Goal: Task Accomplishment & Management: Complete application form

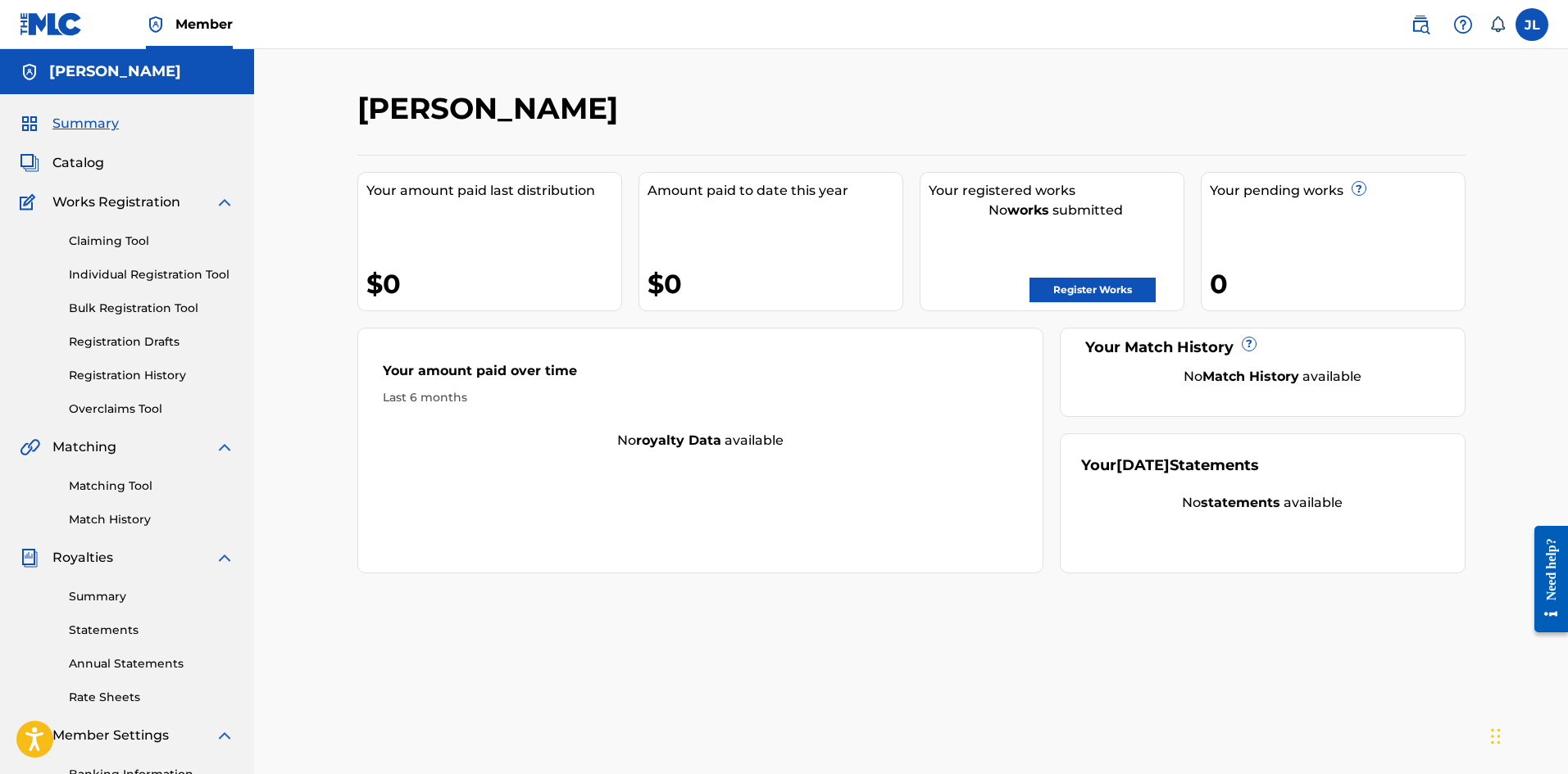
click at [114, 339] on link "Registration Drafts" at bounding box center [152, 342] width 166 height 17
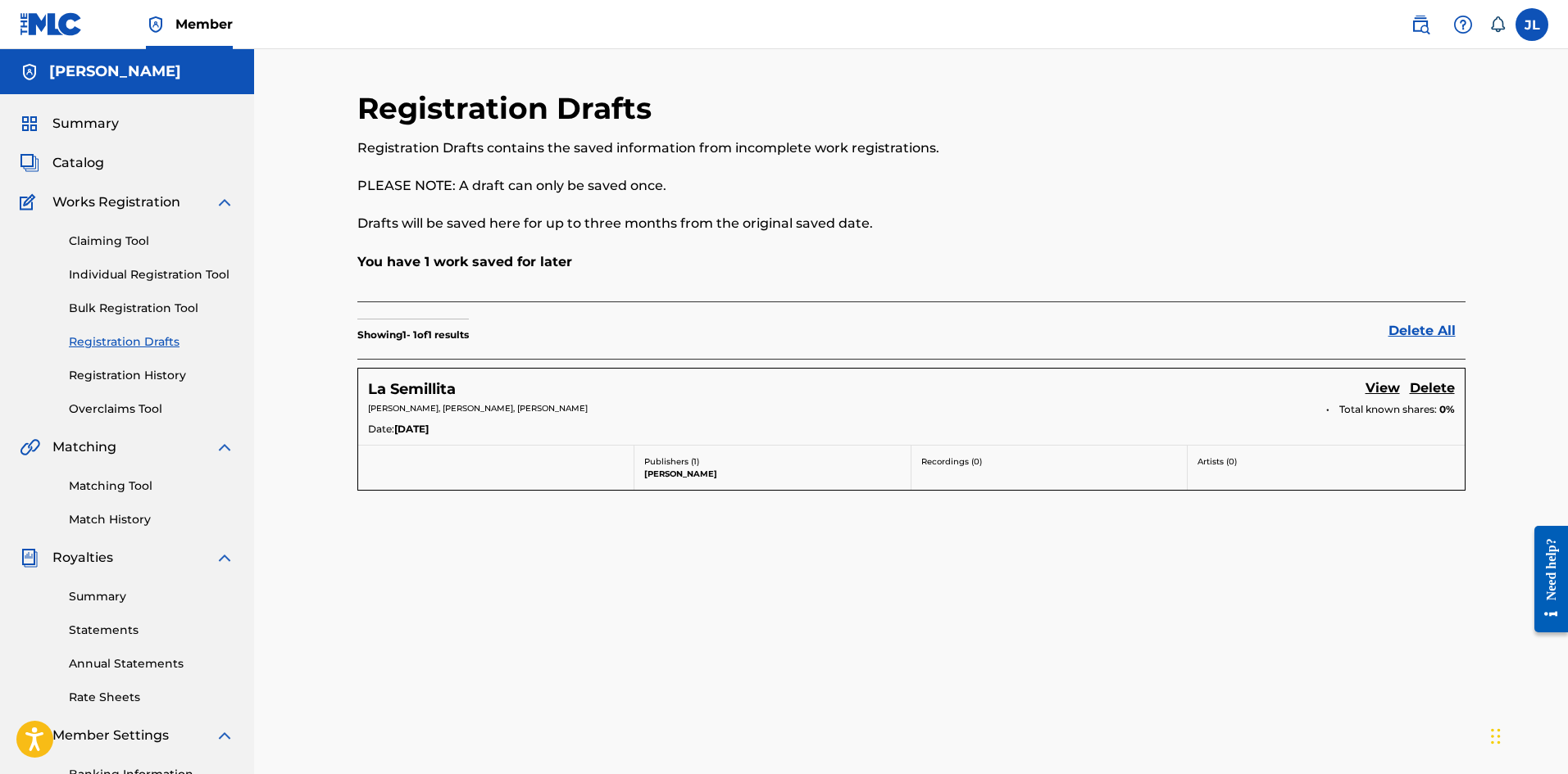
click at [778, 390] on link "View" at bounding box center [1383, 389] width 35 height 22
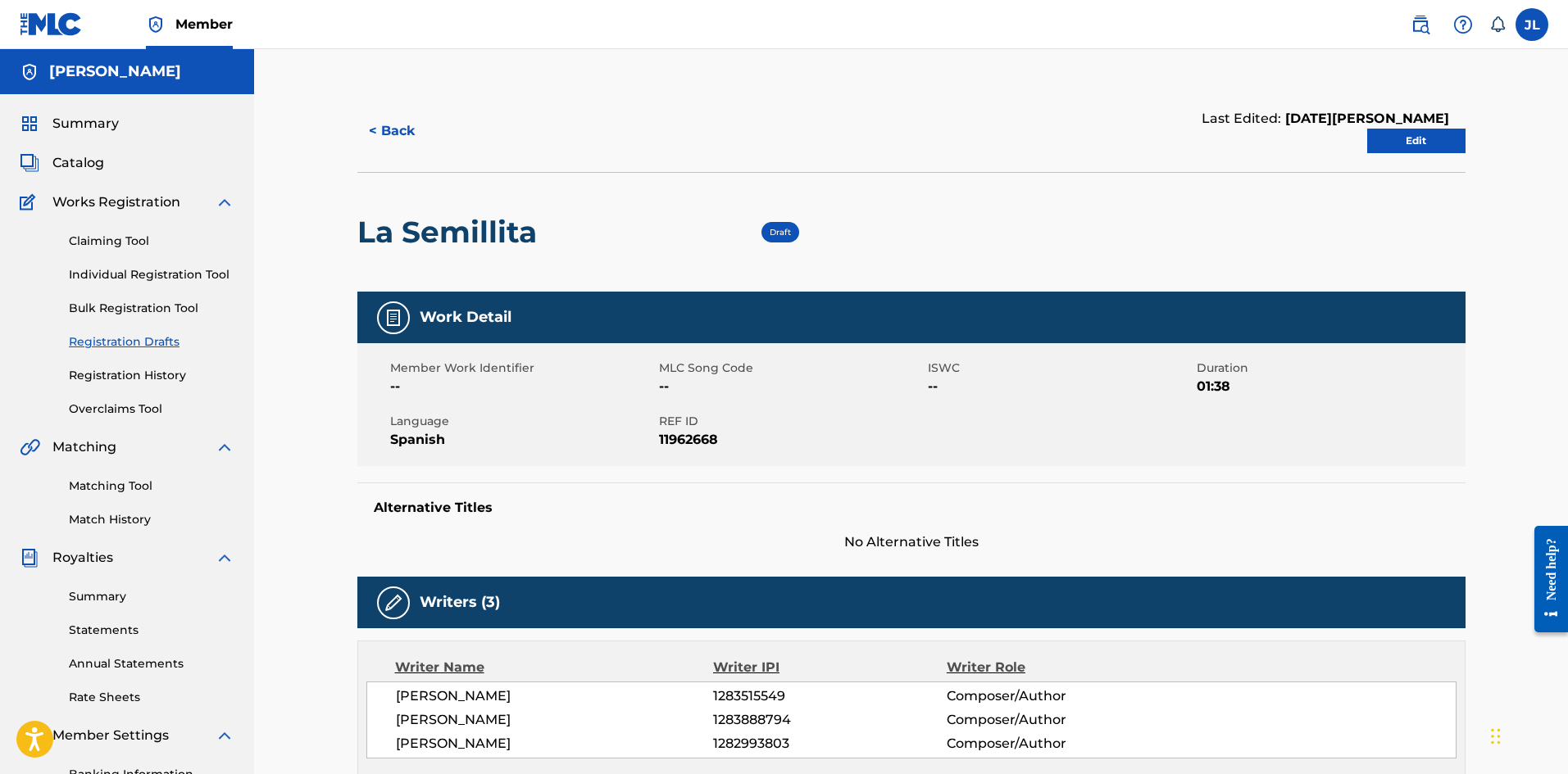
click at [778, 138] on link "Edit" at bounding box center [1415, 141] width 98 height 25
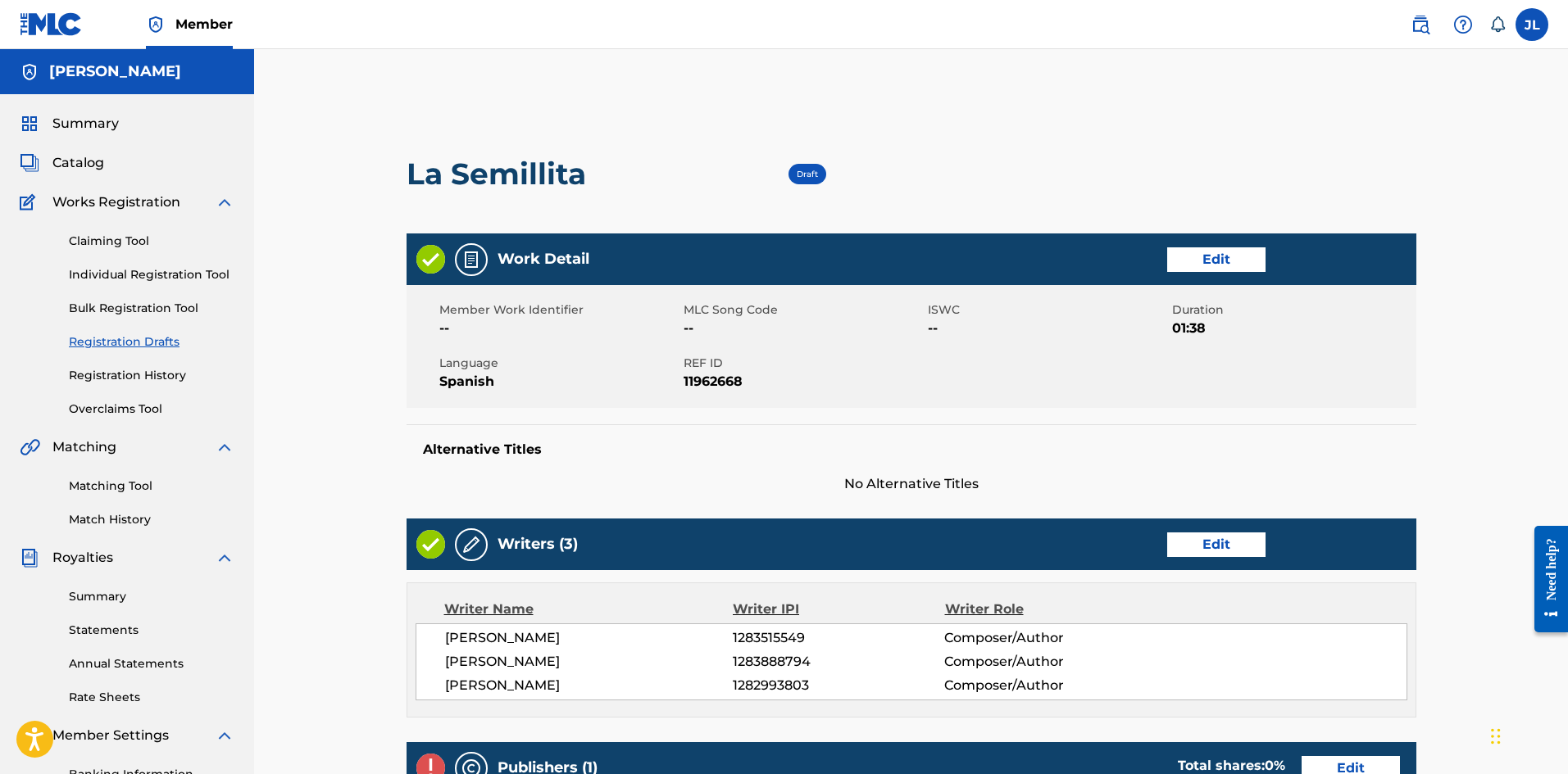
scroll to position [467, 0]
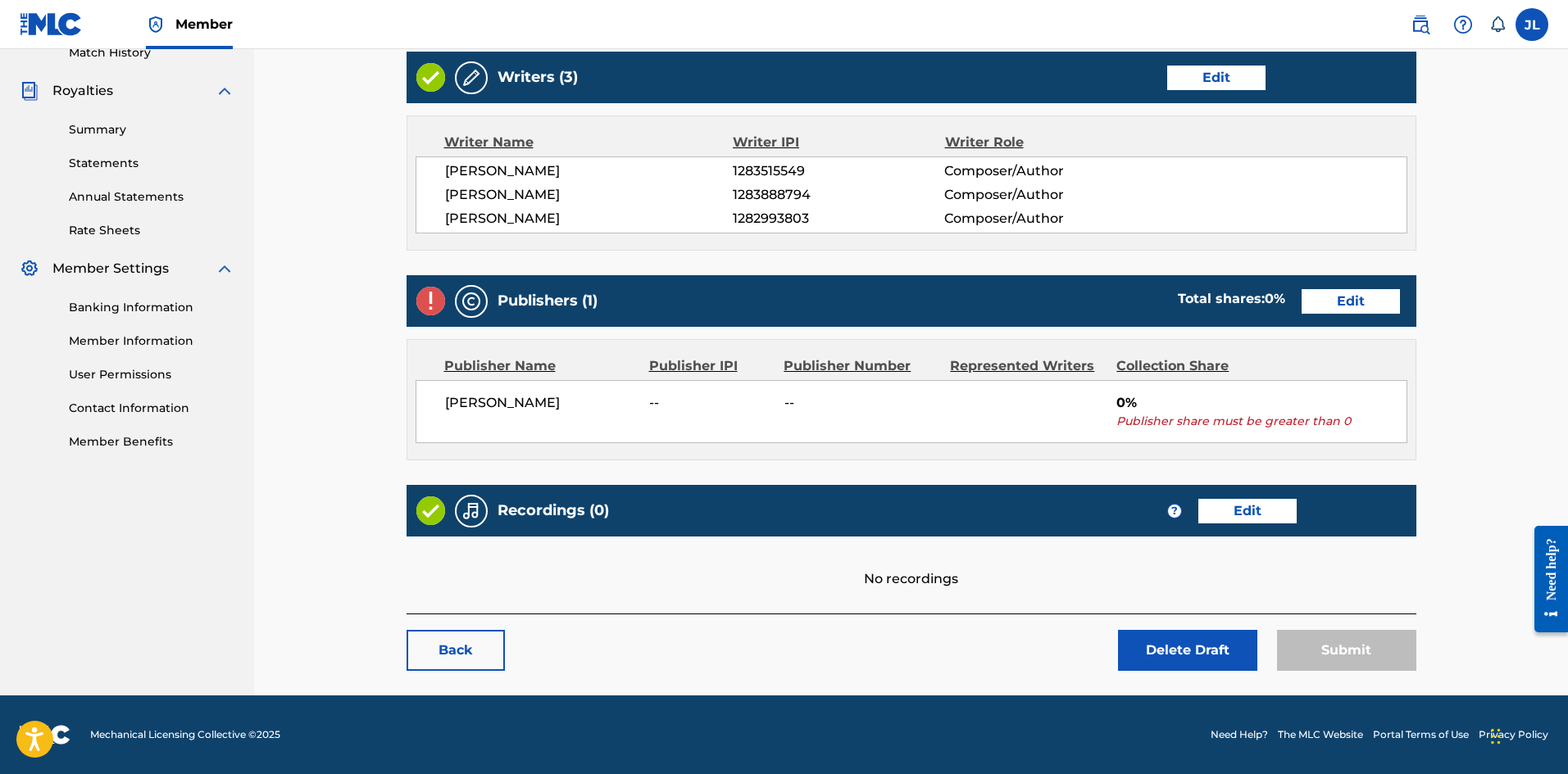
click at [778, 511] on link "Edit" at bounding box center [1246, 511] width 98 height 25
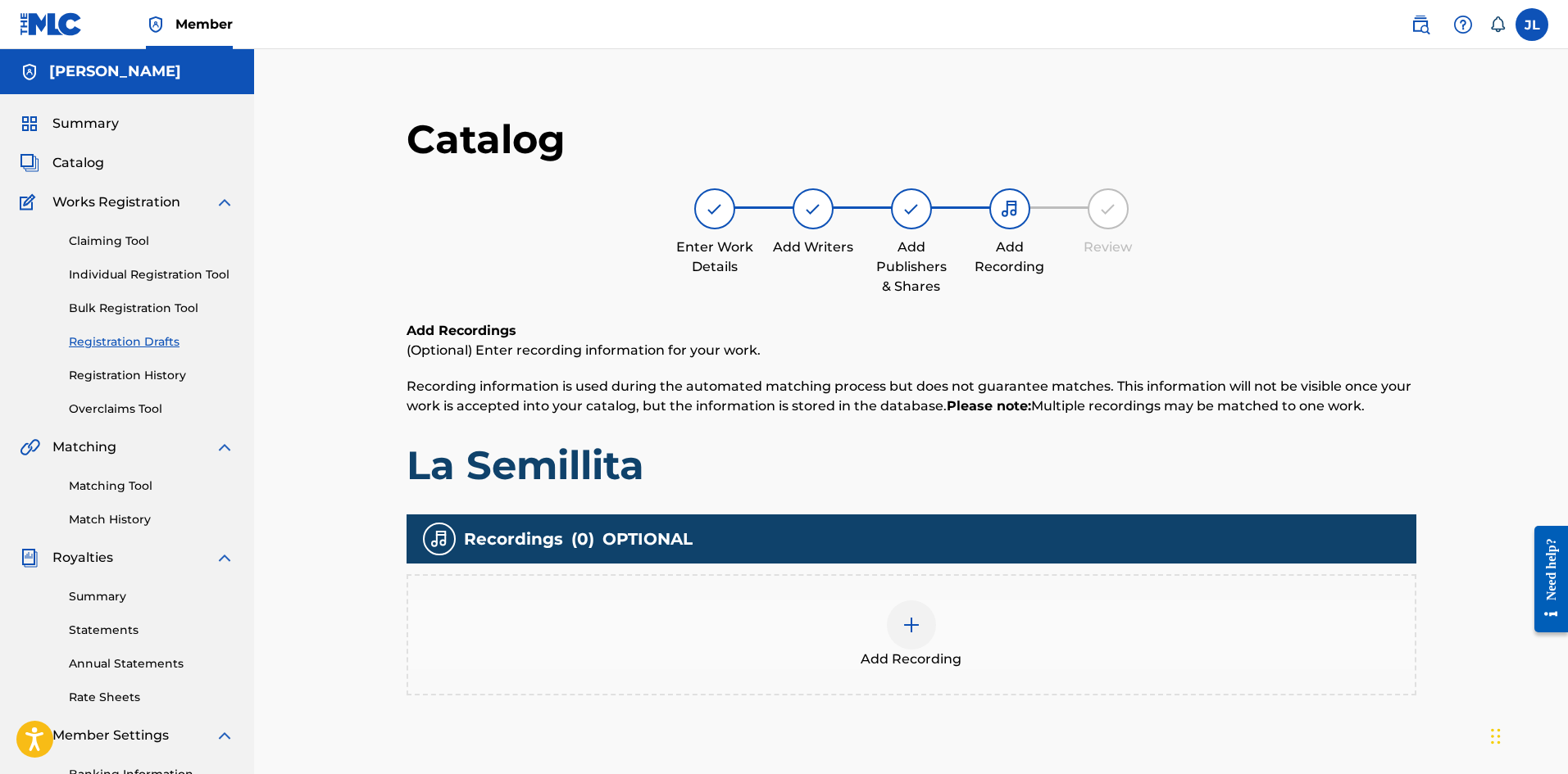
scroll to position [242, 0]
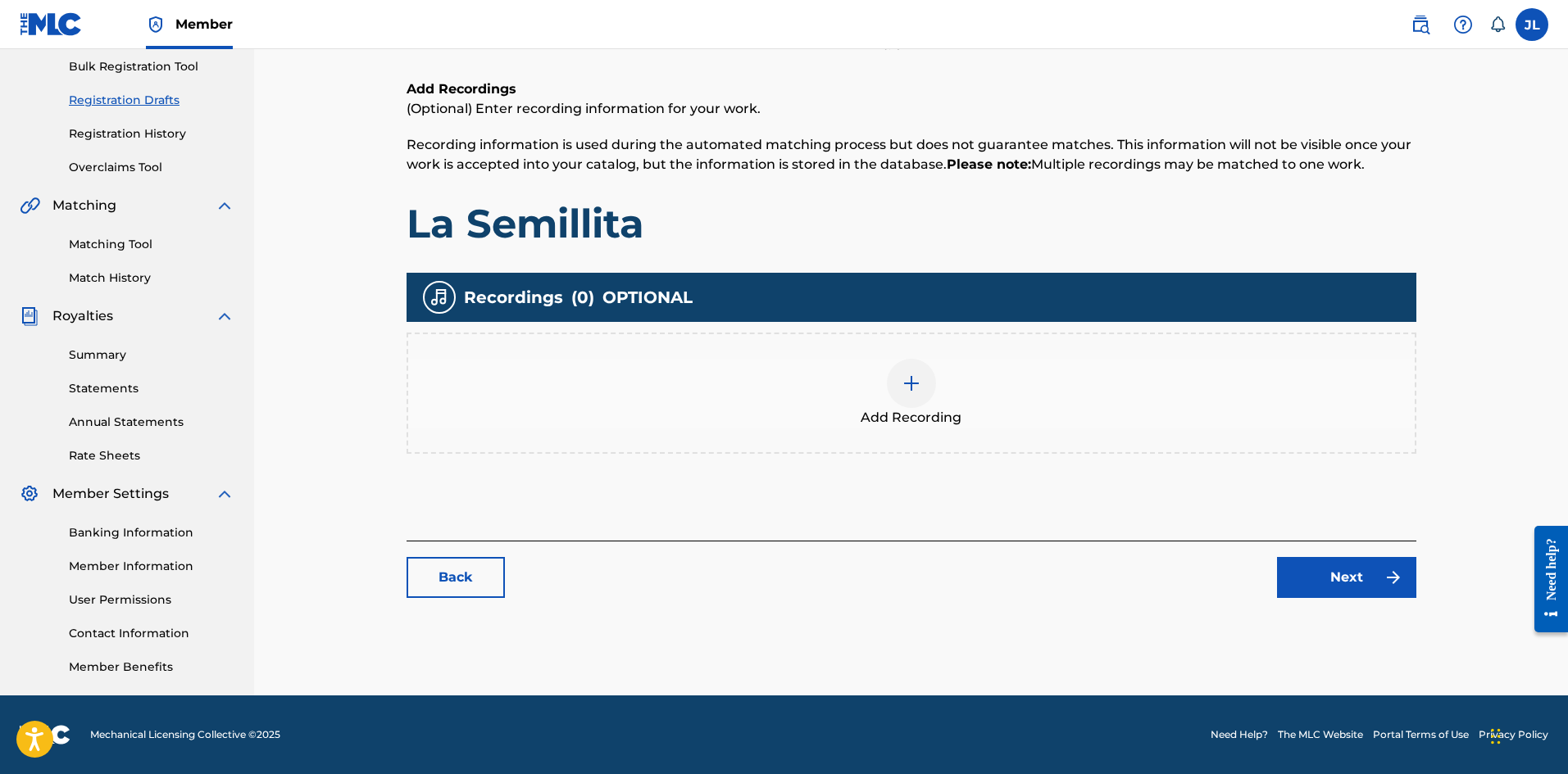
click at [657, 287] on span "OPTIONAL" at bounding box center [647, 298] width 90 height 25
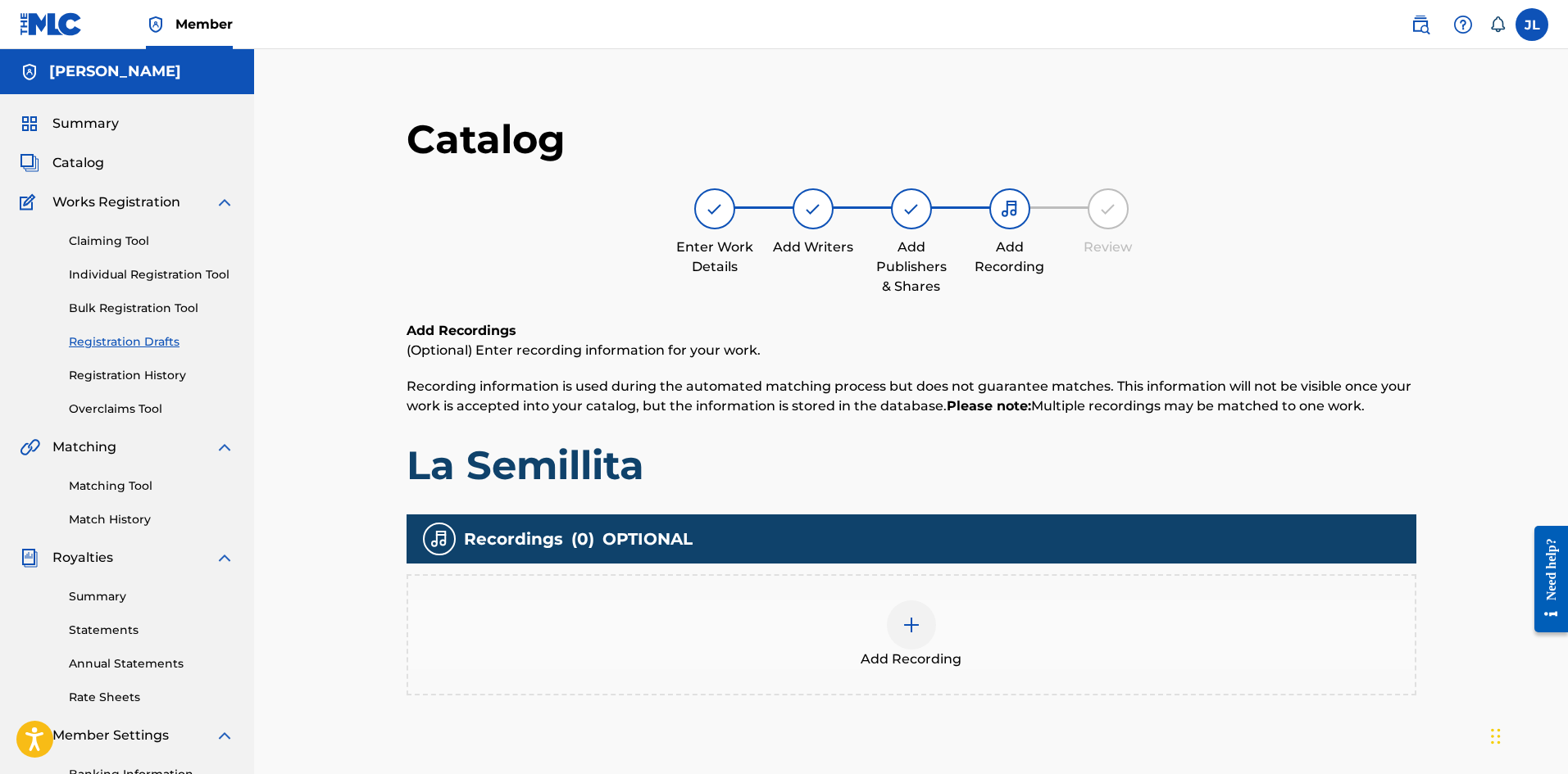
click at [778, 626] on div at bounding box center [912, 626] width 49 height 49
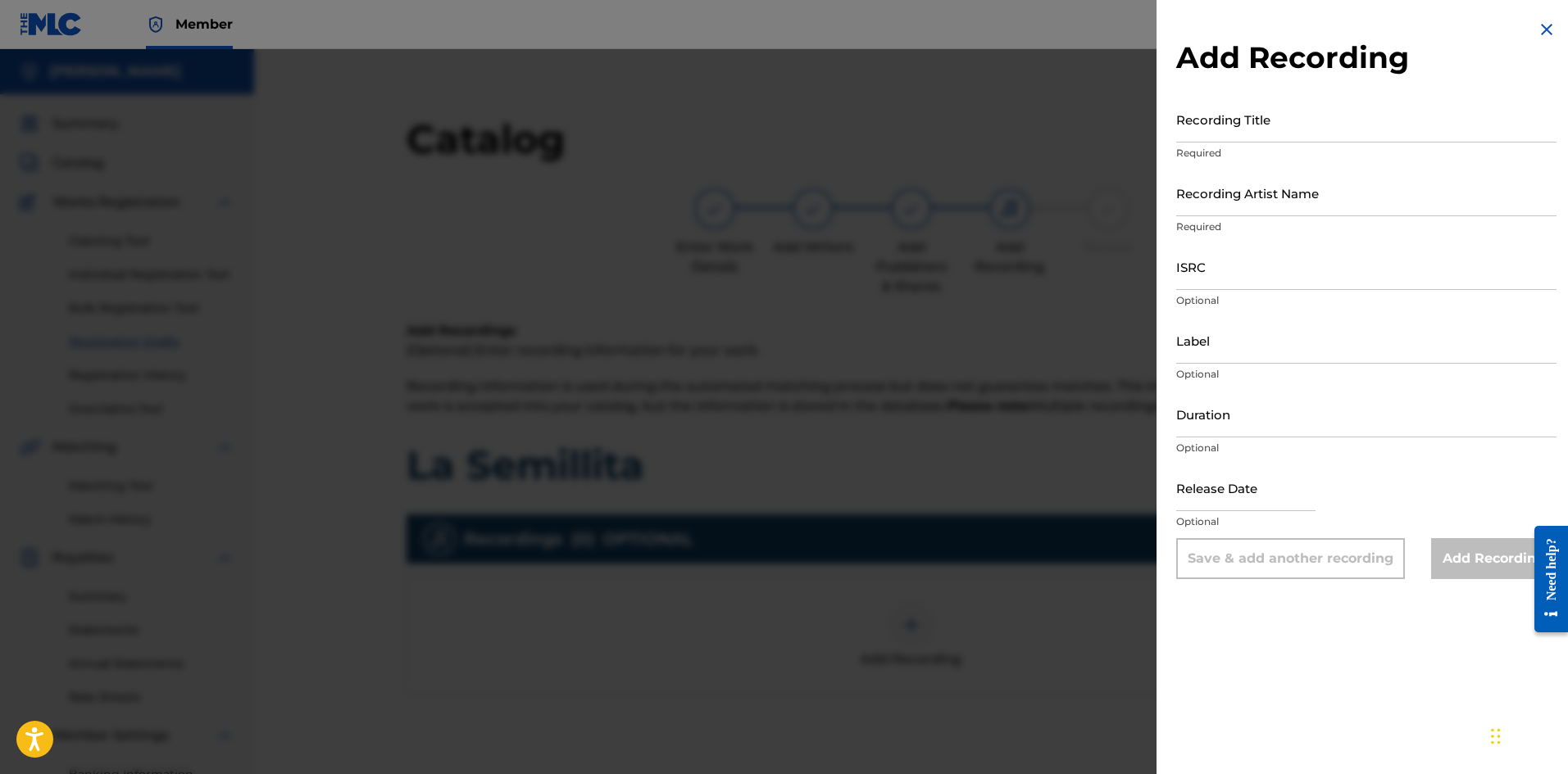
click at [778, 115] on input "Recording Title" at bounding box center [1366, 119] width 380 height 47
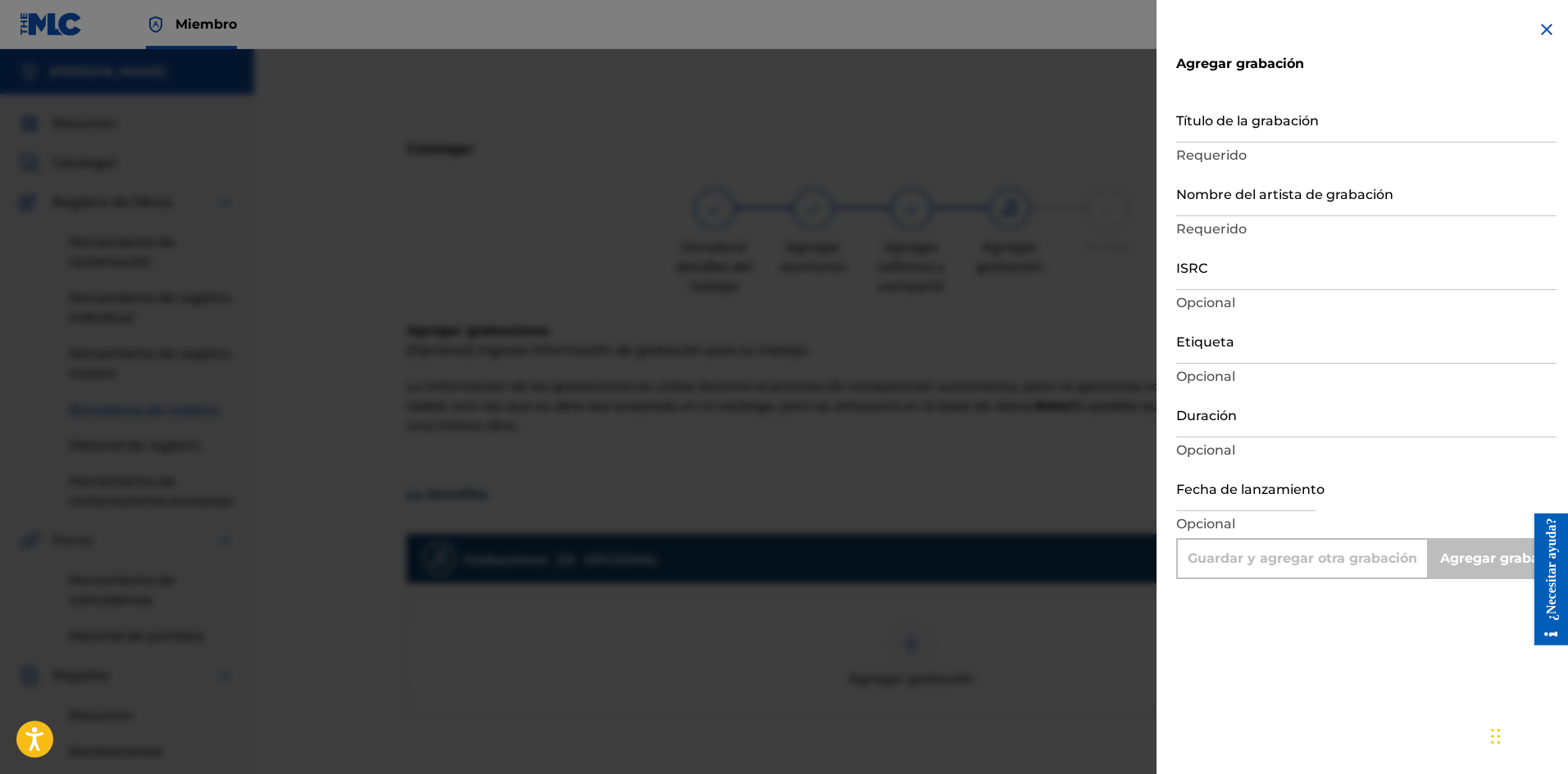
click at [778, 133] on input "Título de la grabación" at bounding box center [1366, 119] width 380 height 47
type input "L"
type input "Add Recording"
type input "La Semillita"
click at [778, 204] on input "Nombre del artista de grabación" at bounding box center [1366, 193] width 380 height 47
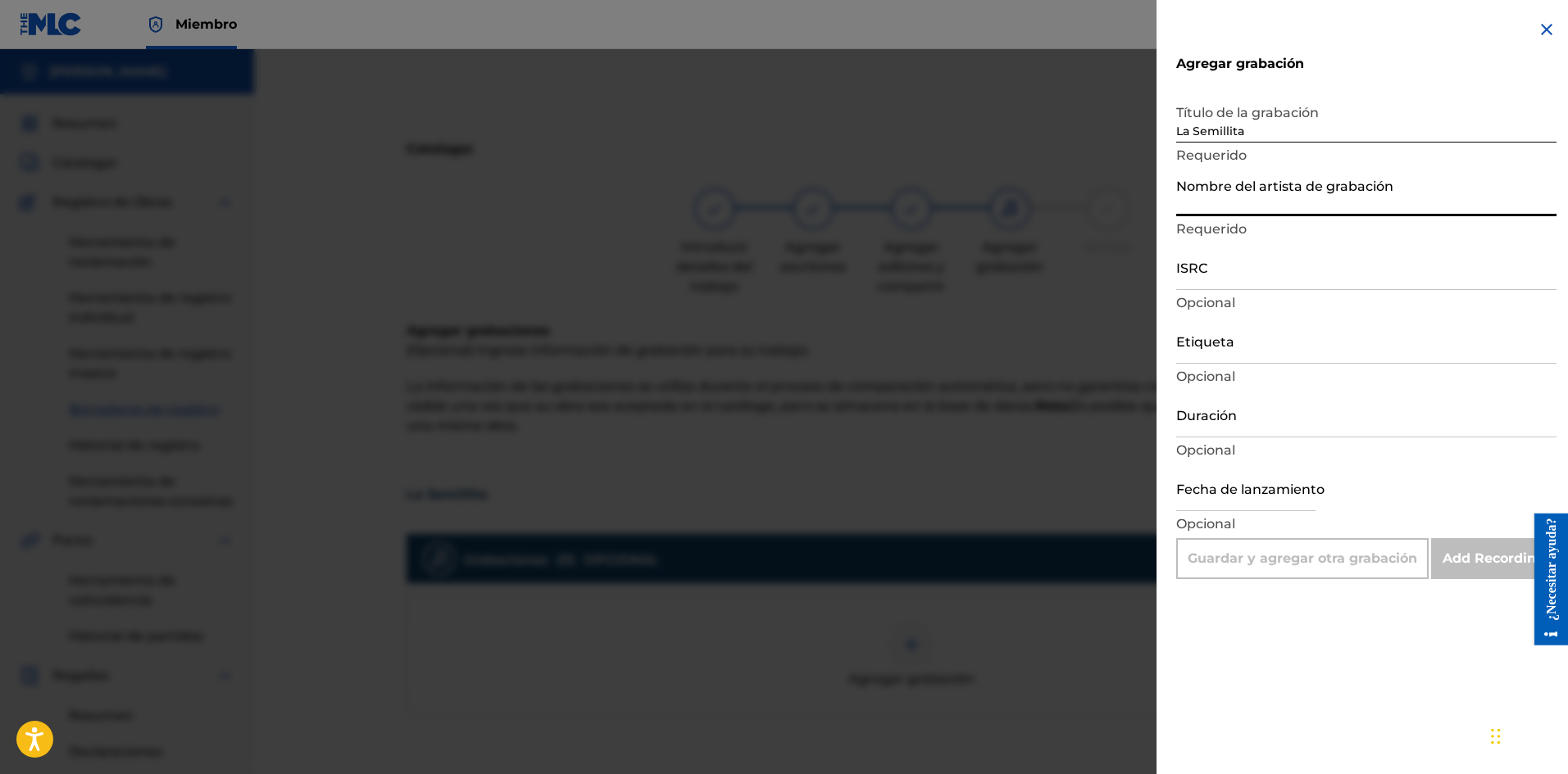
type input "Reino Aventuras Kids"
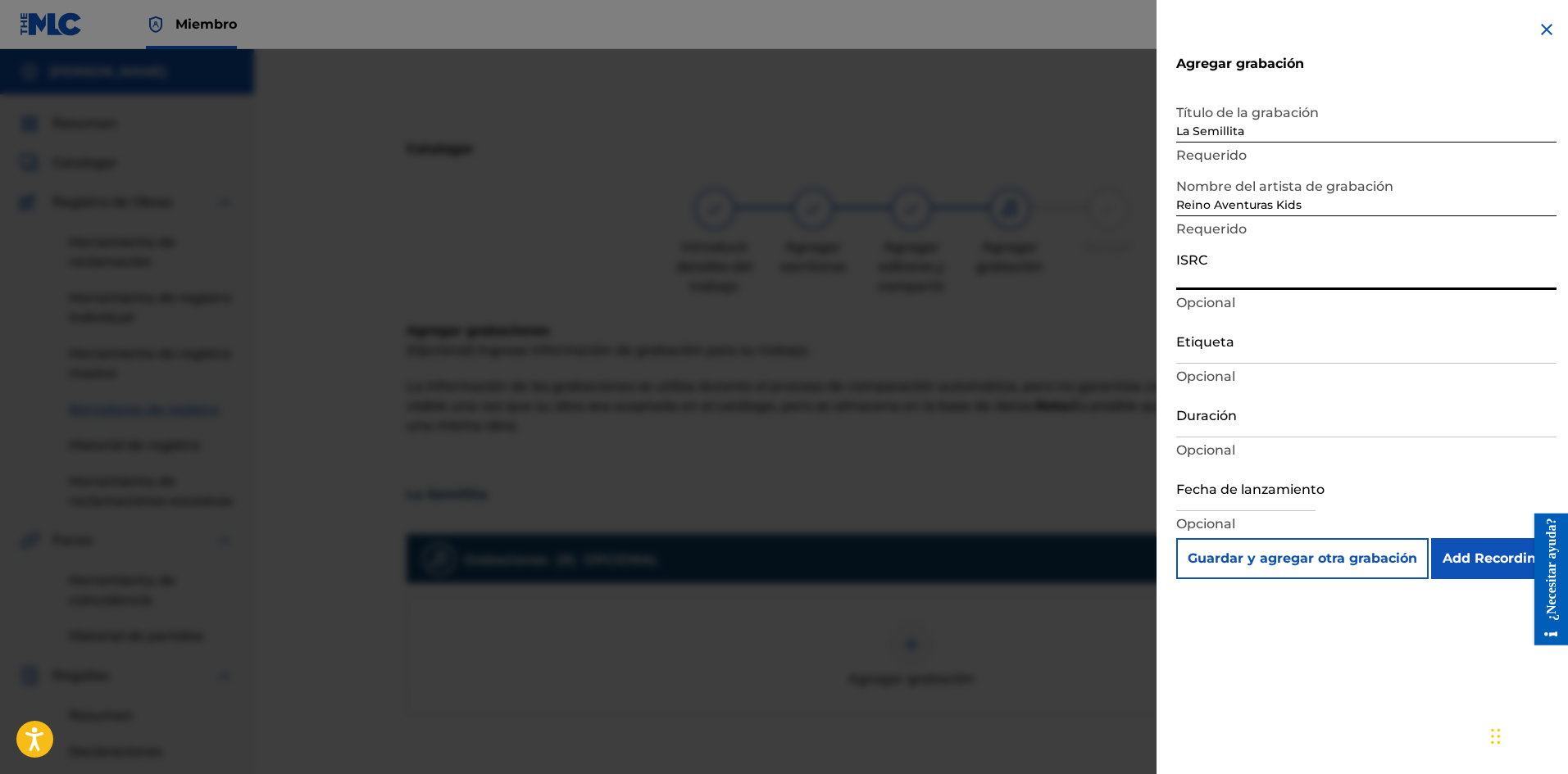
click at [778, 277] on input "ISRC" at bounding box center [1366, 266] width 380 height 47
type input "QZW9K2455911"
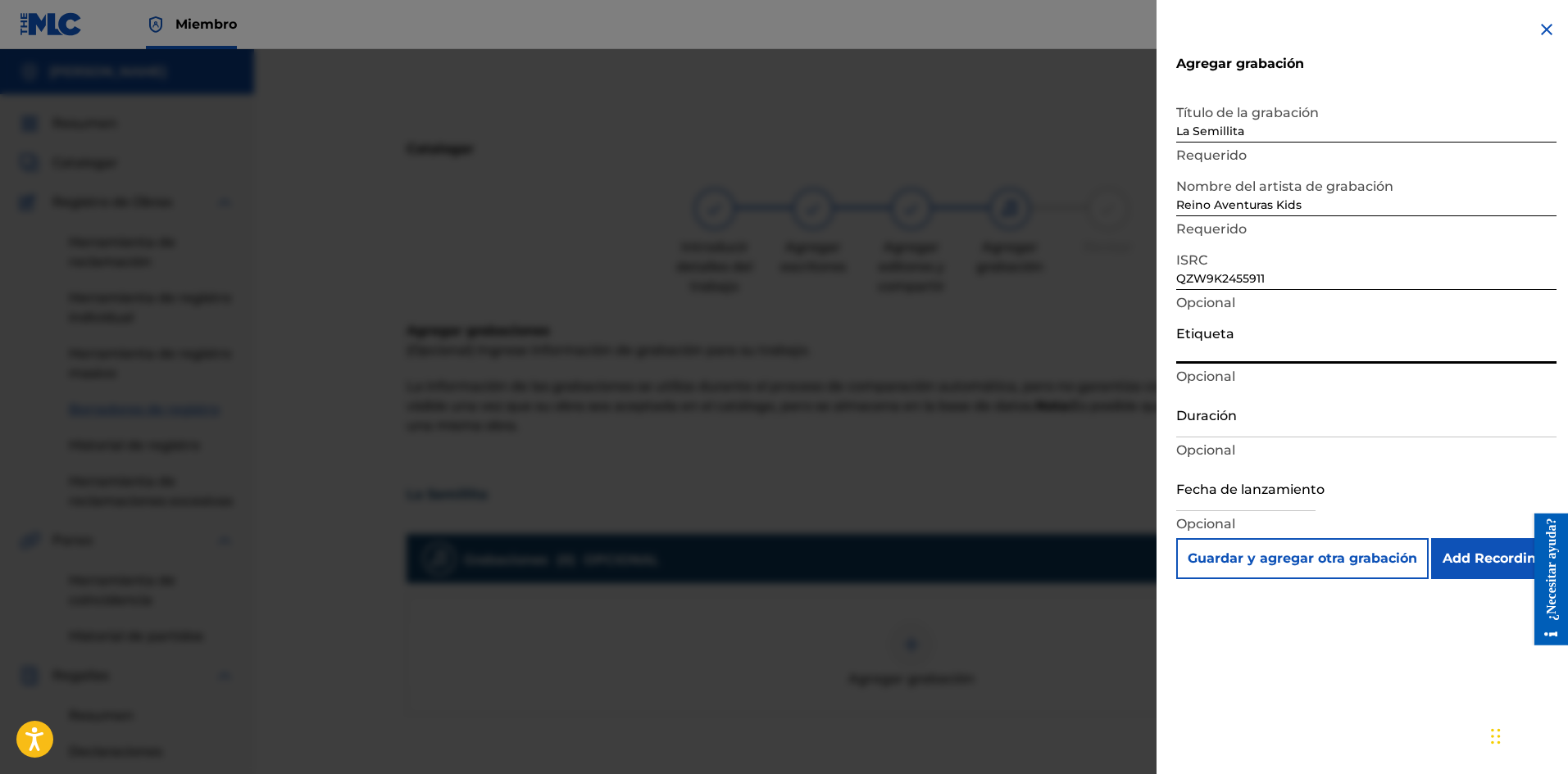
click at [778, 345] on input "Etiqueta" at bounding box center [1366, 340] width 380 height 47
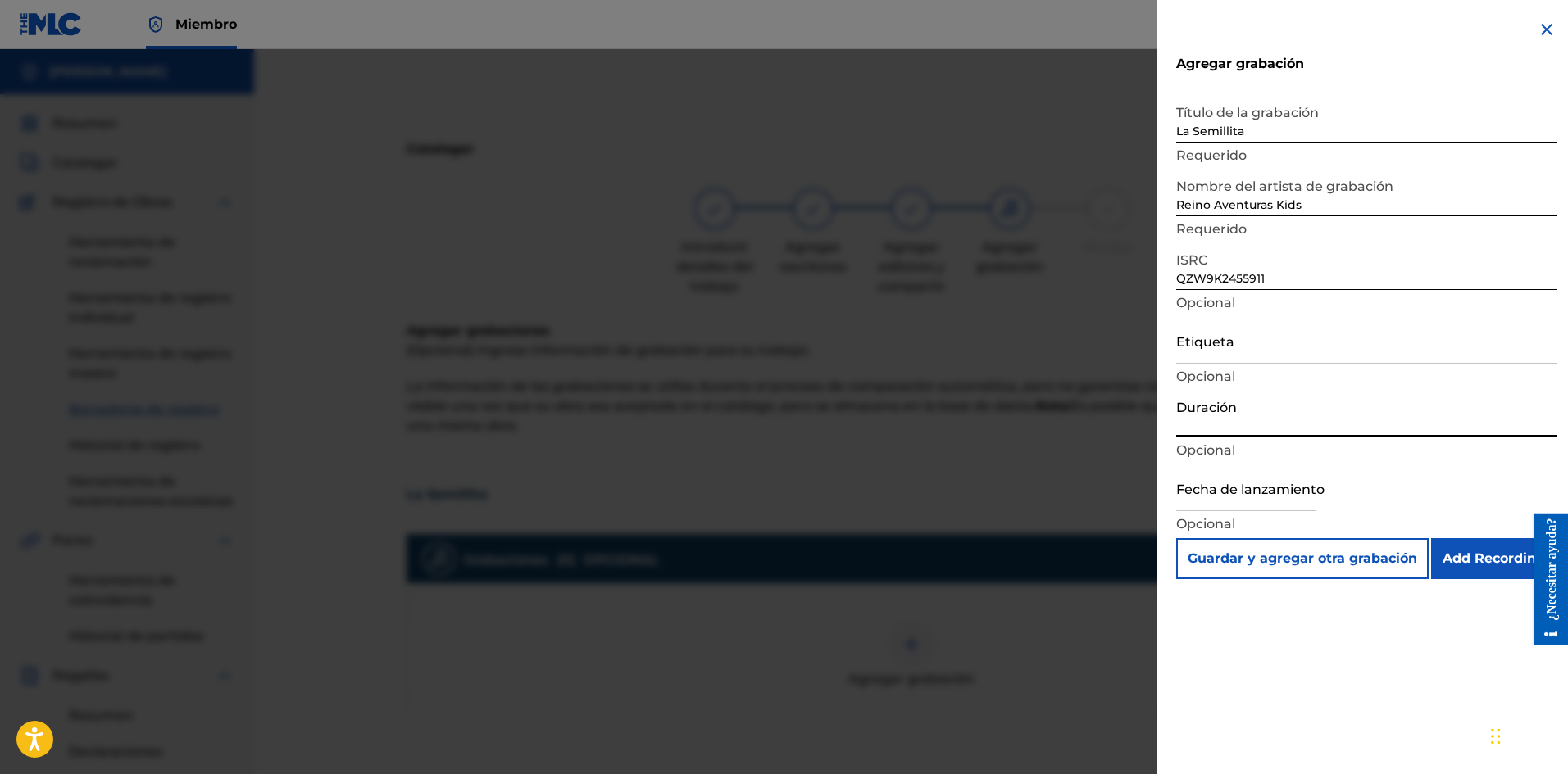
click at [778, 429] on input "Duración" at bounding box center [1366, 414] width 380 height 47
type input "01:37"
select select "7"
select select "2025"
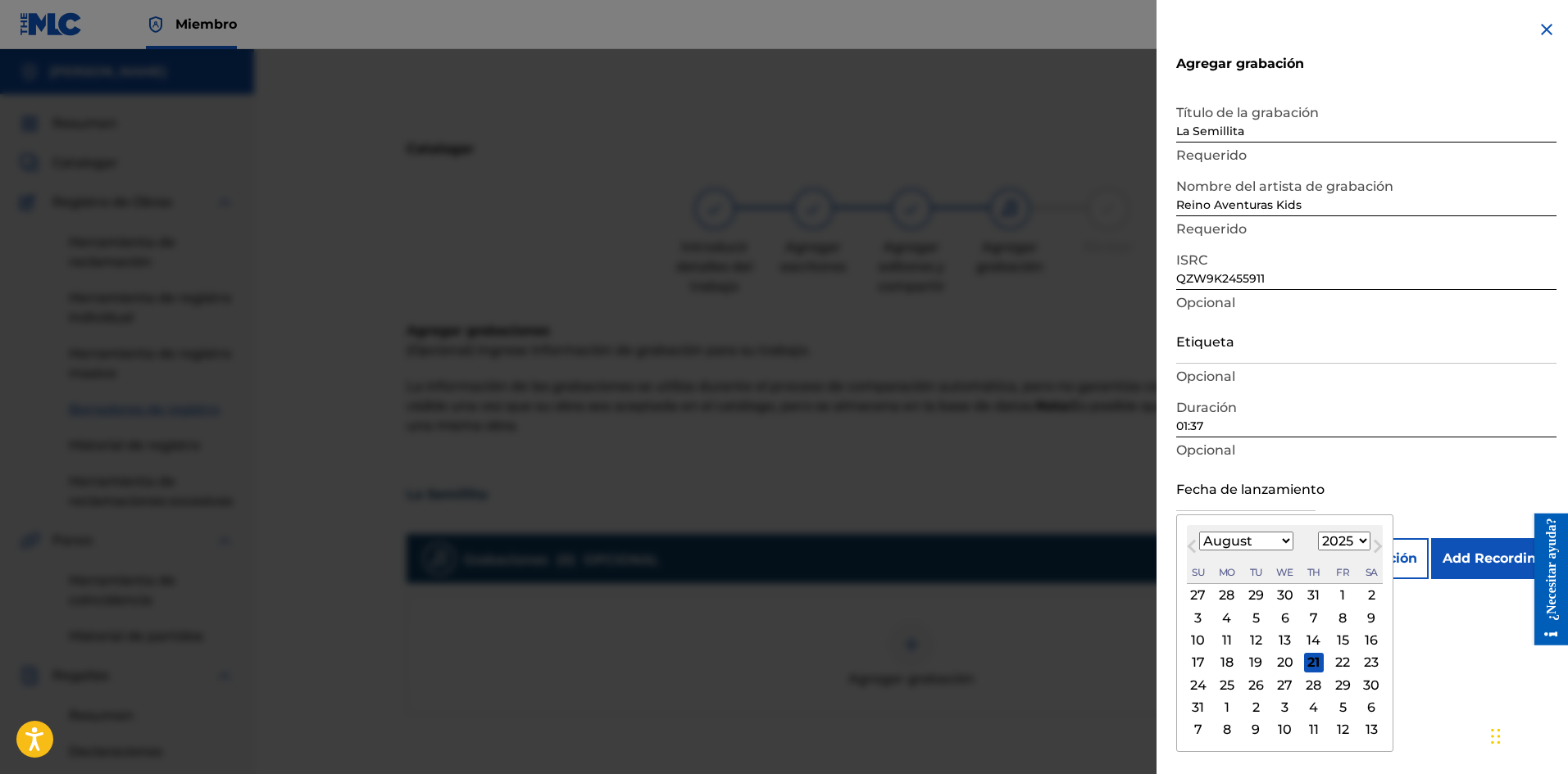
click at [778, 503] on input "text" at bounding box center [1246, 488] width 139 height 47
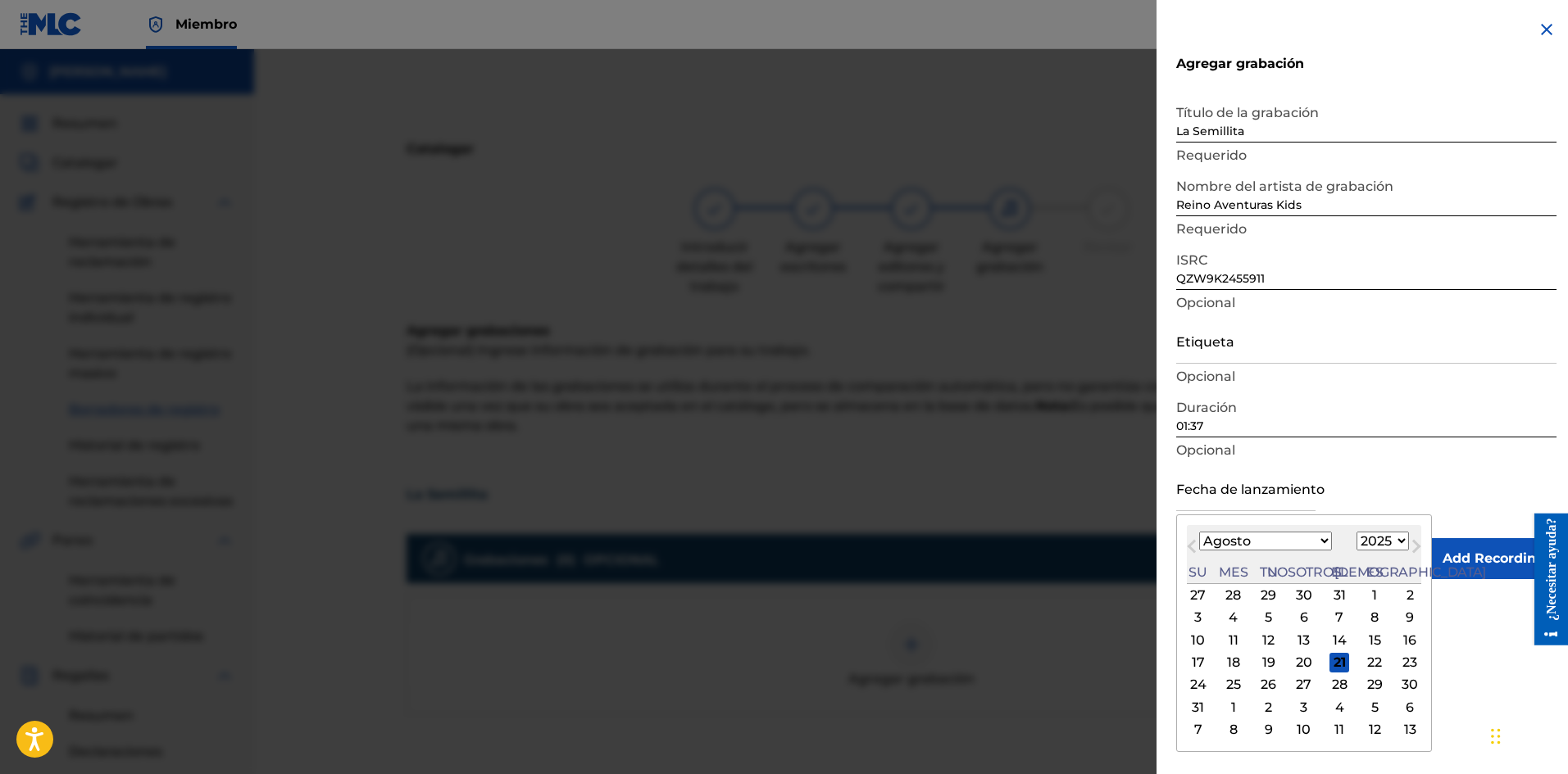
type input "November 22 2024"
select select "10"
select select "2024"
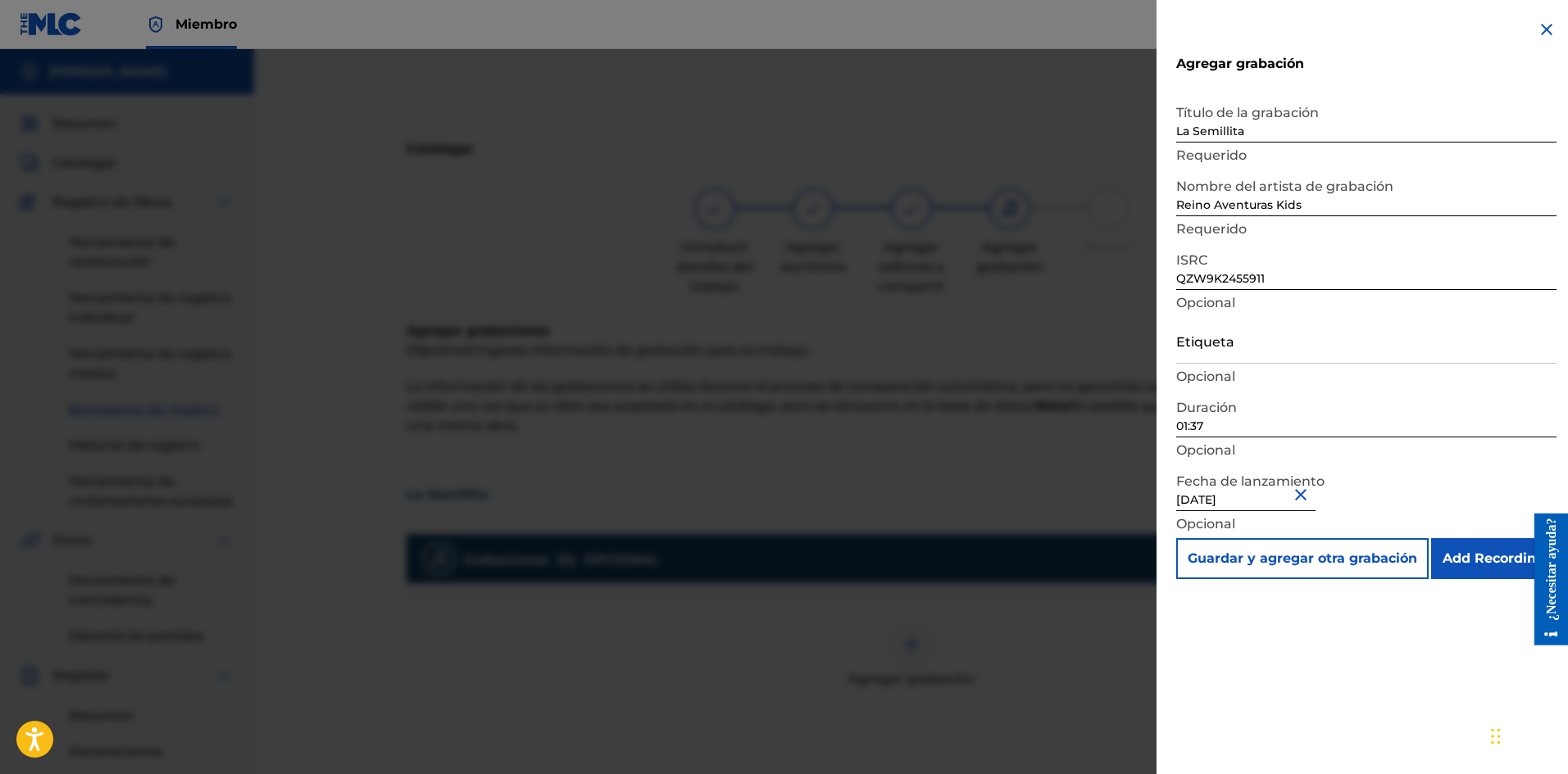
click at [778, 475] on div "Fecha de lanzamiento November 22 2024 Opcional" at bounding box center [1366, 501] width 380 height 73
click at [778, 493] on div "Fecha de lanzamiento November 22 2024 Opcional" at bounding box center [1366, 501] width 380 height 73
click at [778, 556] on input "Add Recording" at bounding box center [1494, 559] width 125 height 41
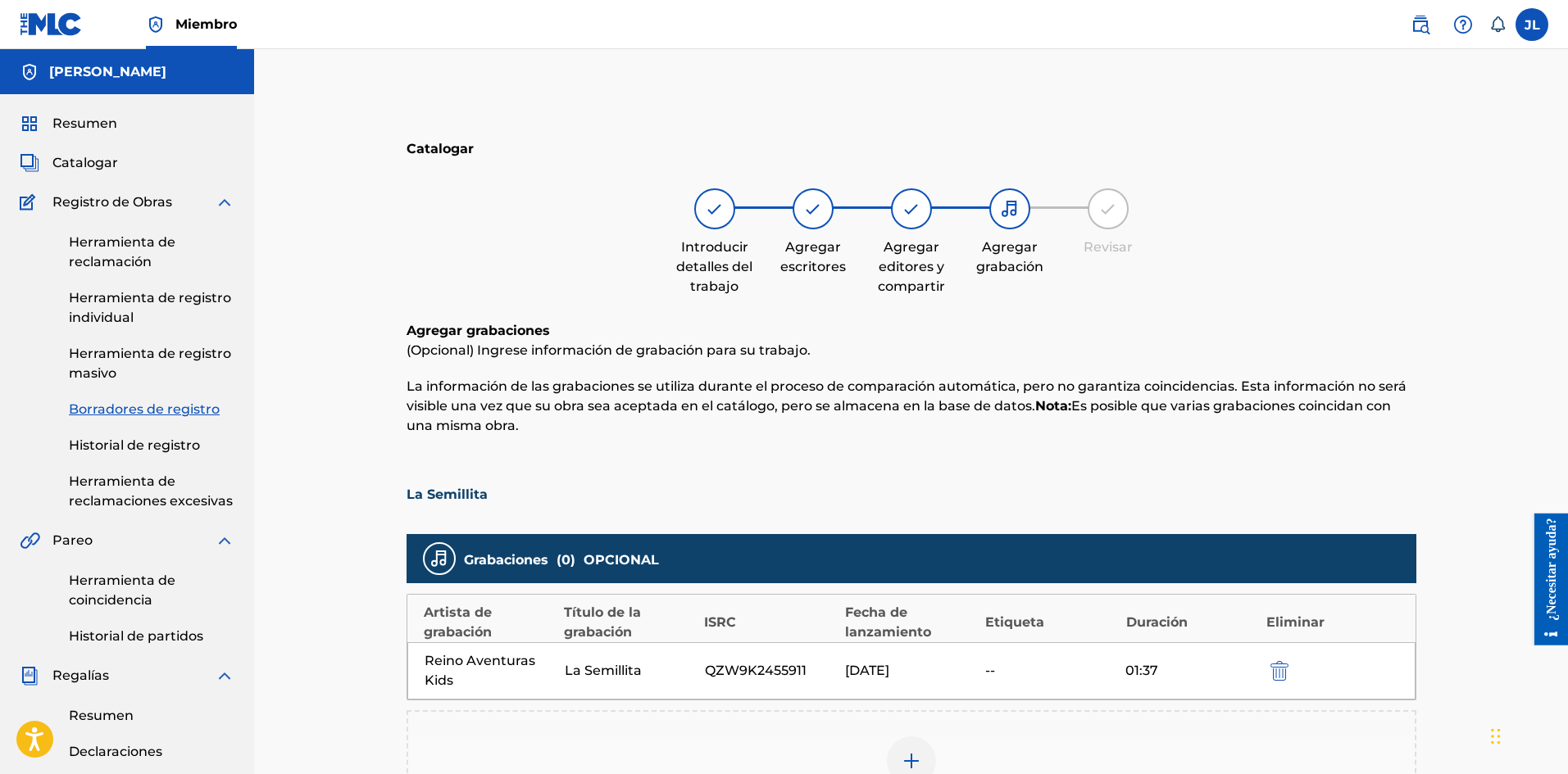
scroll to position [273, 0]
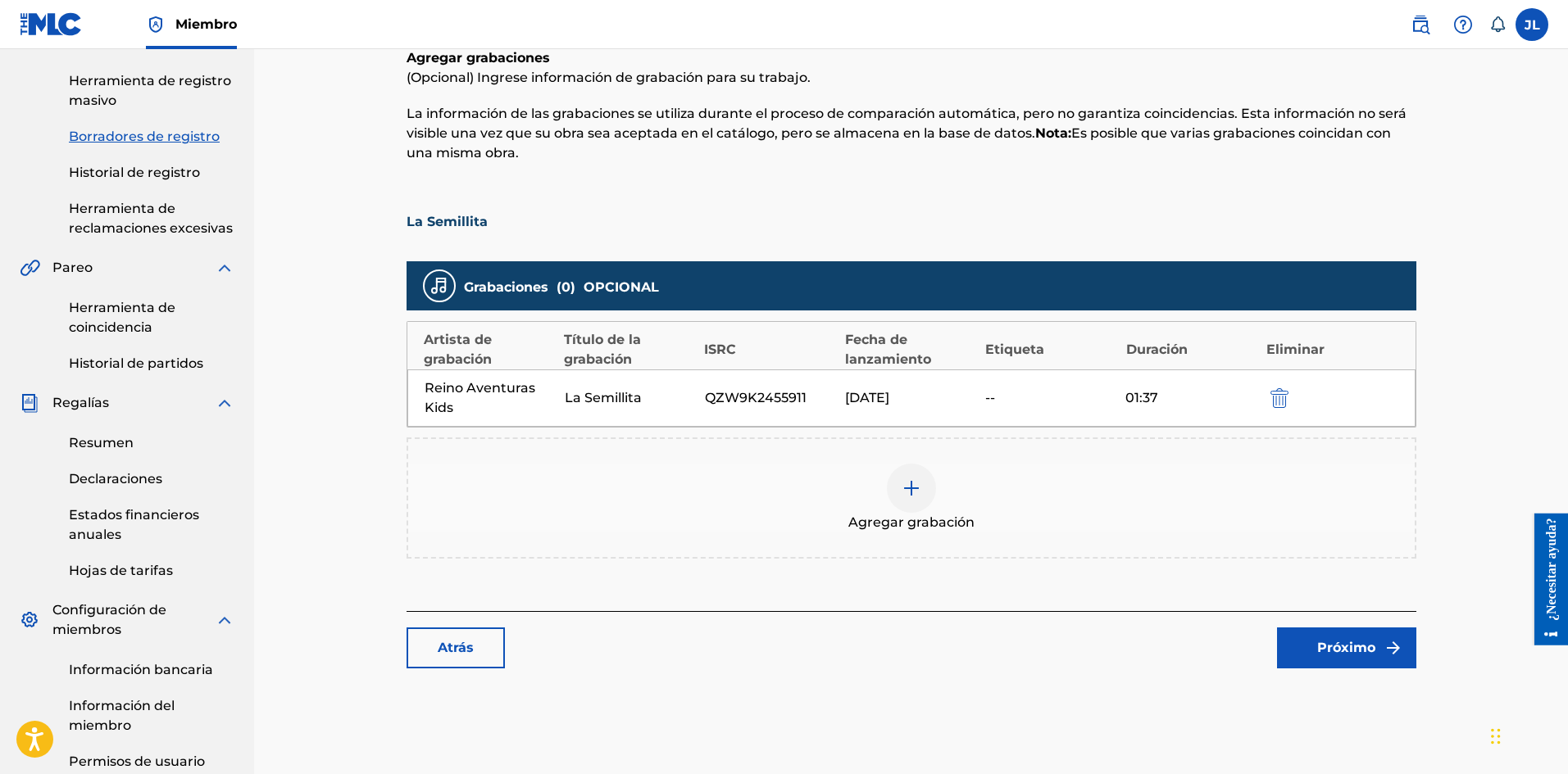
click at [778, 354] on div "Catalogar Introducir detalles del trabajo Agregar escritores Agregar editores y…" at bounding box center [912, 359] width 1148 height 1086
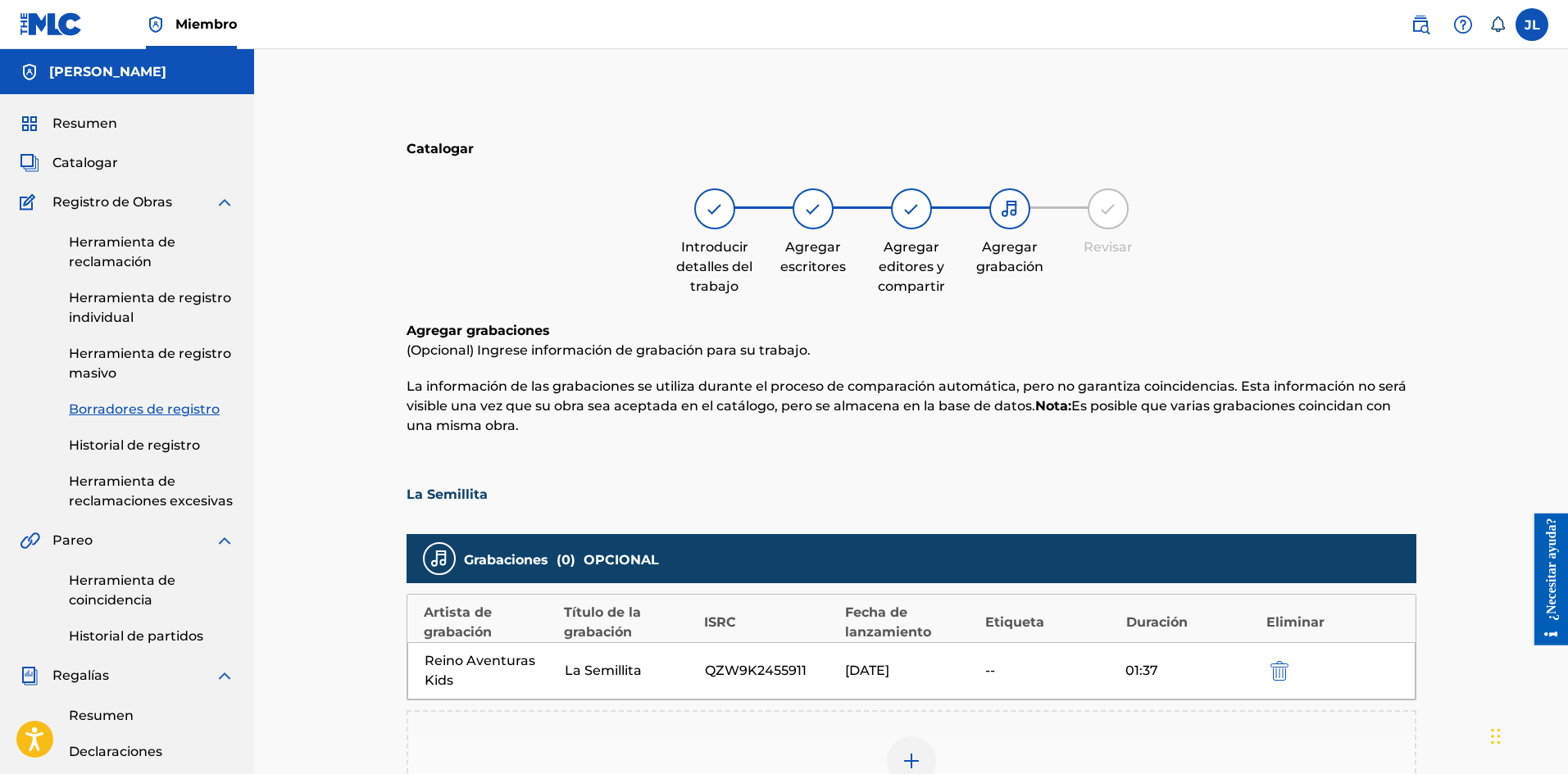
click at [778, 202] on div "Agregar grabación" at bounding box center [1009, 232] width 82 height 88
click at [778, 212] on div at bounding box center [912, 209] width 41 height 41
click at [223, 198] on img at bounding box center [224, 203] width 20 height 20
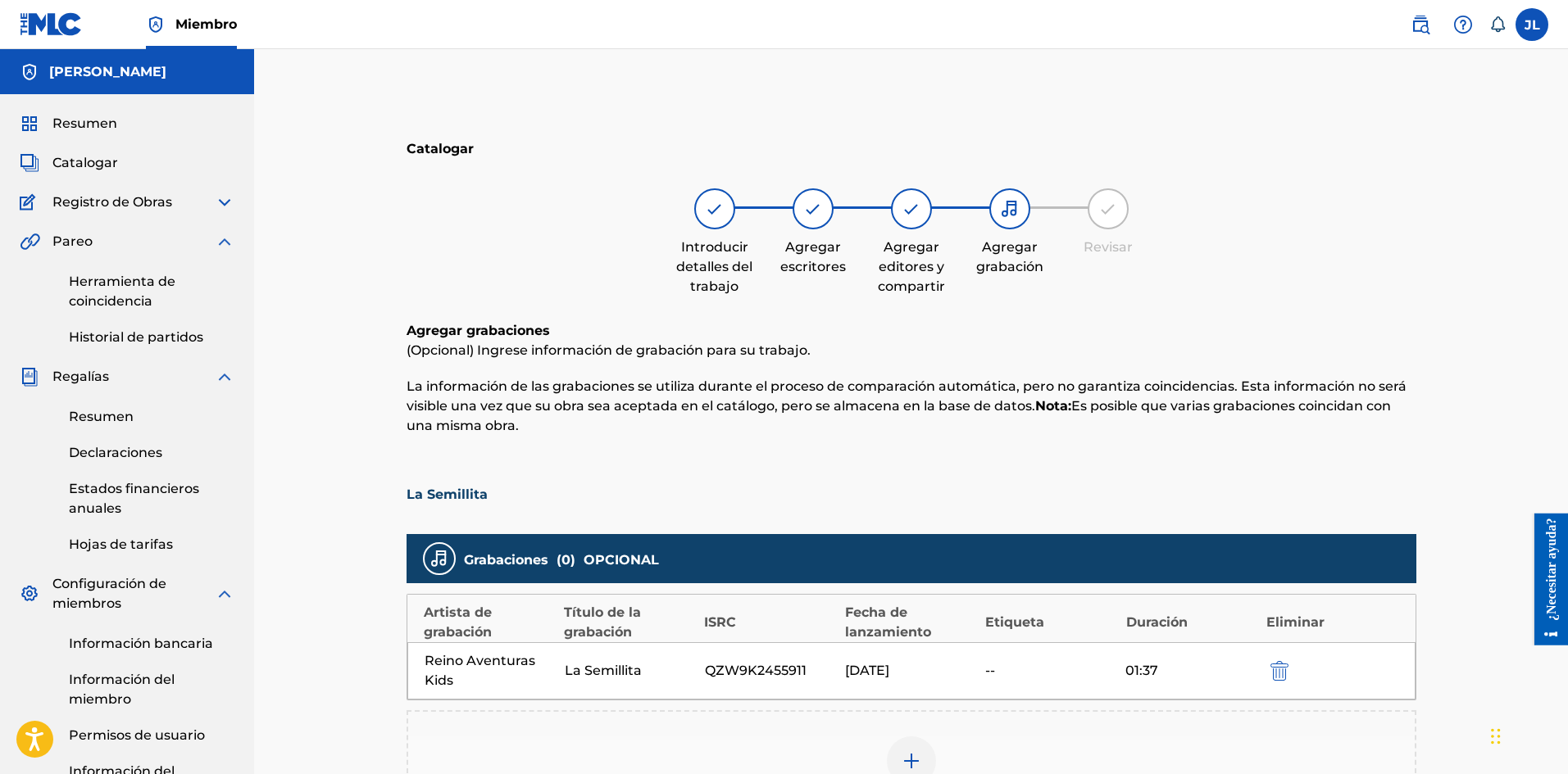
click at [222, 199] on img at bounding box center [224, 203] width 20 height 20
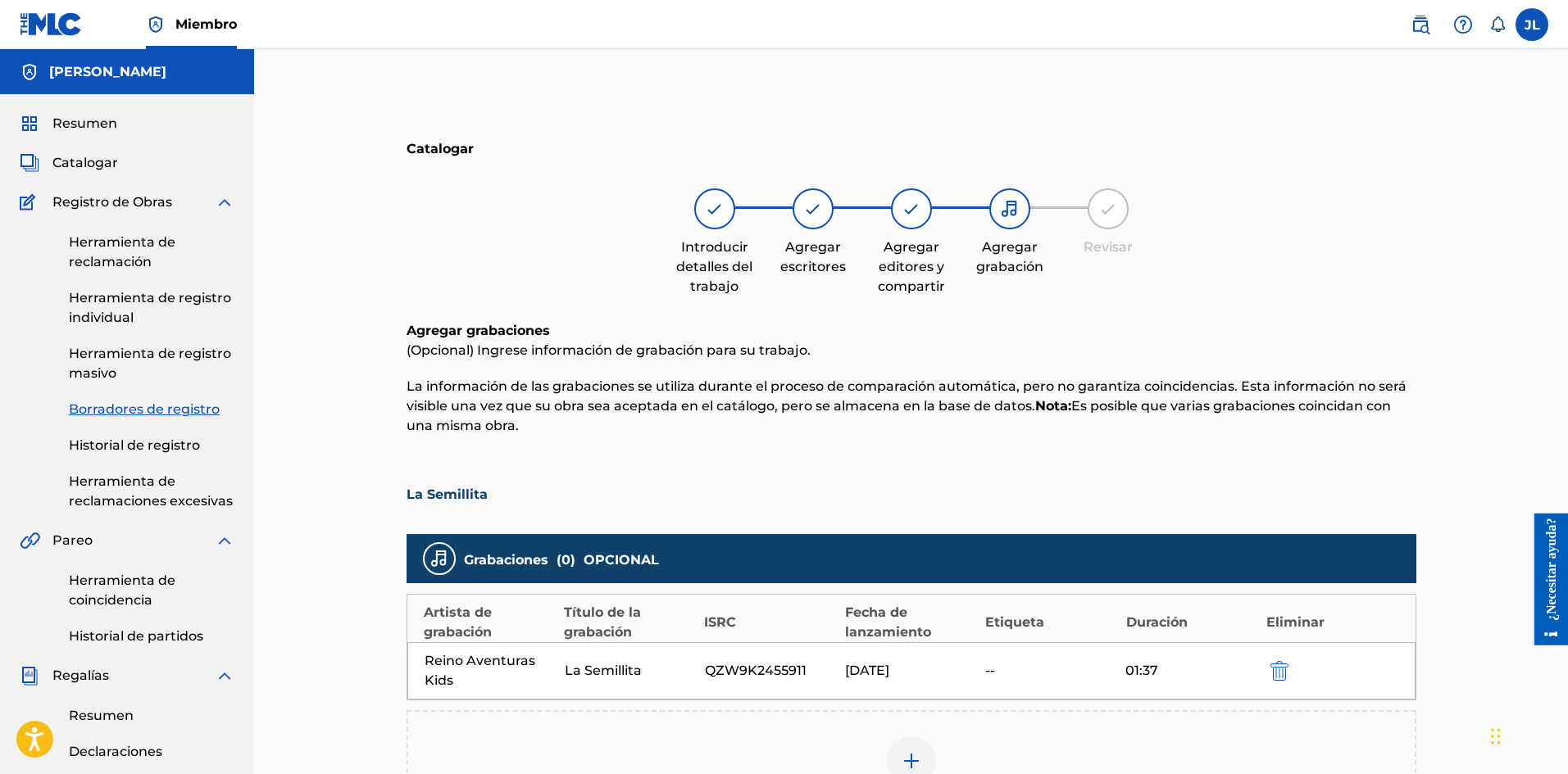
click at [167, 410] on font "Borradores de registro" at bounding box center [144, 409] width 151 height 16
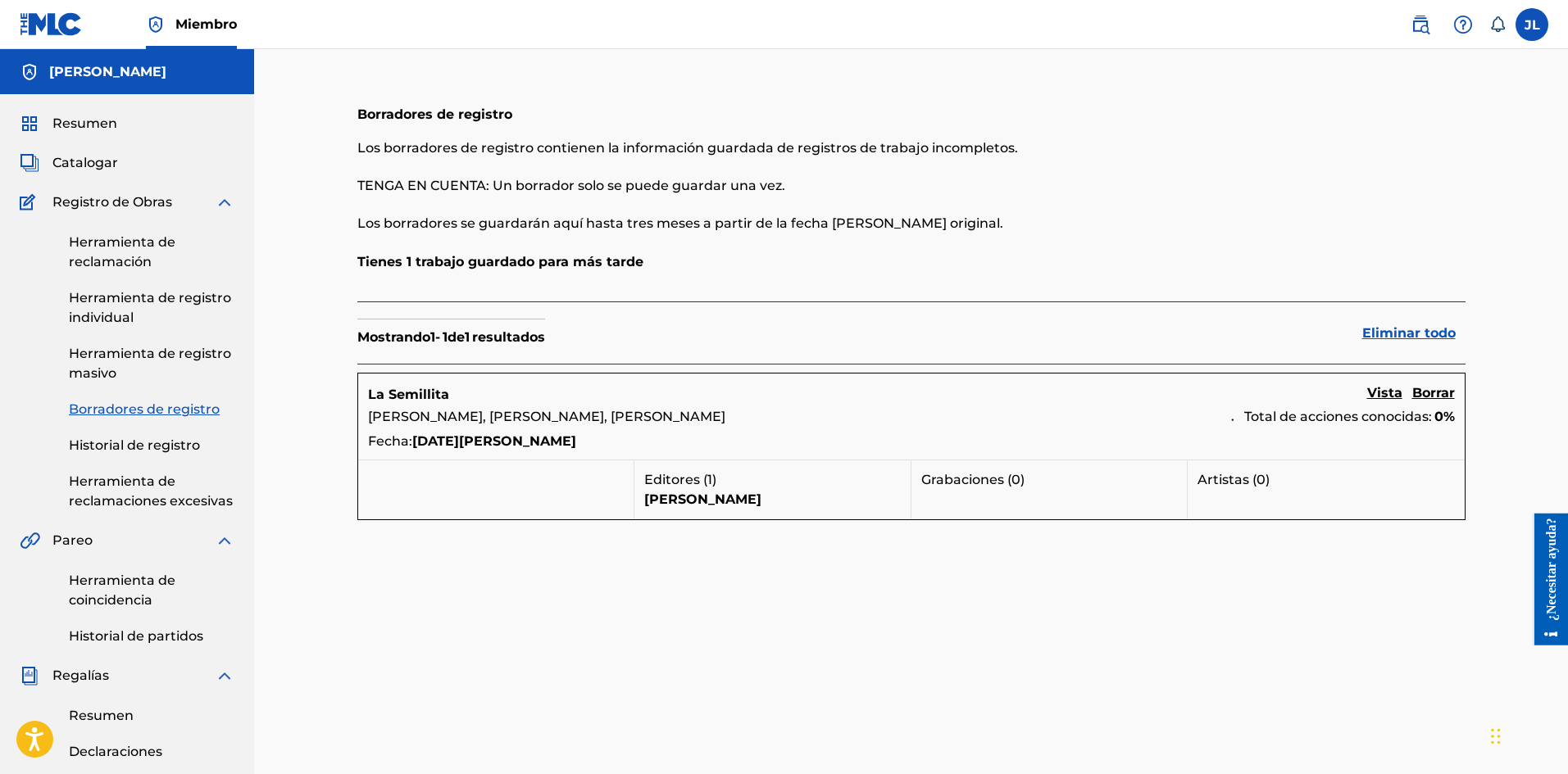
click at [778, 394] on font "Vista" at bounding box center [1384, 392] width 35 height 16
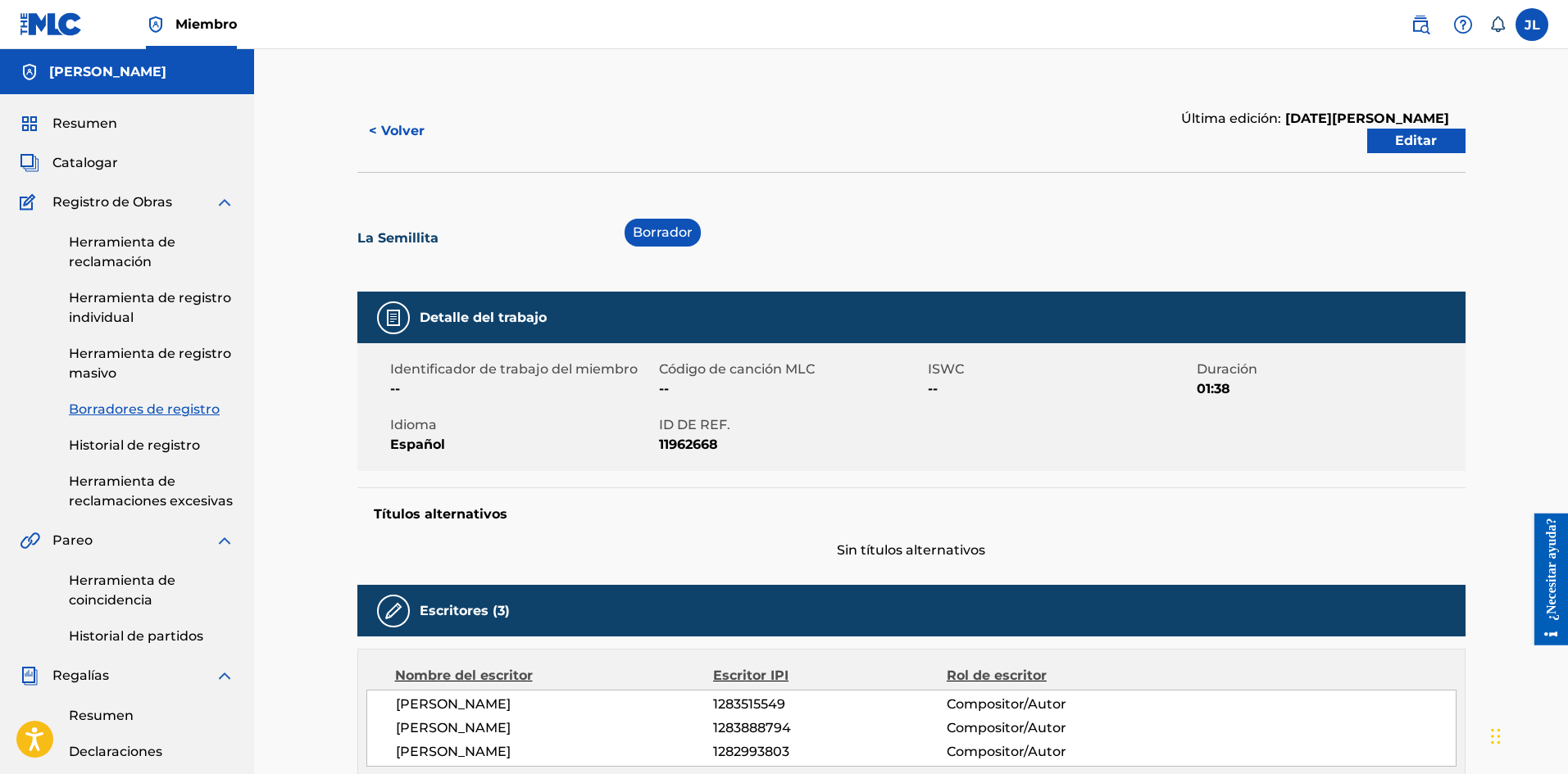
click at [778, 143] on link "Editar" at bounding box center [1415, 141] width 98 height 25
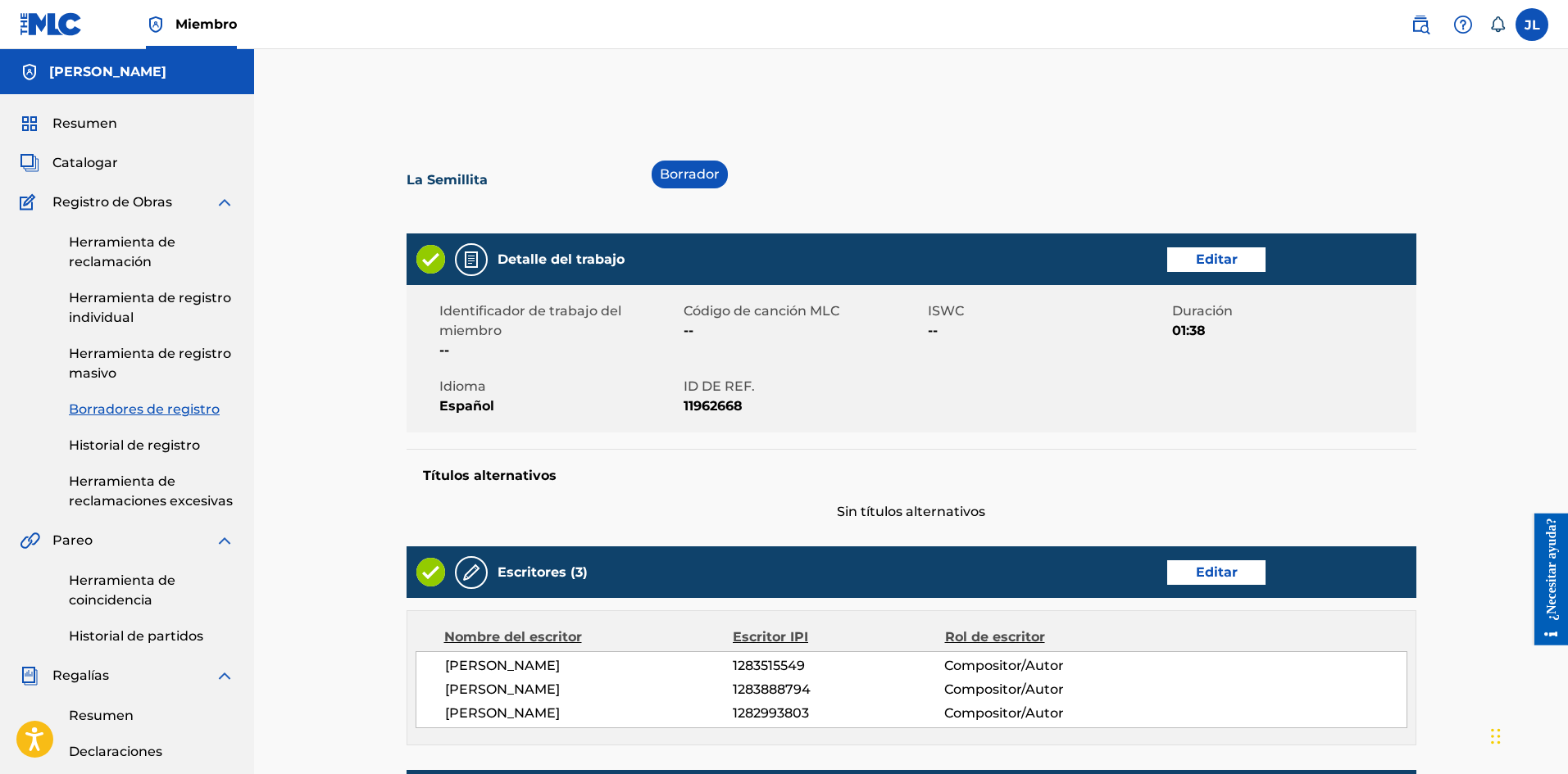
scroll to position [537, 0]
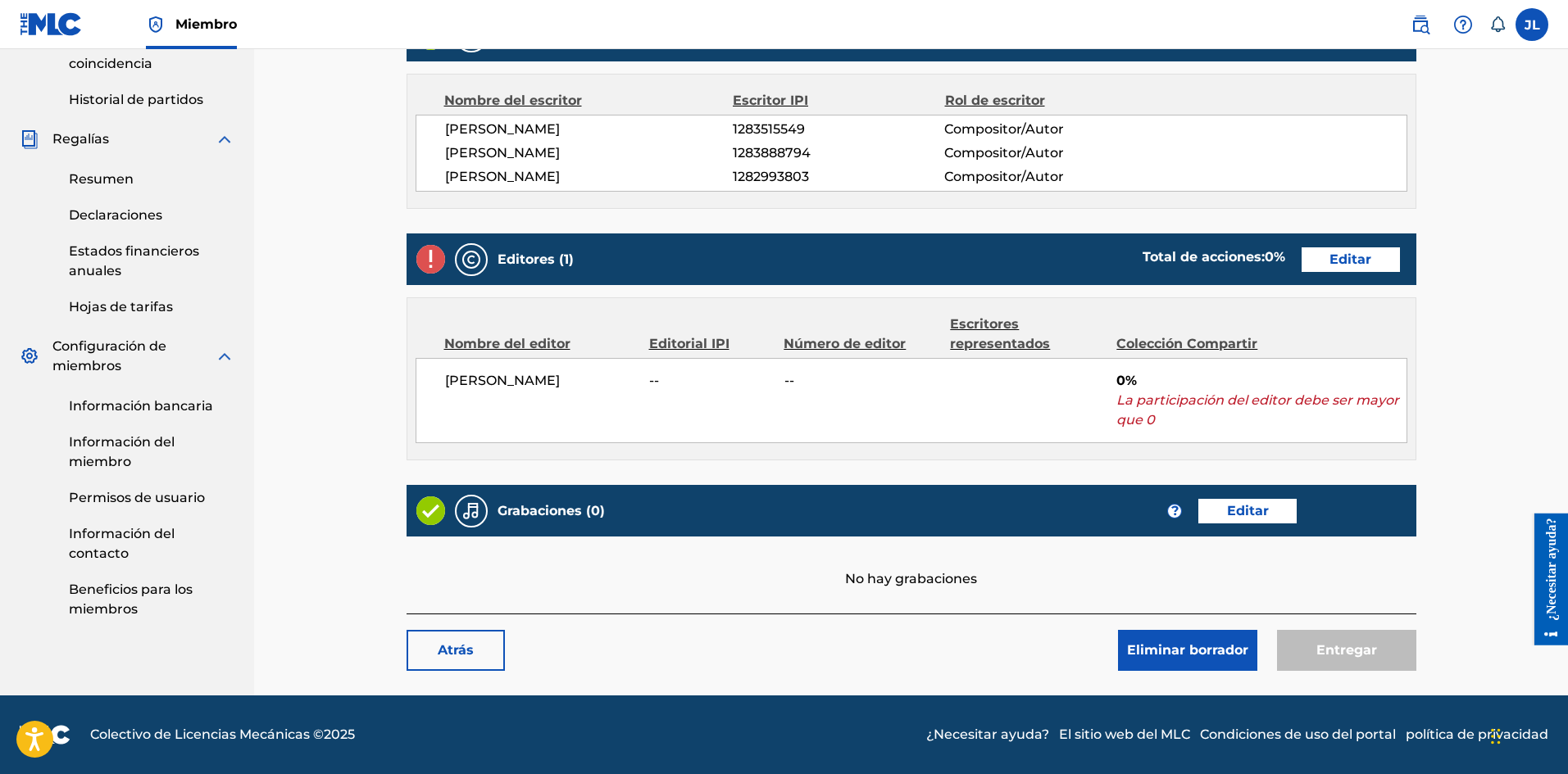
click at [778, 514] on font "Editar" at bounding box center [1247, 510] width 42 height 16
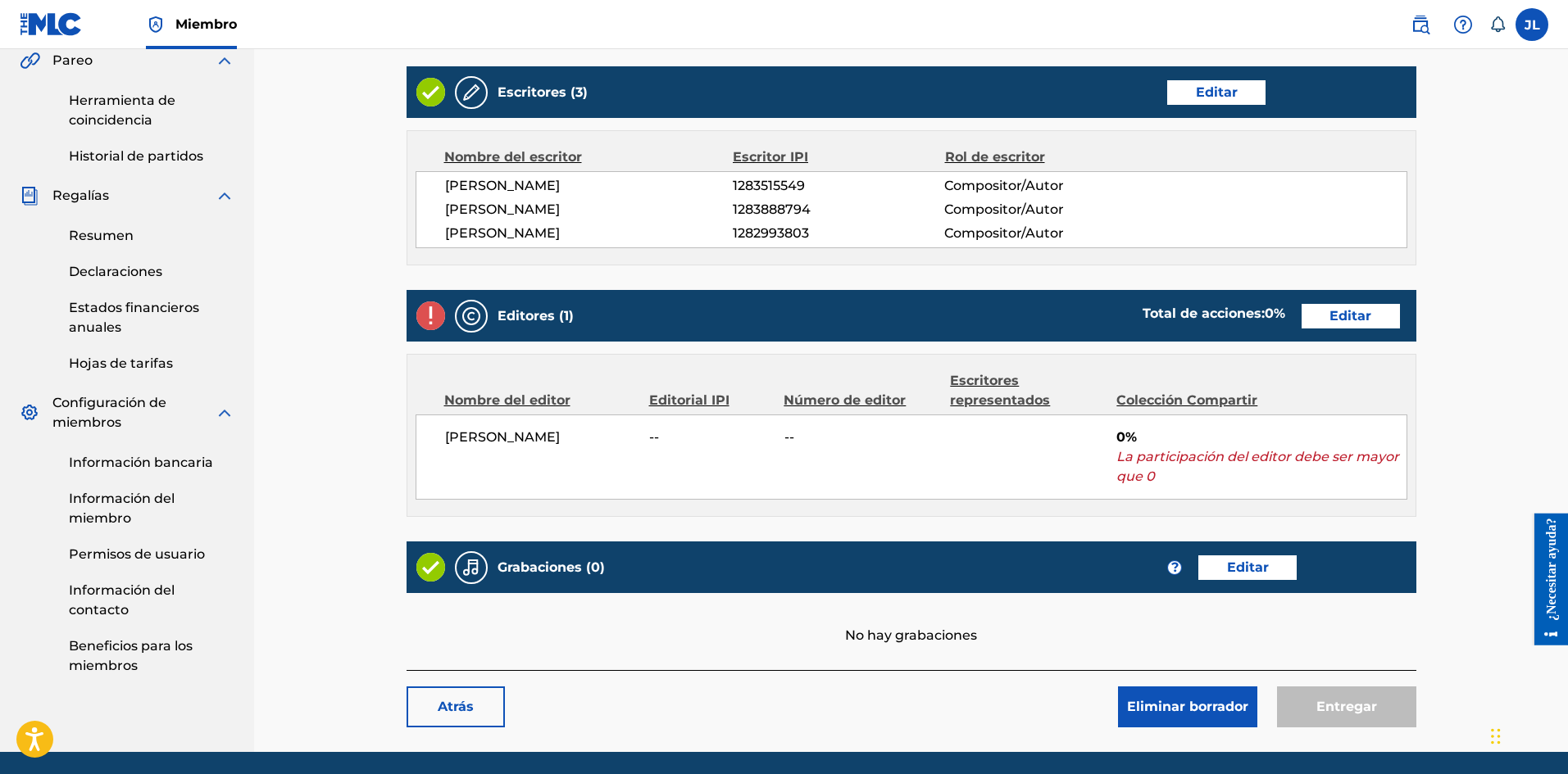
scroll to position [537, 0]
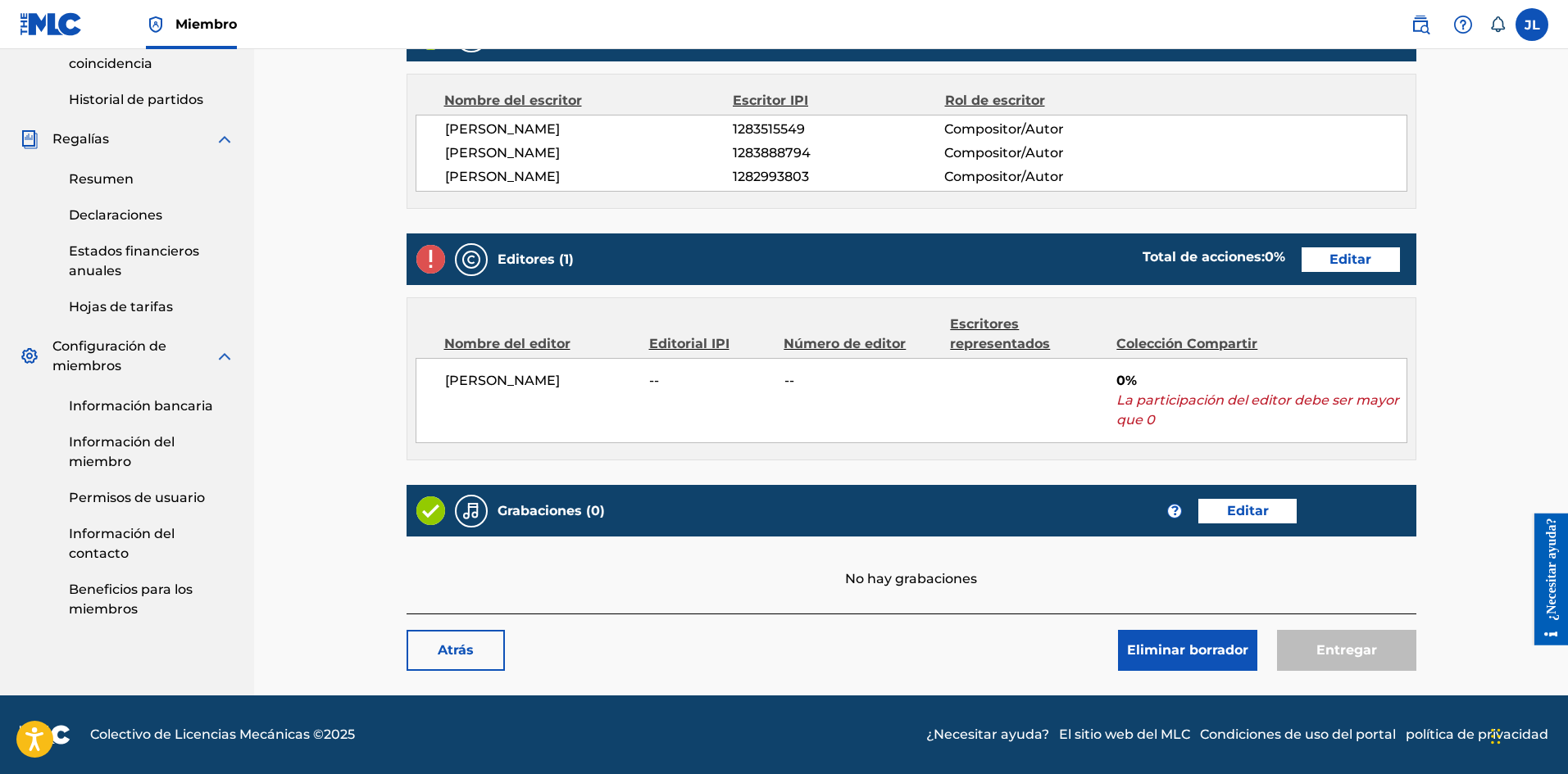
click at [778, 262] on link "Editar" at bounding box center [1350, 260] width 98 height 25
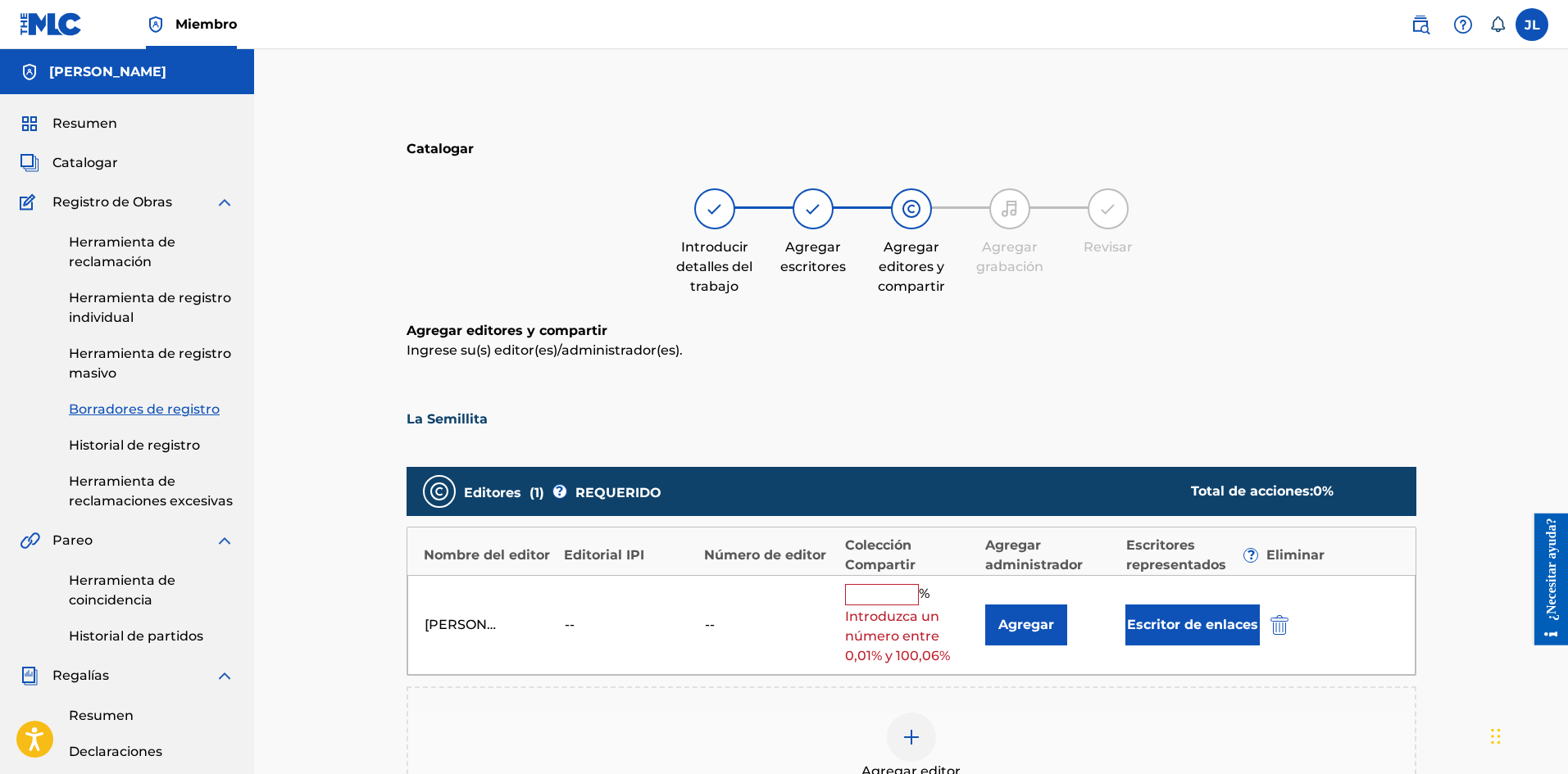
click at [76, 123] on font "Resumen" at bounding box center [85, 123] width 65 height 16
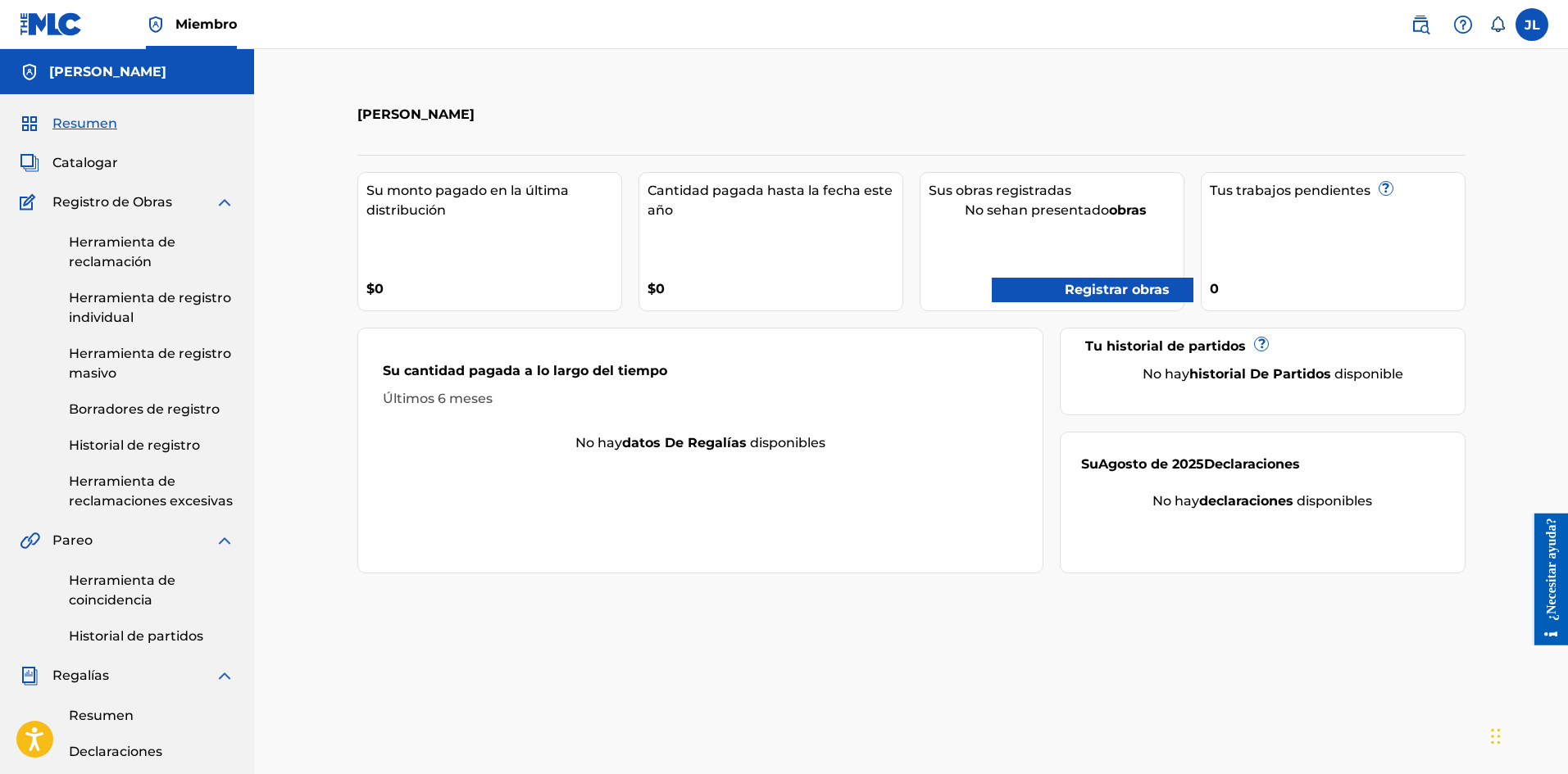
click at [87, 67] on font "[PERSON_NAME]" at bounding box center [108, 72] width 117 height 16
click at [196, 30] on font "Miembro" at bounding box center [206, 24] width 62 height 16
click at [45, 30] on img at bounding box center [51, 24] width 63 height 24
click at [778, 20] on label at bounding box center [1532, 25] width 33 height 33
click at [778, 25] on input "[PERSON_NAME] [EMAIL_ADDRESS][DOMAIN_NAME] Preferencias de notificación Perfil …" at bounding box center [1532, 25] width 0 height 0
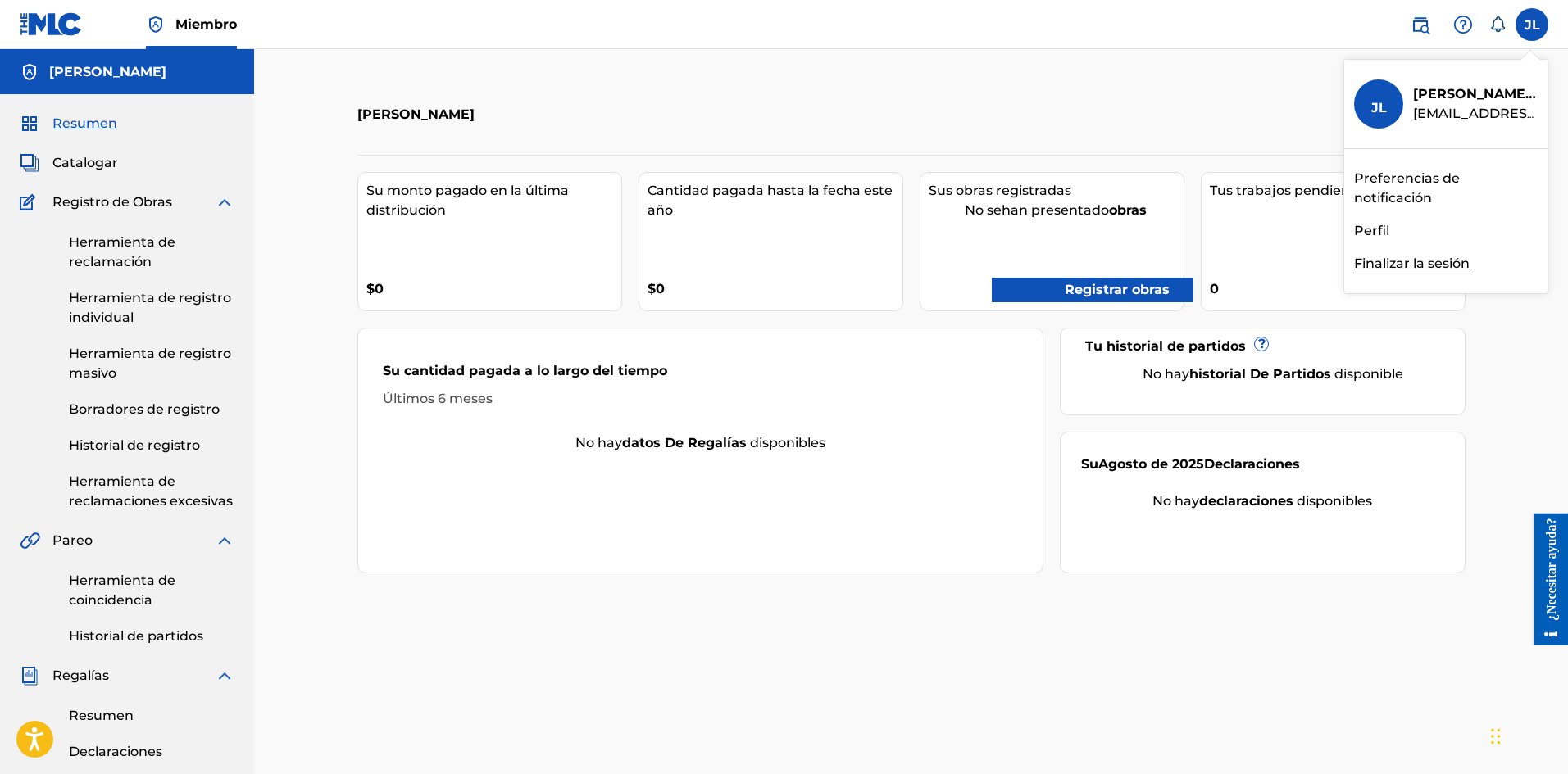
click at [778, 228] on font "Perfil" at bounding box center [1371, 230] width 35 height 16
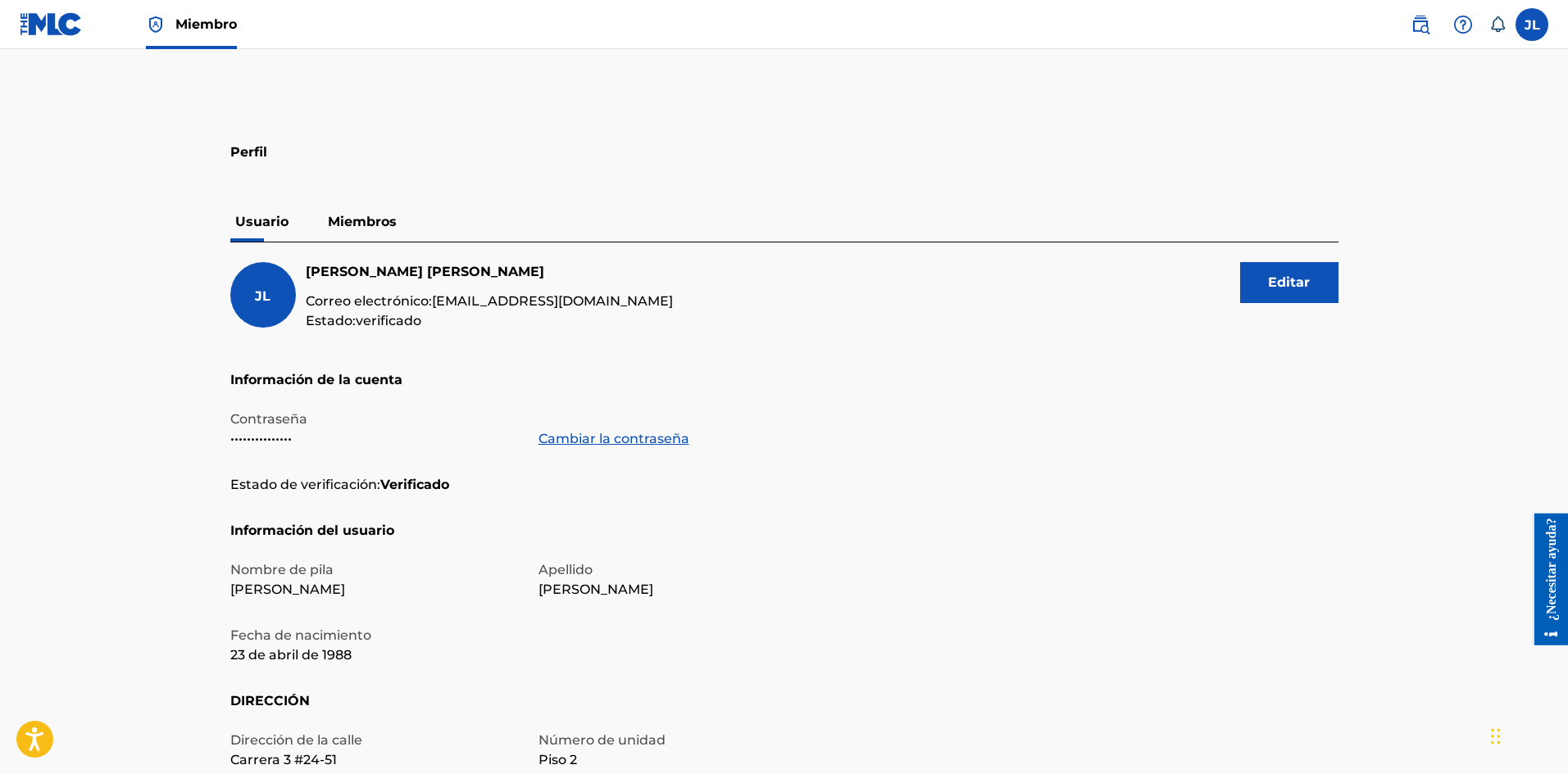
click at [369, 224] on font "Miembros" at bounding box center [363, 221] width 69 height 16
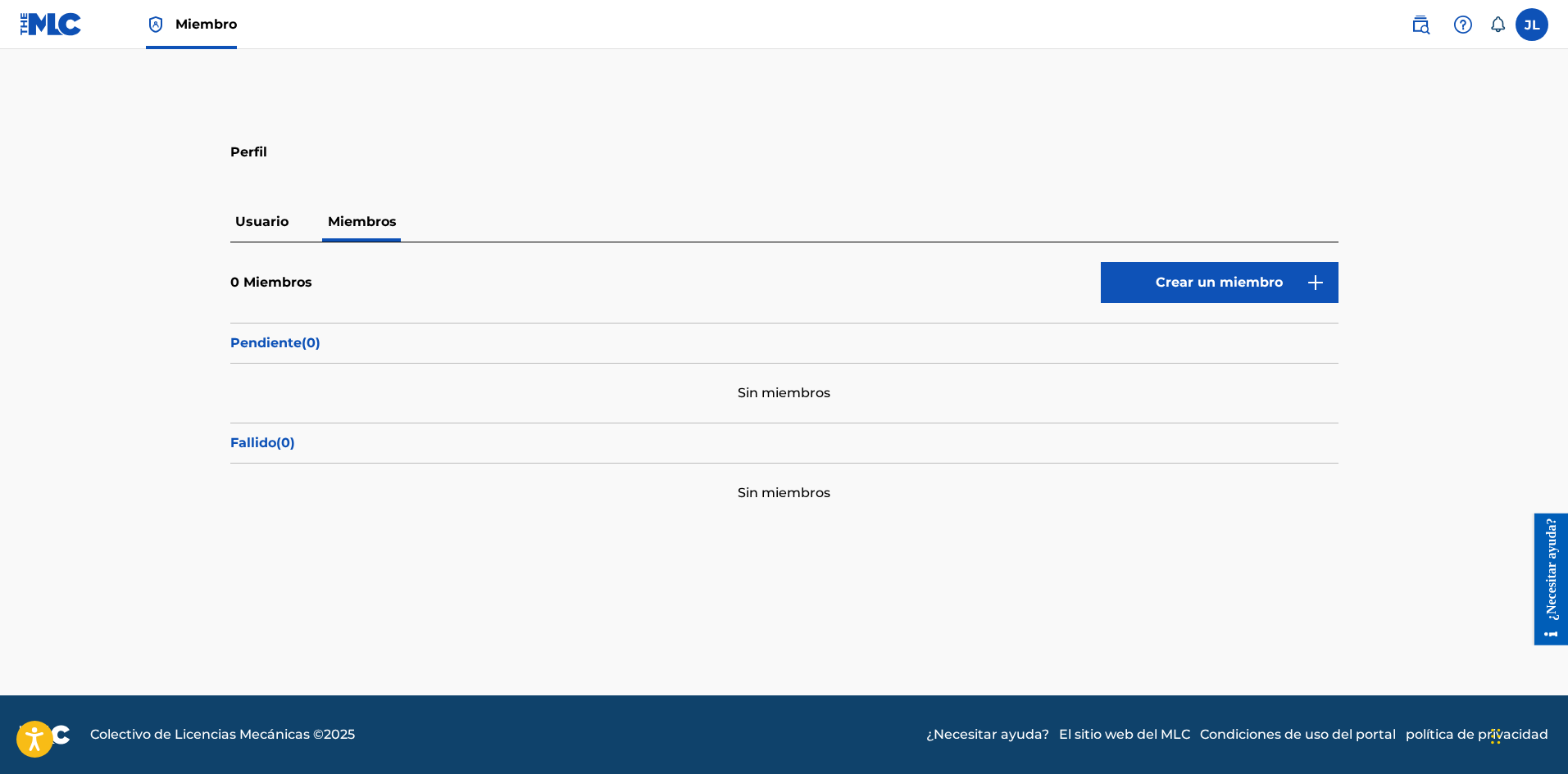
click at [258, 213] on p "Usuario" at bounding box center [261, 223] width 63 height 40
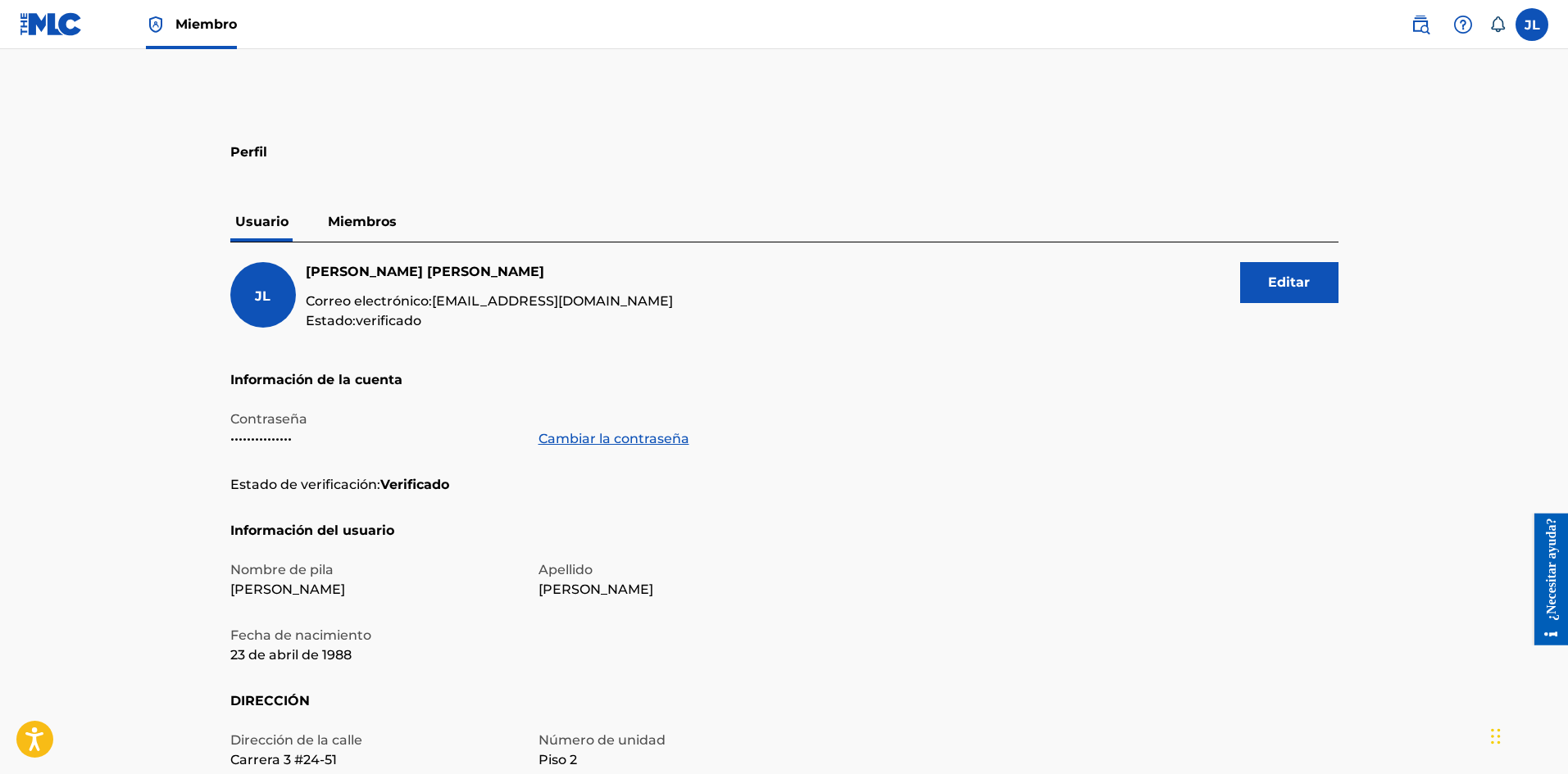
click at [378, 220] on font "Miembros" at bounding box center [363, 221] width 69 height 16
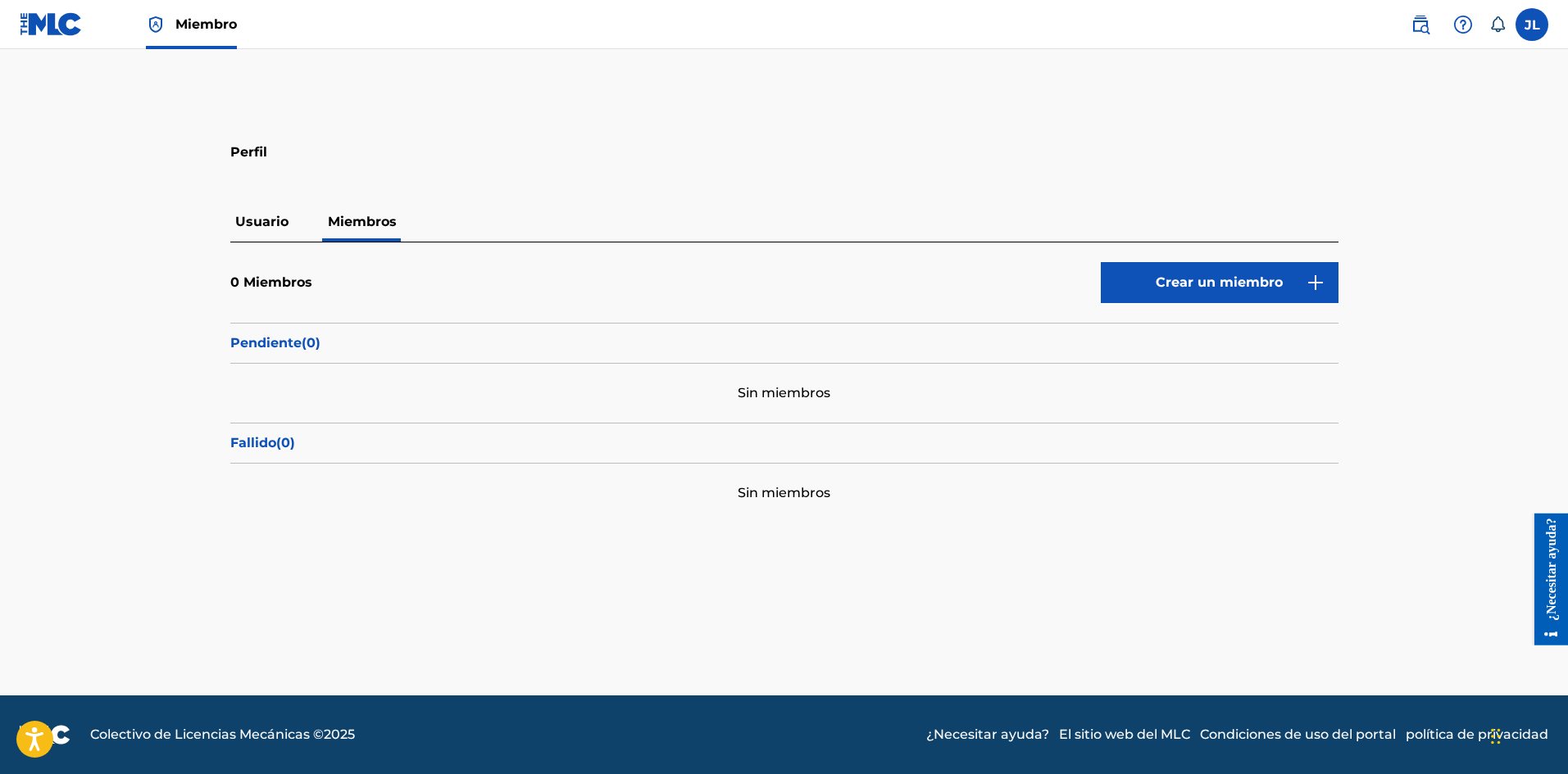
click at [778, 59] on main "Perfil Usuario Miembros 0 Miembros Crear un miembro Pendiente ( 0 ) Sin miembro…" at bounding box center [784, 373] width 1568 height 646
click at [778, 266] on link "Crear un miembro" at bounding box center [1219, 283] width 237 height 41
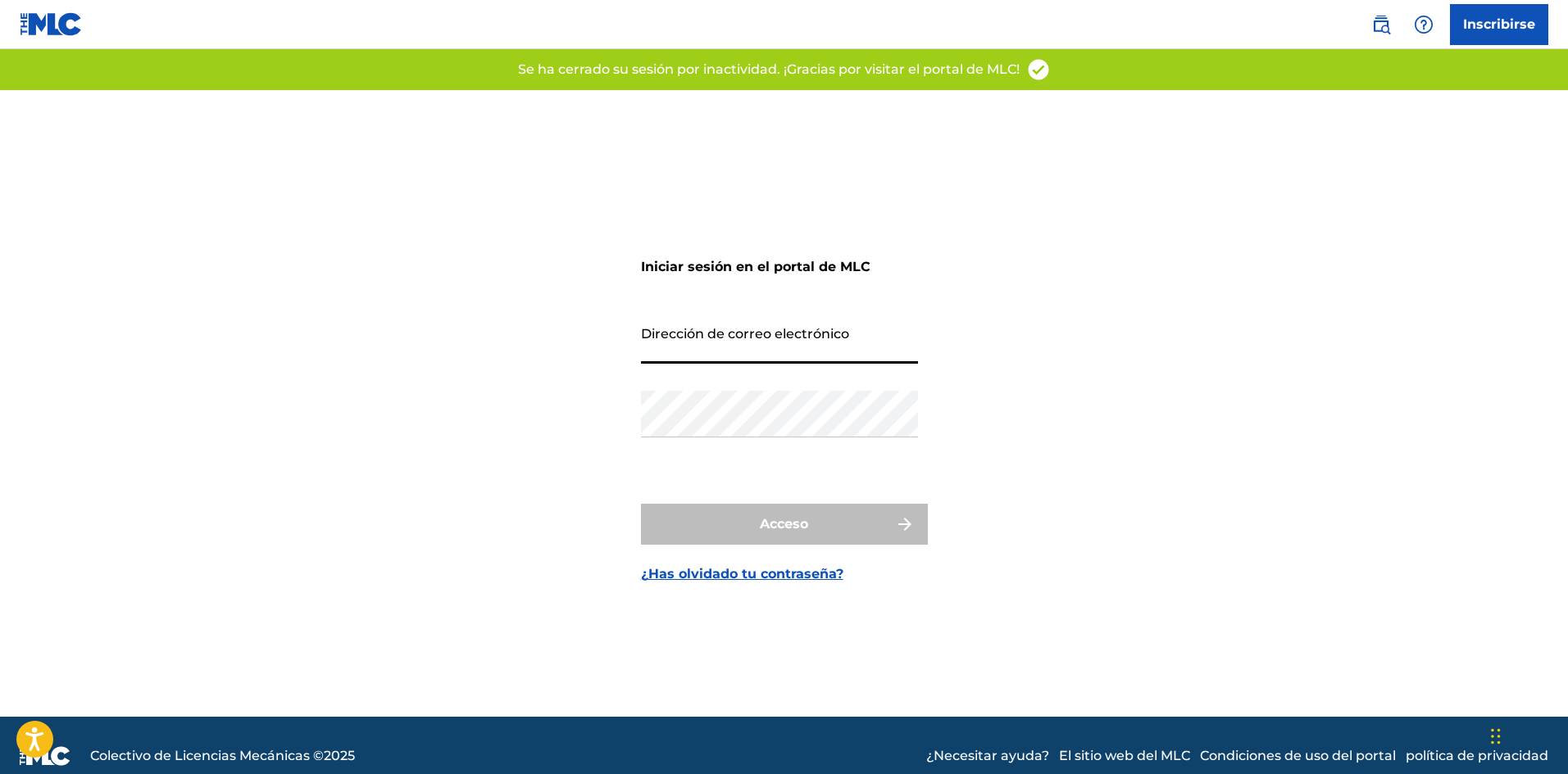
click at [769, 330] on input "Dirección de correo electrónico" at bounding box center [779, 340] width 277 height 47
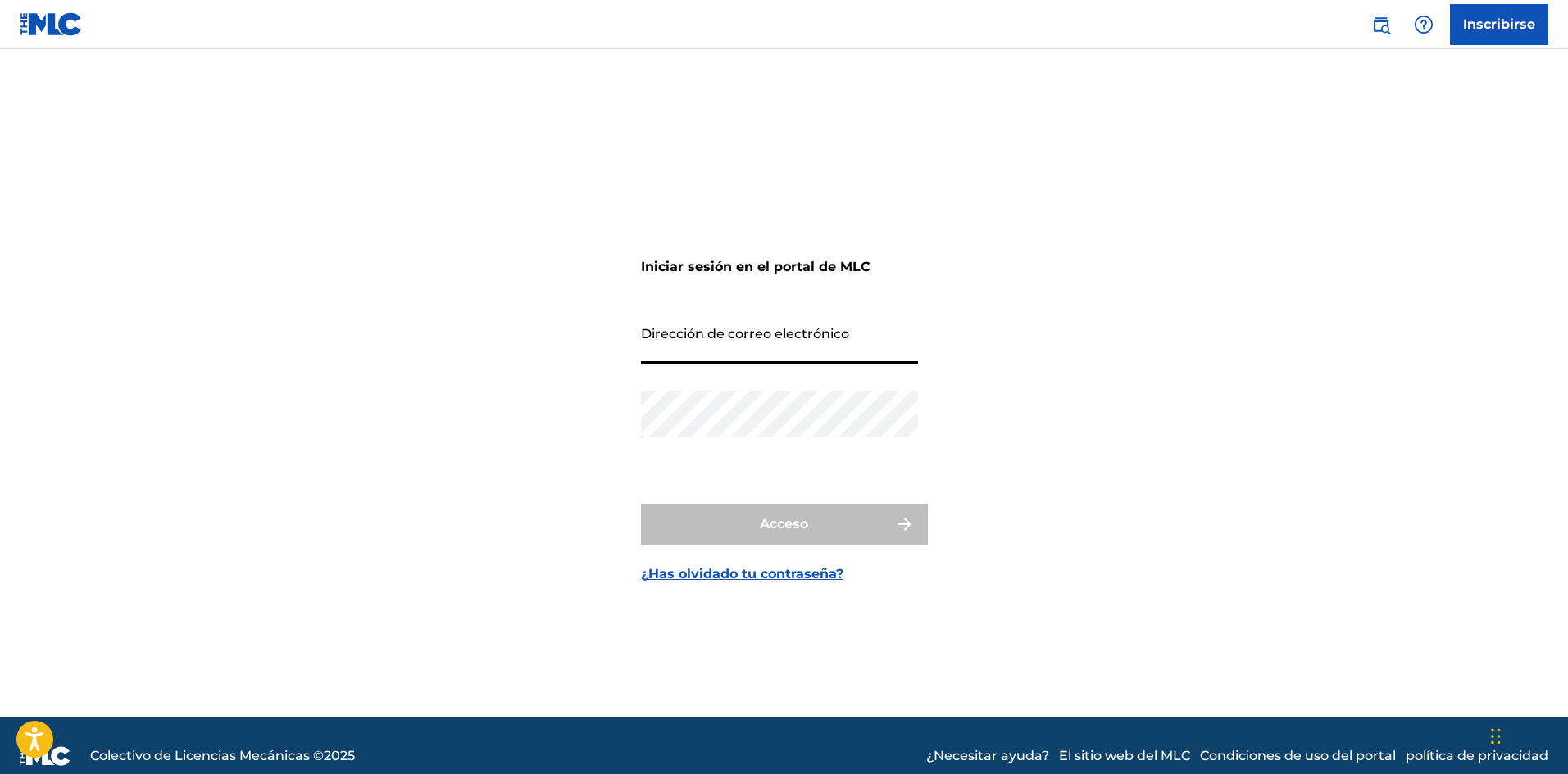
click at [550, 279] on div "Iniciar sesión en el portal de MLC Dirección de correo electrónico Contraseña A…" at bounding box center [784, 403] width 1148 height 627
click at [683, 338] on input "Dirección de correo electrónico" at bounding box center [779, 340] width 277 height 47
click at [425, 289] on div "Iniciar sesión en el portal de MLC Dirección de correo electrónico Contraseña A…" at bounding box center [784, 403] width 1148 height 627
click at [680, 332] on input "Dirección de correo electrónico" at bounding box center [779, 340] width 277 height 47
type input "[EMAIL_ADDRESS][DOMAIN_NAME]"
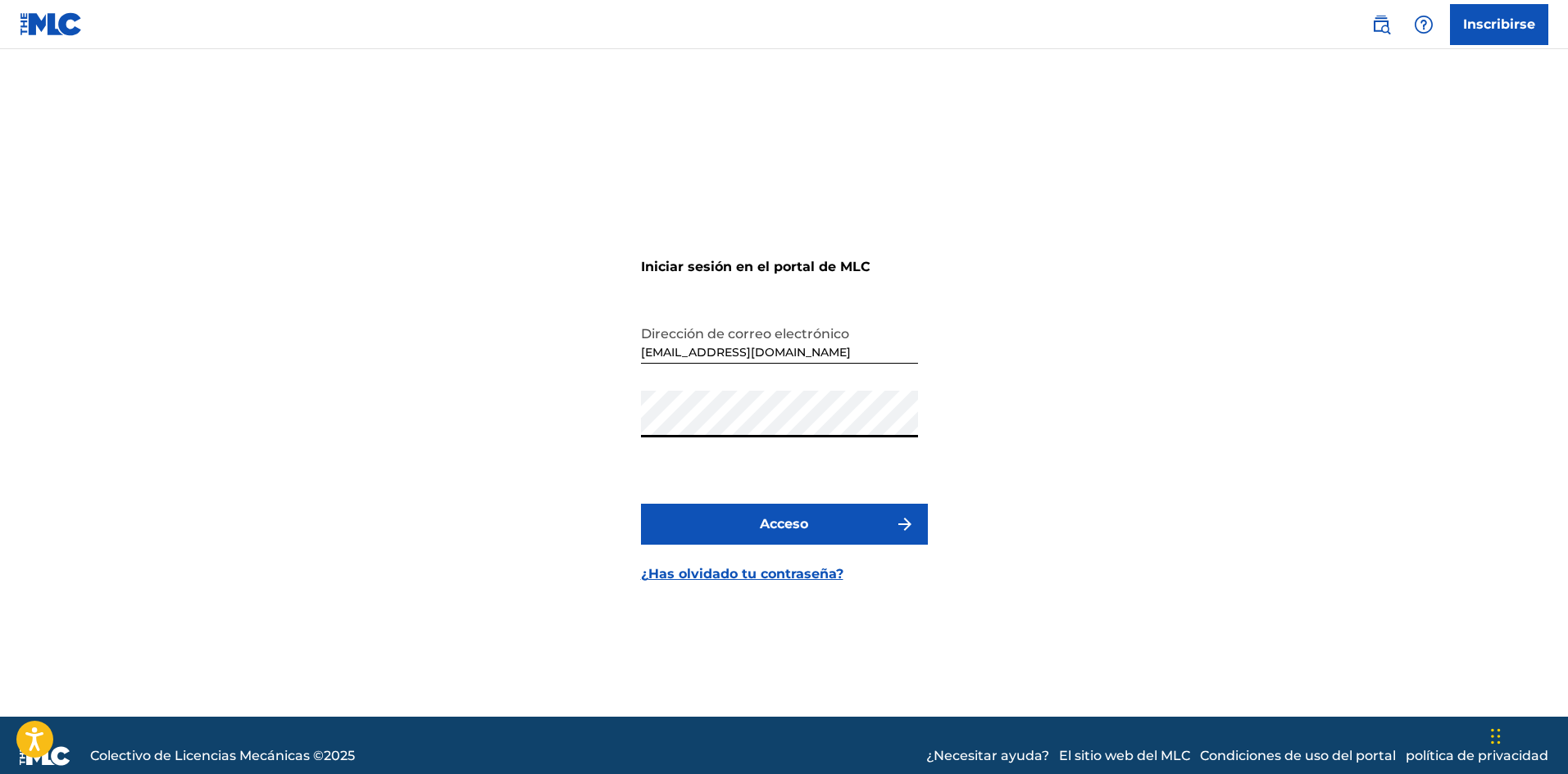
click at [775, 526] on font "Acceso" at bounding box center [784, 523] width 49 height 16
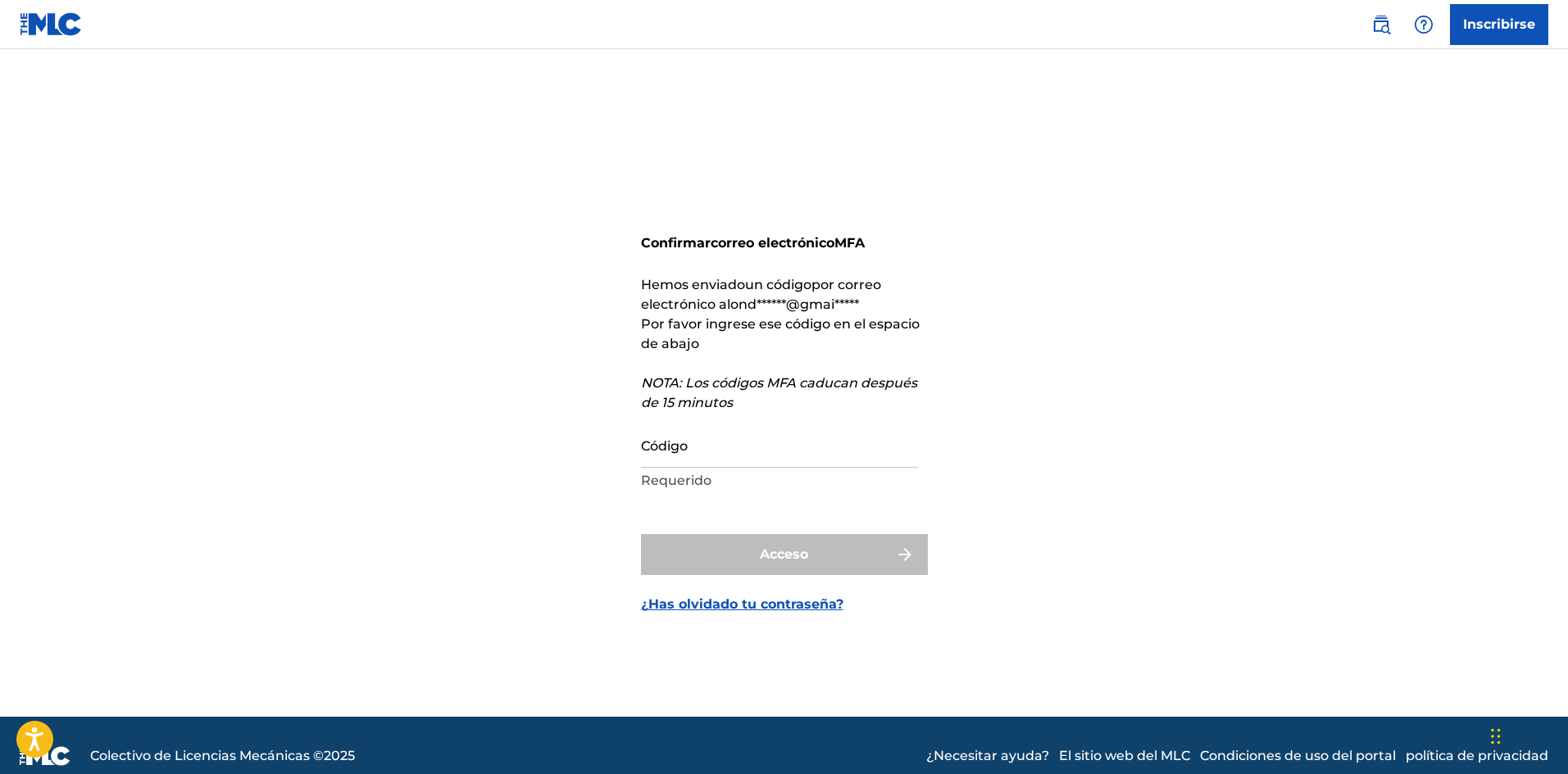
click at [650, 463] on input "Código" at bounding box center [779, 444] width 277 height 47
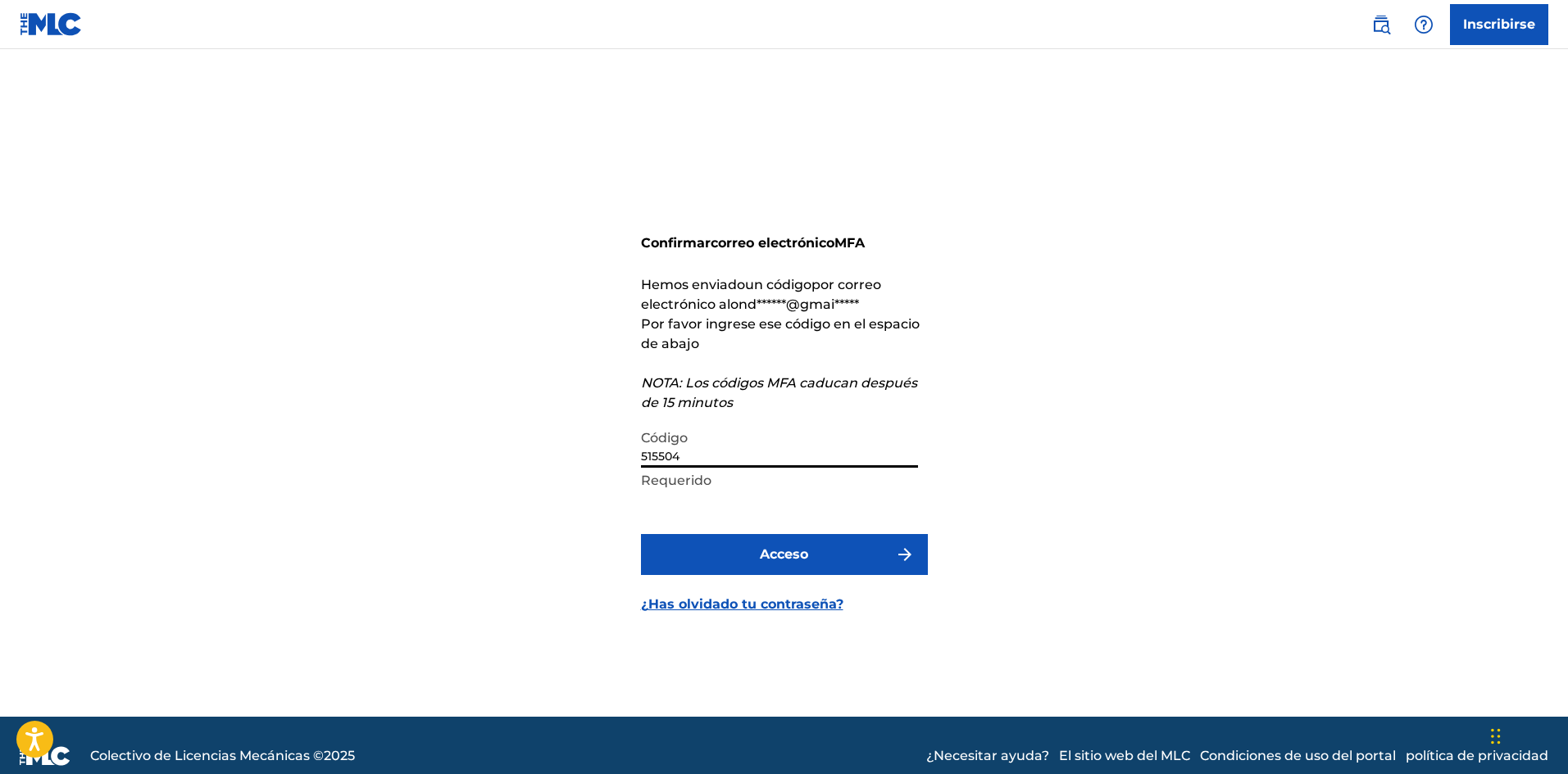
type input "515504"
click at [708, 546] on button "Acceso" at bounding box center [784, 555] width 287 height 41
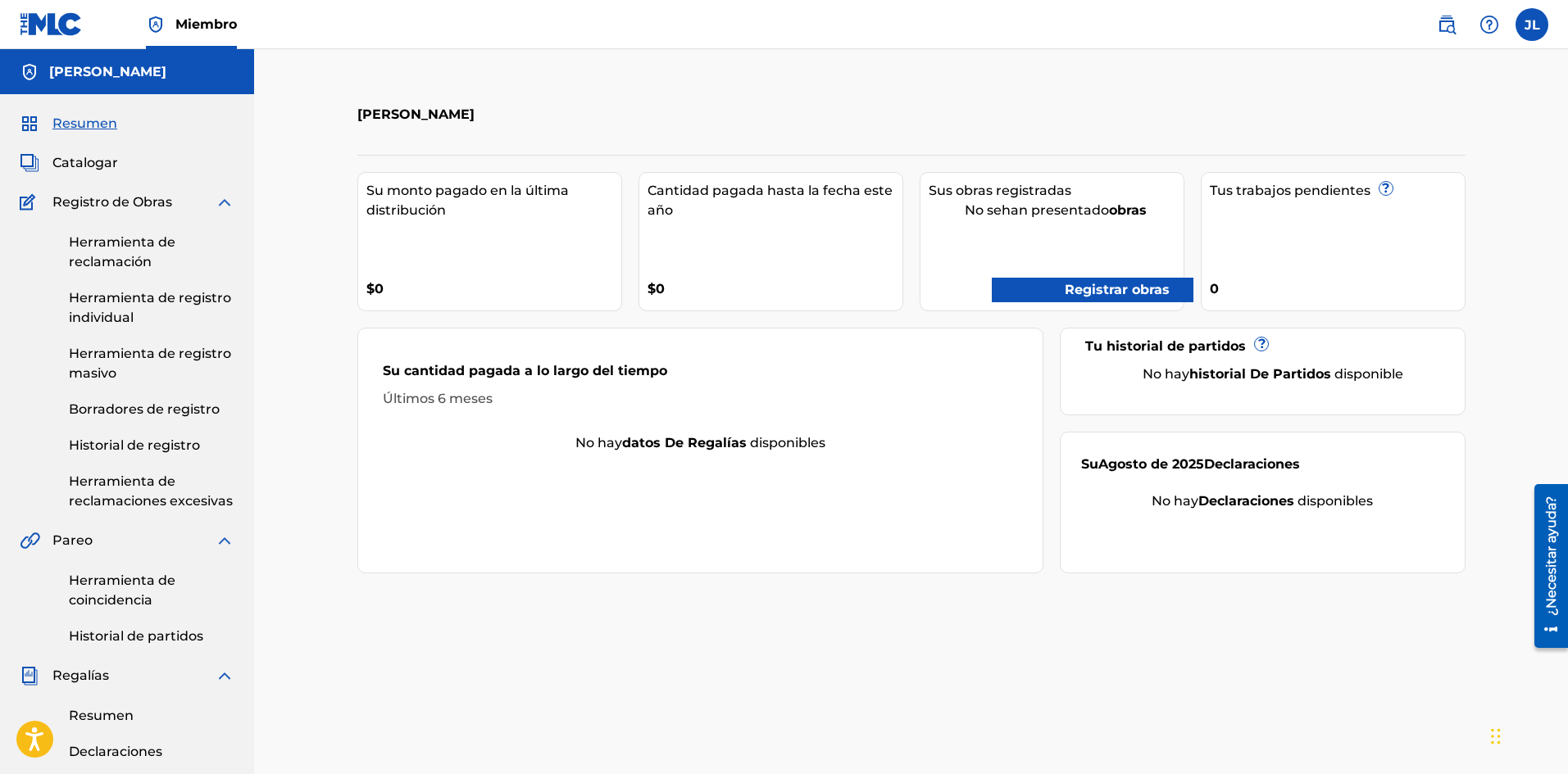
click at [63, 16] on img at bounding box center [51, 24] width 63 height 24
click at [1531, 24] on label at bounding box center [1532, 25] width 33 height 33
click at [1532, 25] on input "[PERSON_NAME] [EMAIL_ADDRESS][DOMAIN_NAME] Preferencias de notificación Perfil …" at bounding box center [1532, 25] width 0 height 0
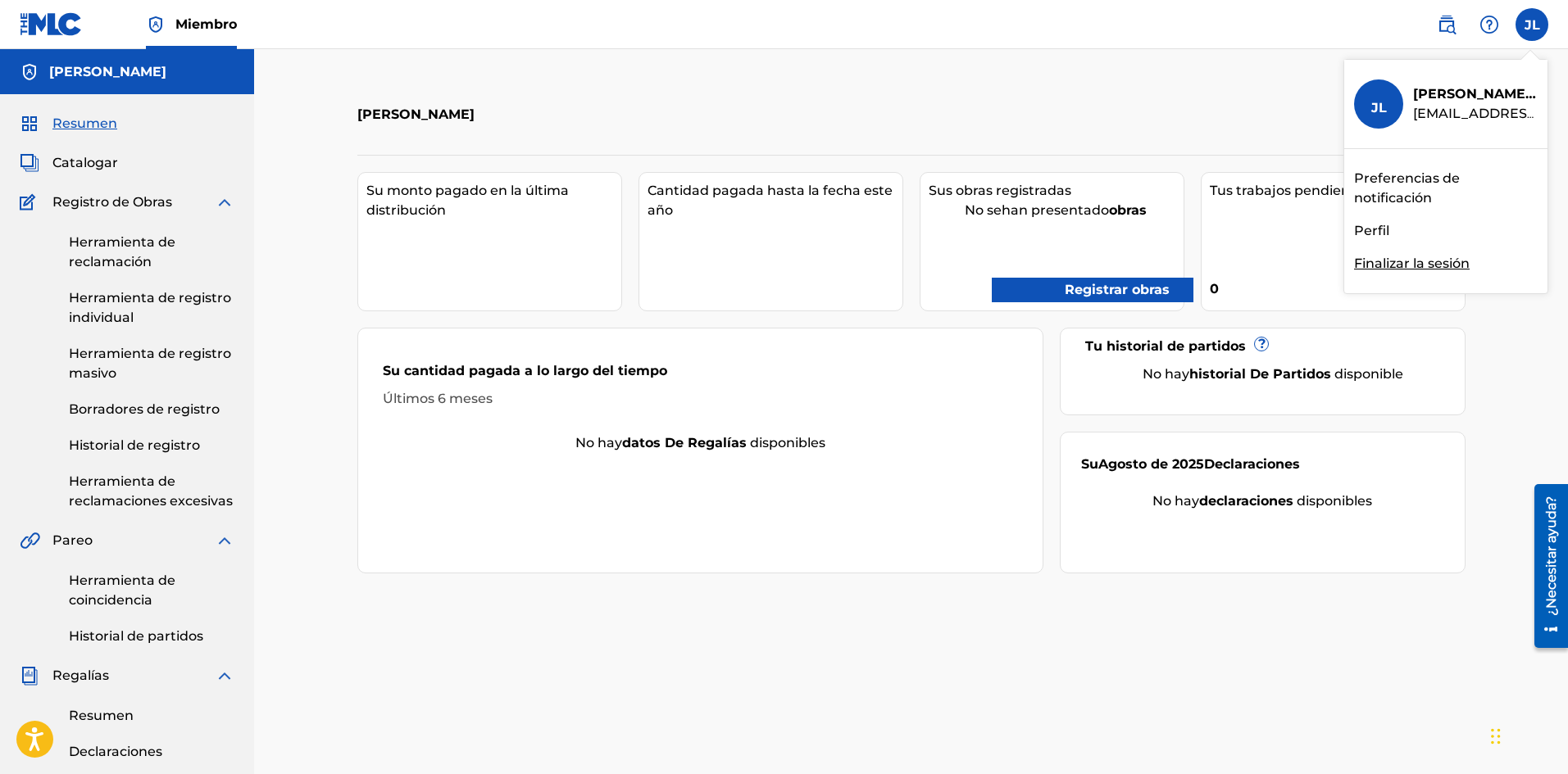
click at [1381, 228] on font "Perfil" at bounding box center [1371, 230] width 35 height 16
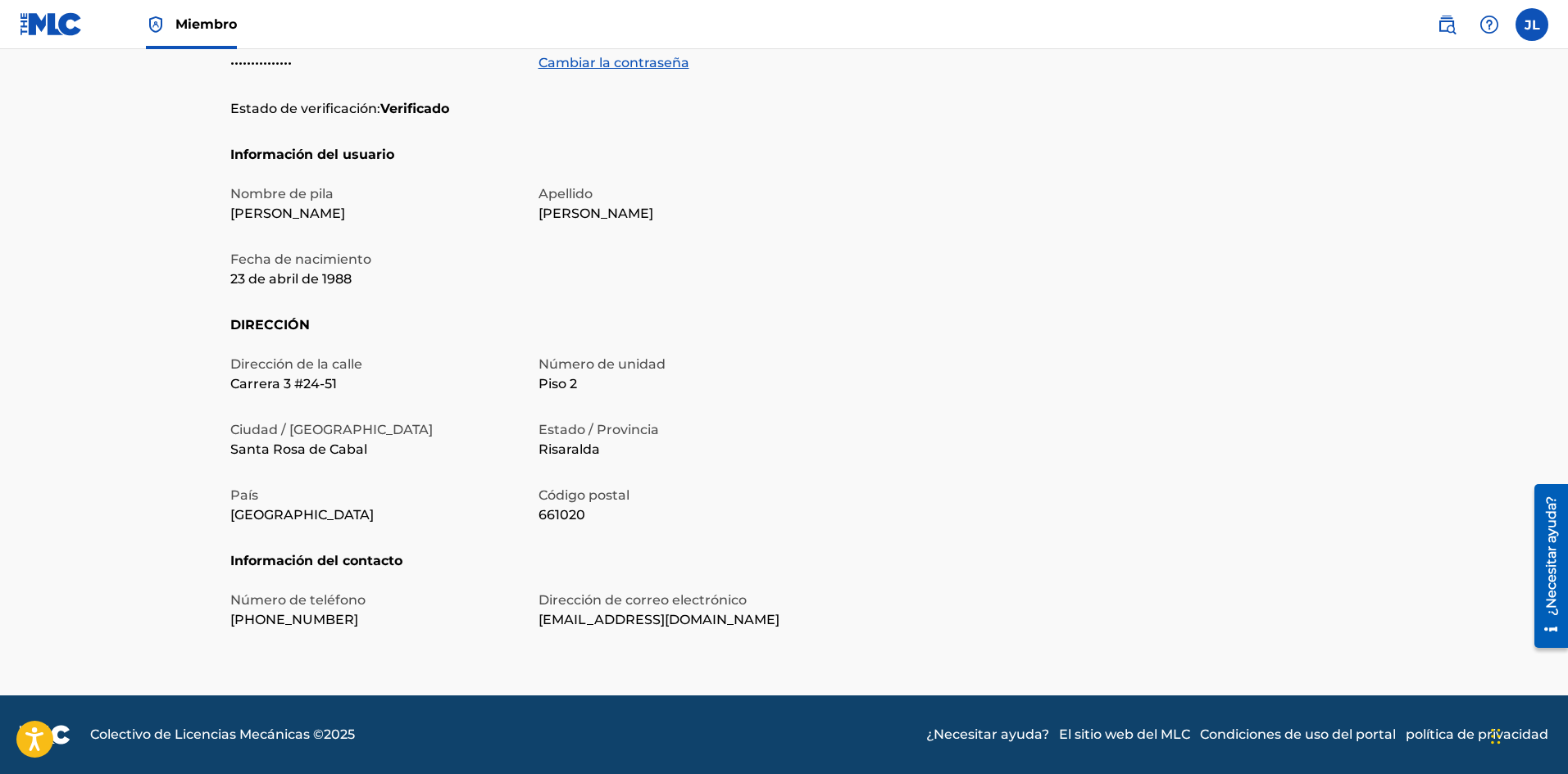
scroll to position [103, 0]
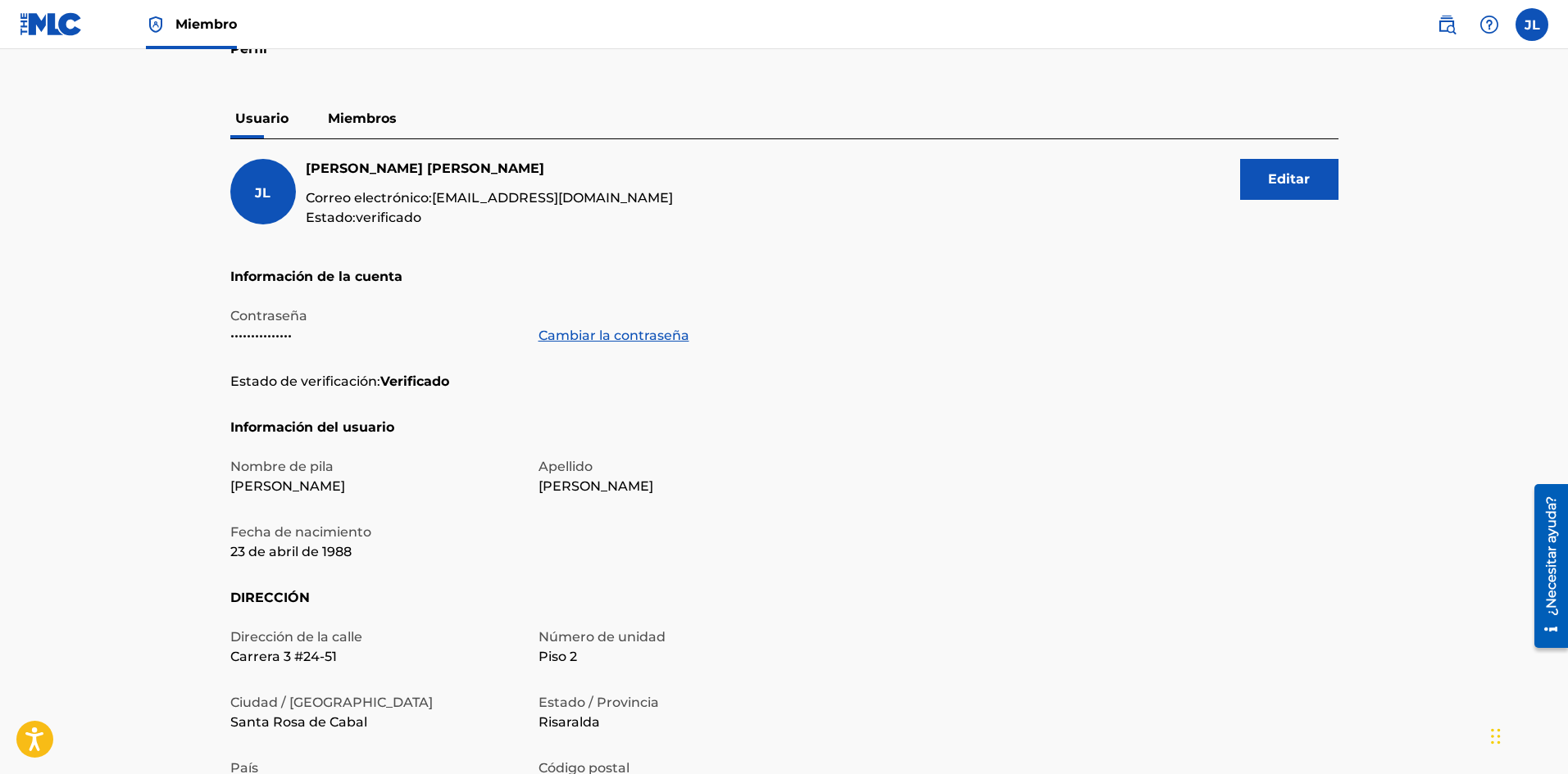
click at [345, 111] on font "Miembros" at bounding box center [363, 118] width 69 height 16
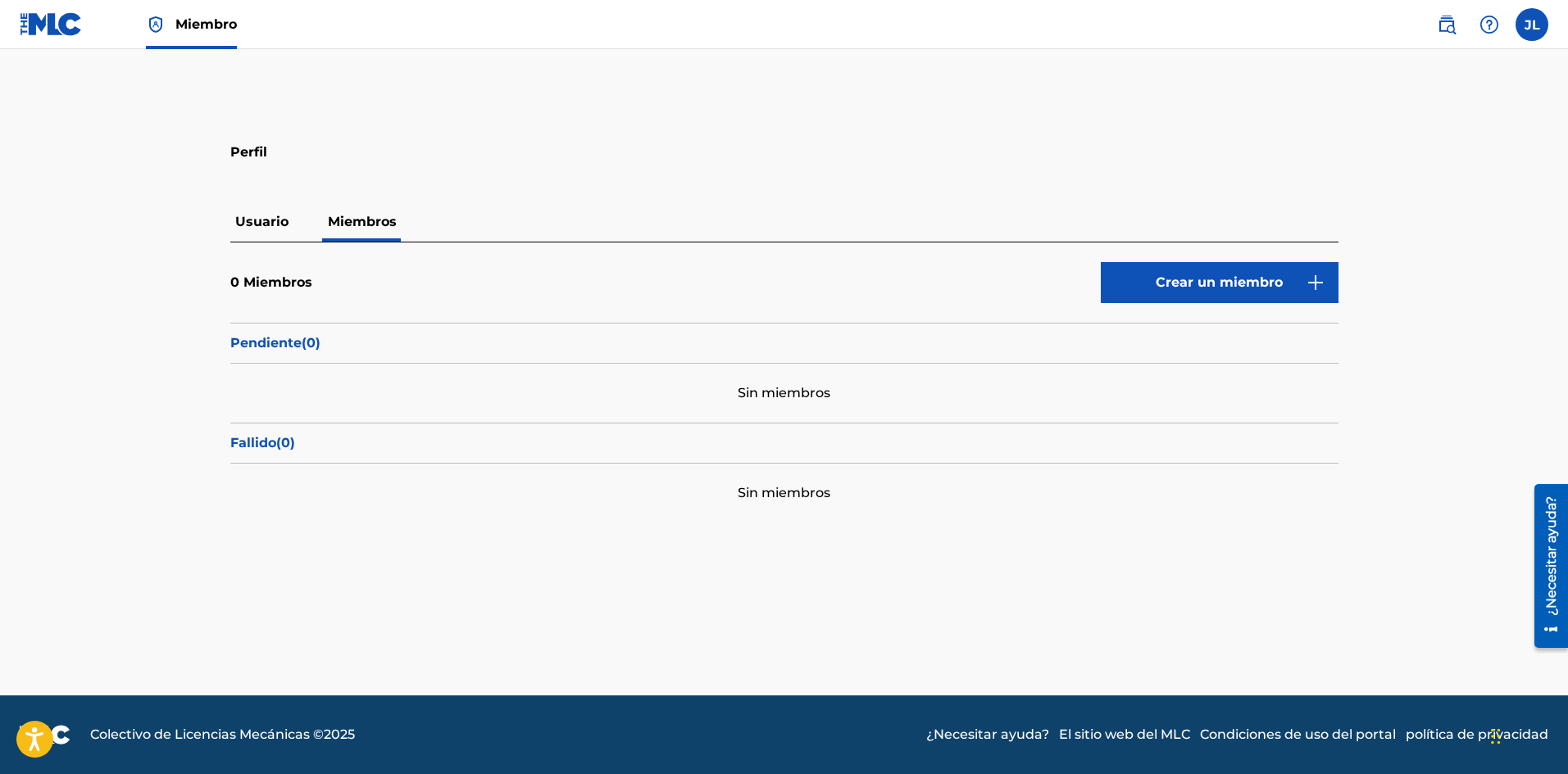
click at [1164, 282] on font "Crear un miembro" at bounding box center [1219, 282] width 127 height 16
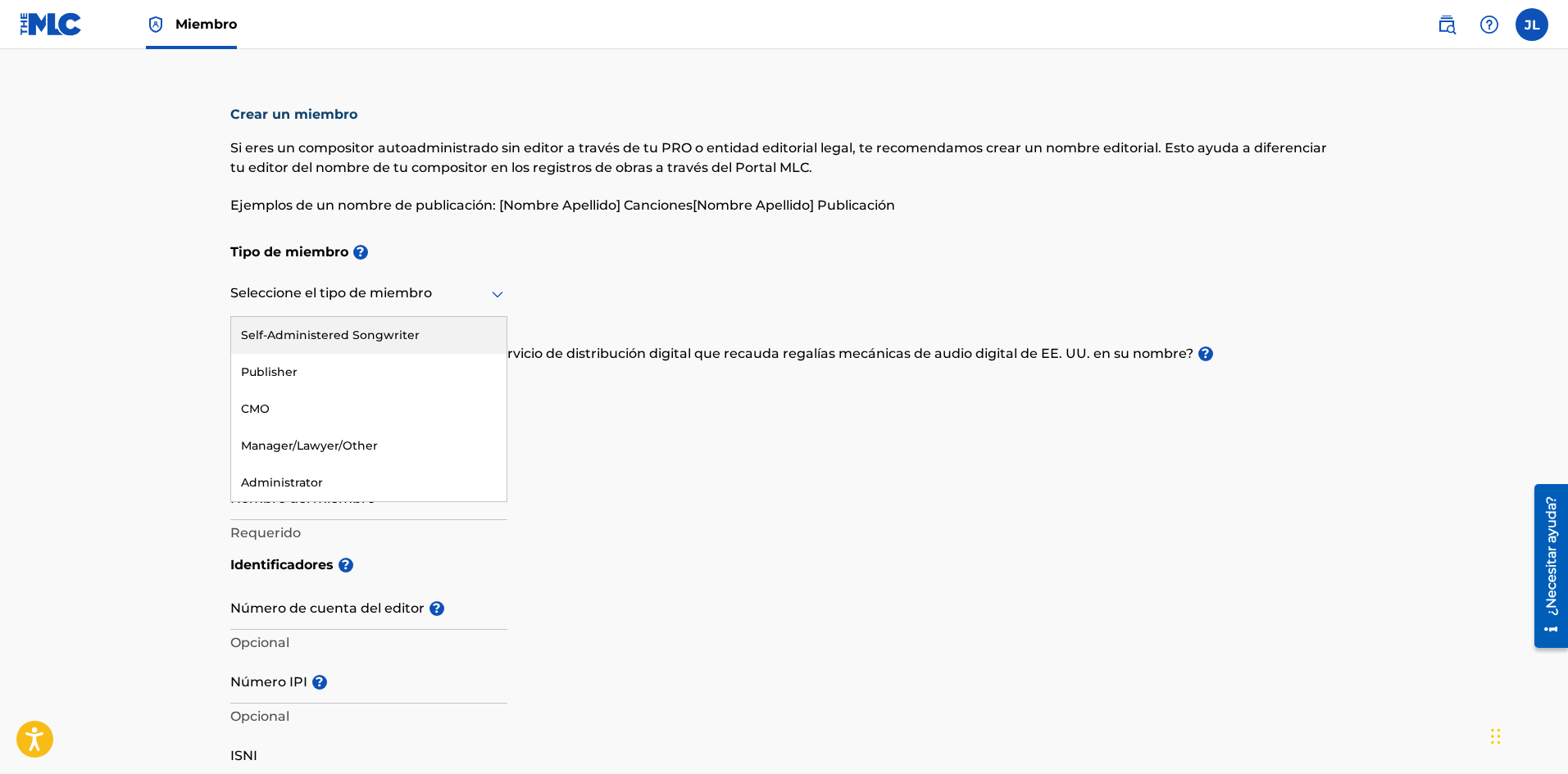
click at [385, 293] on div at bounding box center [369, 293] width 277 height 21
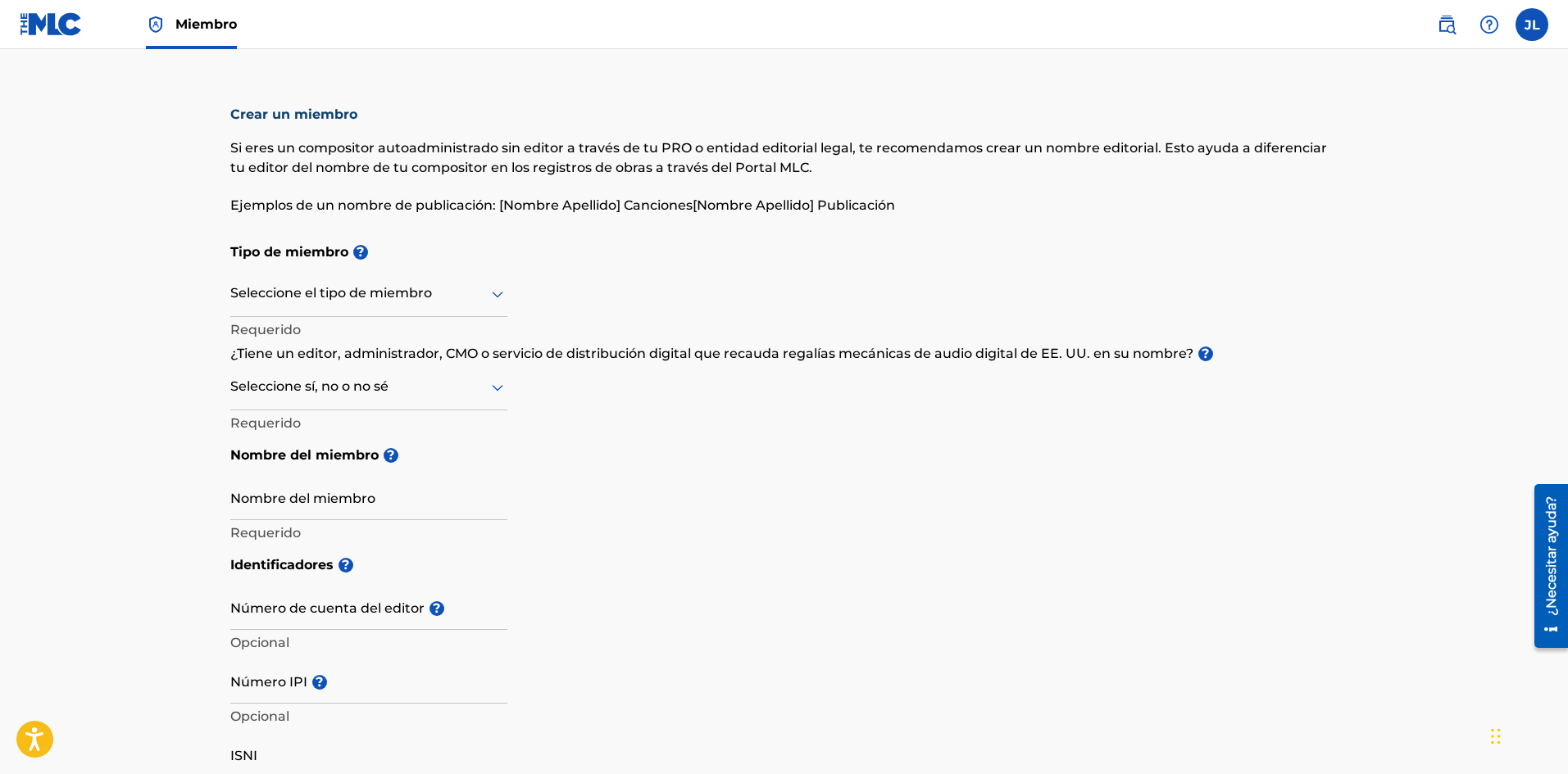
click at [646, 446] on h5 "Nombre del miembro ?" at bounding box center [784, 456] width 1108 height 36
click at [330, 501] on input "Nombre del miembro" at bounding box center [369, 497] width 277 height 47
type input "[PERSON_NAME]"
click at [320, 613] on input "Número de cuenta del editor ?" at bounding box center [369, 607] width 277 height 47
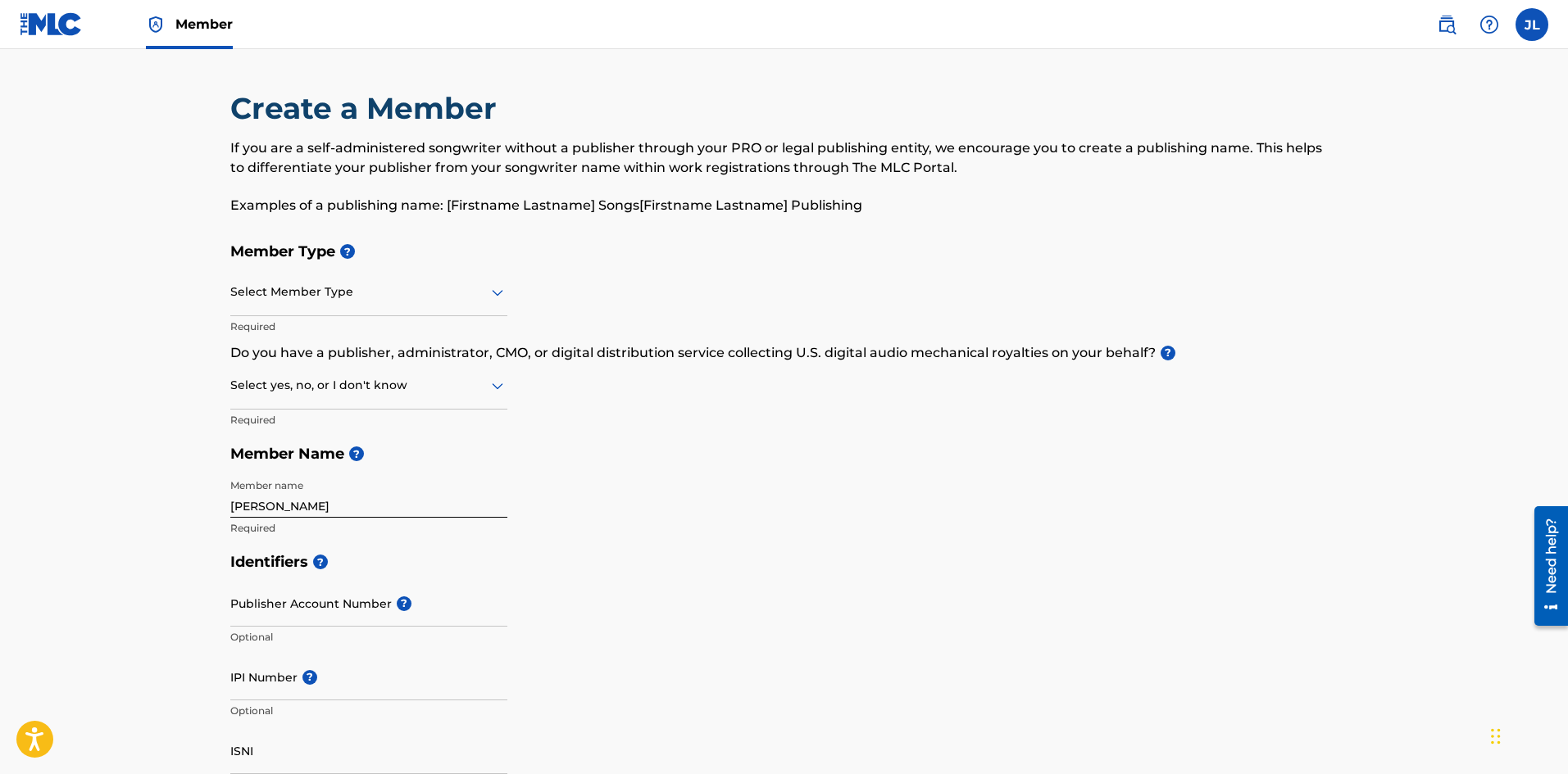
scroll to position [273, 0]
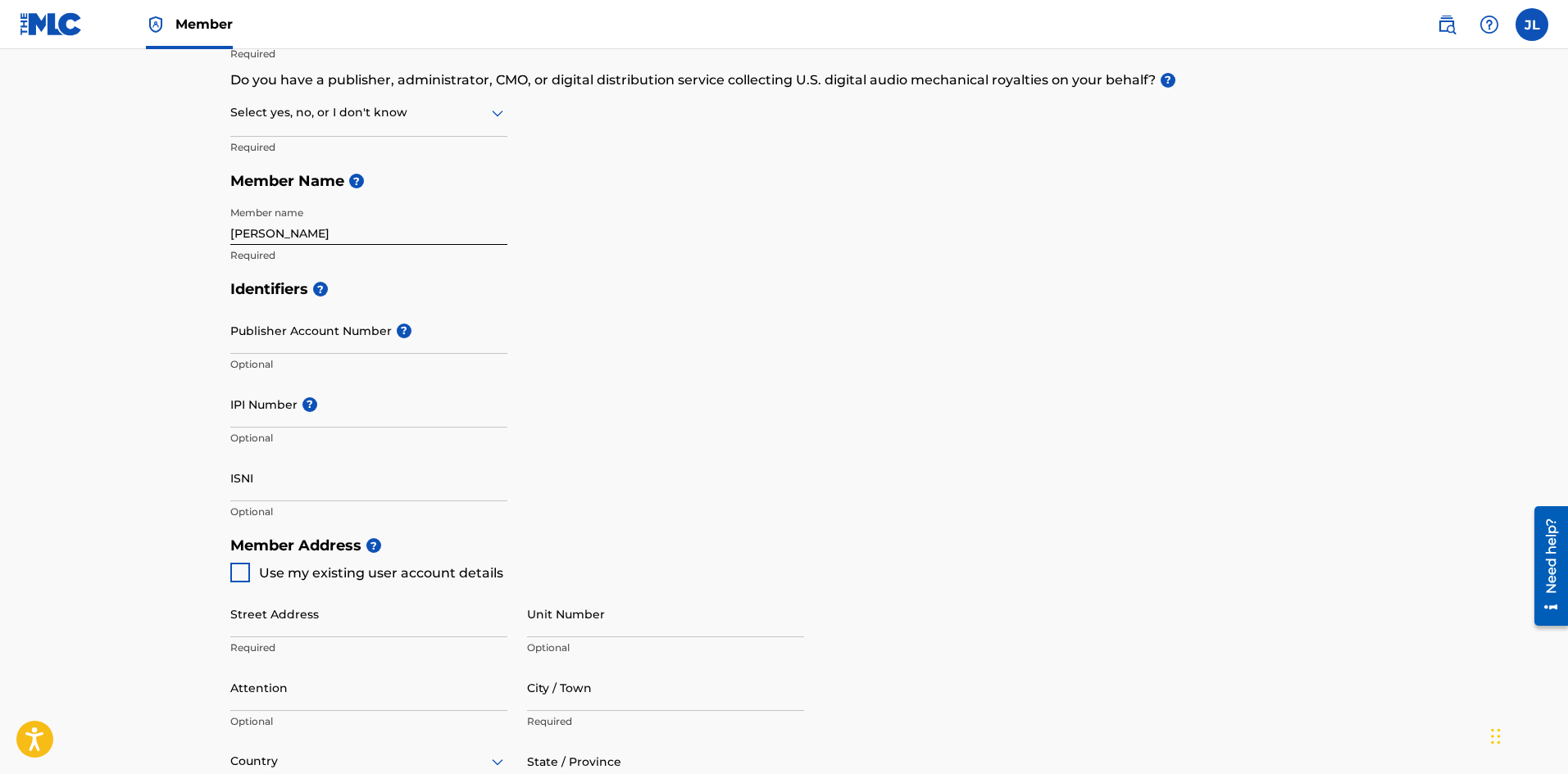
click at [268, 408] on input "IPI Number ?" at bounding box center [369, 404] width 277 height 47
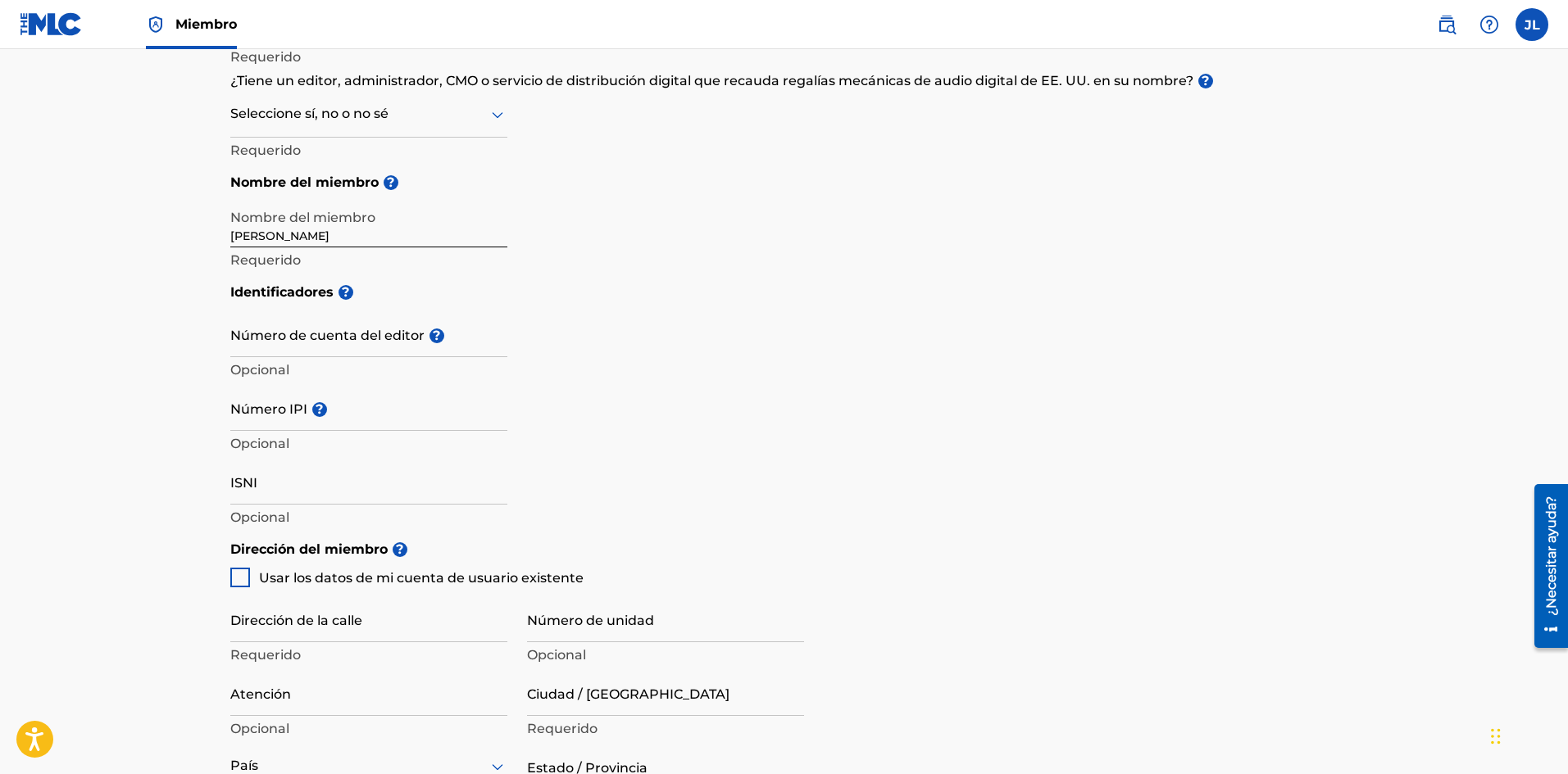
click at [563, 406] on div "Identificadores ? Número de cuenta del editor ? Opcional Número IPI ? Opcional …" at bounding box center [784, 403] width 1108 height 257
click at [167, 504] on main "Crear un miembro Si eres un compositor autoadministrado sin editor a través de …" at bounding box center [784, 518] width 1568 height 1482
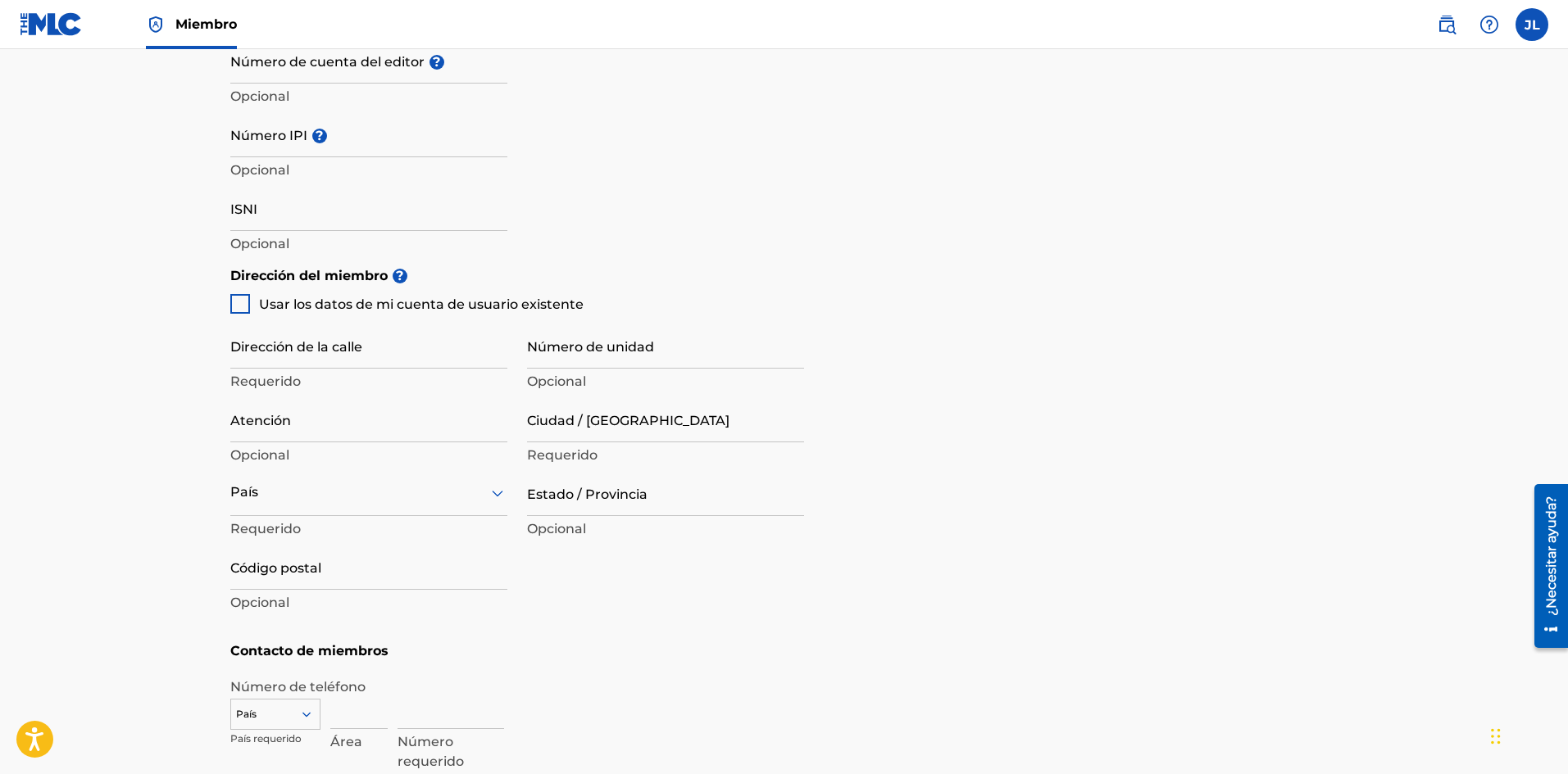
click at [282, 358] on input "Dirección de la calle" at bounding box center [369, 345] width 277 height 47
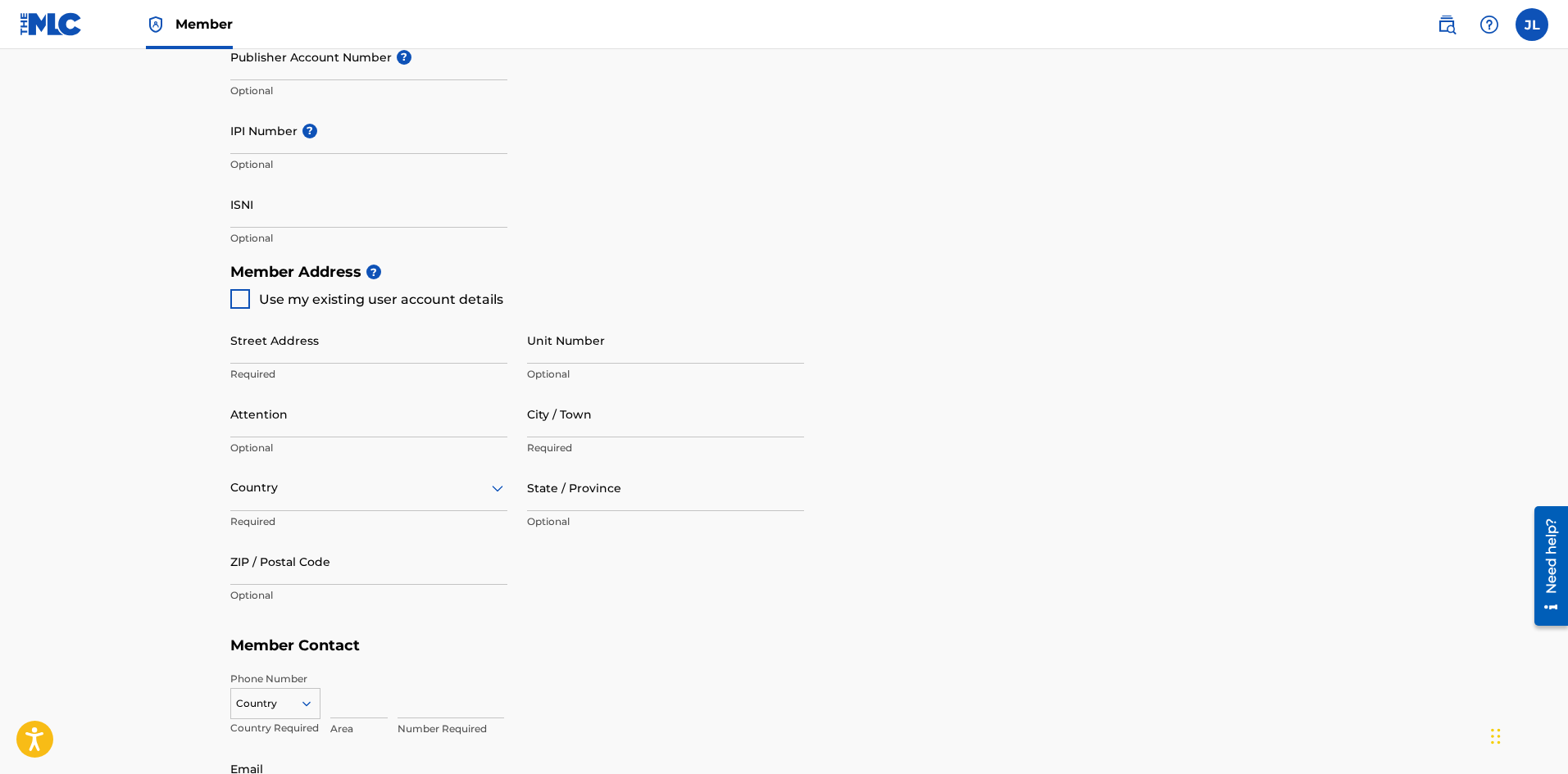
scroll to position [544, 0]
click at [276, 354] on input "Street Address" at bounding box center [369, 343] width 277 height 47
click at [351, 345] on input "Carrera 9 #" at bounding box center [369, 343] width 277 height 47
click at [345, 355] on input "Carrera 9 #" at bounding box center [369, 343] width 277 height 47
type input "Carrera 9 #40-43"
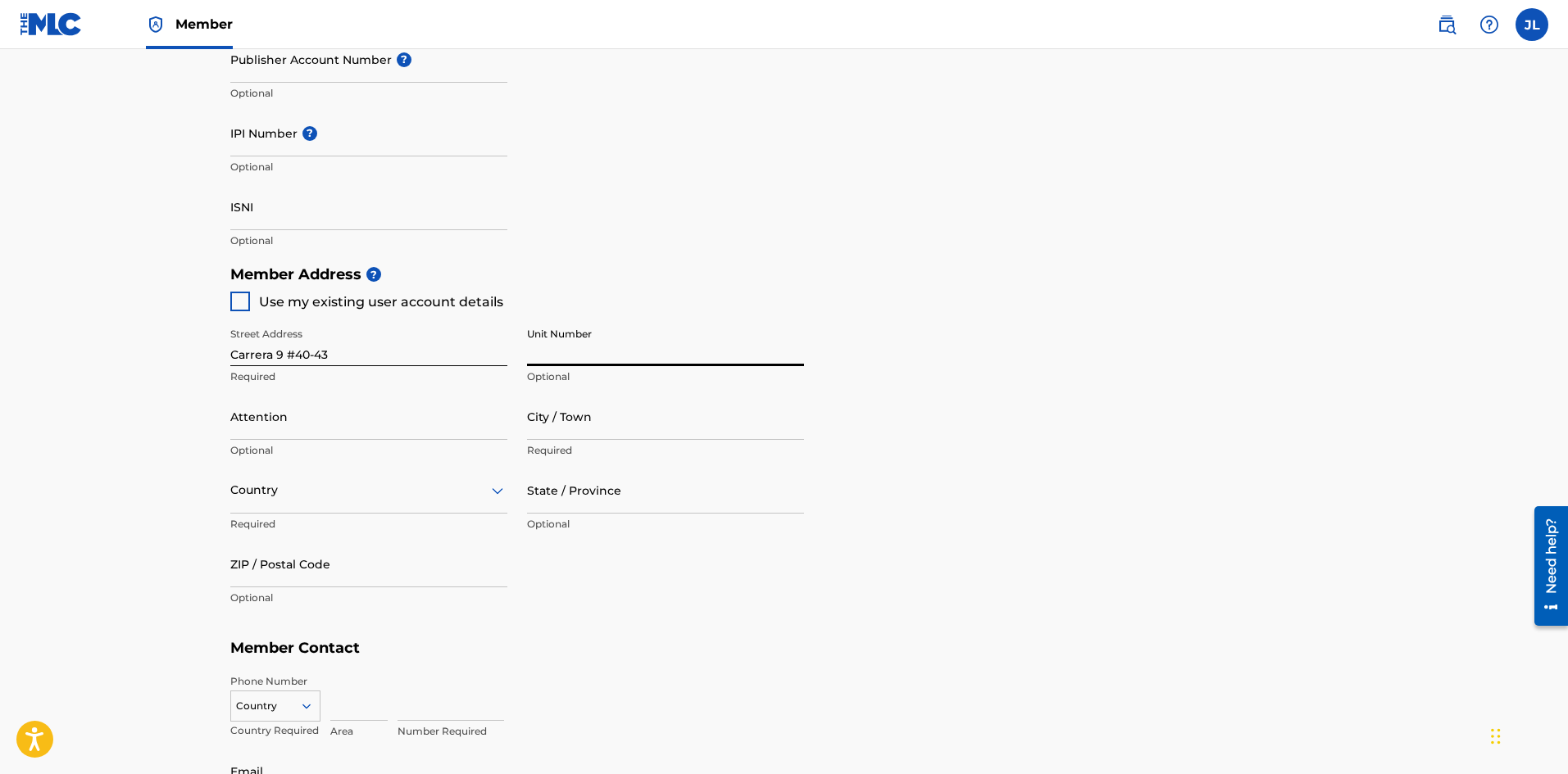
click at [556, 353] on input "Unit Number" at bounding box center [665, 343] width 277 height 47
type input "P"
type input "Sotano"
click at [180, 416] on main "Create a Member If you are a self-administered songwriter without a publisher t…" at bounding box center [784, 241] width 1568 height 1471
click at [232, 423] on input "Attention" at bounding box center [369, 416] width 277 height 47
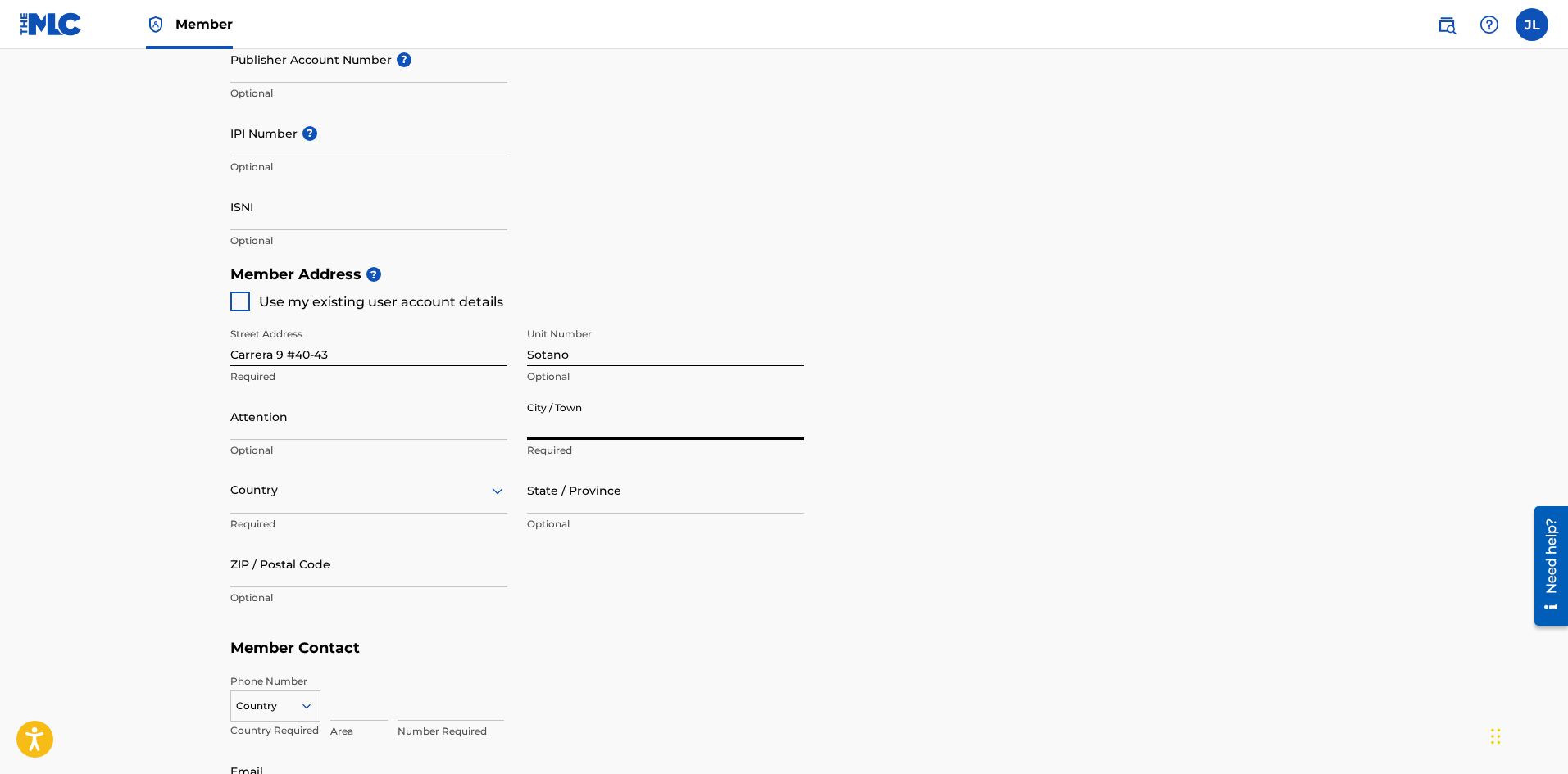
click at [563, 431] on input "City / Town" at bounding box center [665, 416] width 277 height 47
type input "[PERSON_NAME]"
click at [1035, 412] on div "Member Address ? Use my existing user account details Street Address Carrera 9 …" at bounding box center [784, 444] width 1108 height 374
click at [705, 499] on input "State / Province" at bounding box center [665, 490] width 277 height 47
type input "Risaralda"
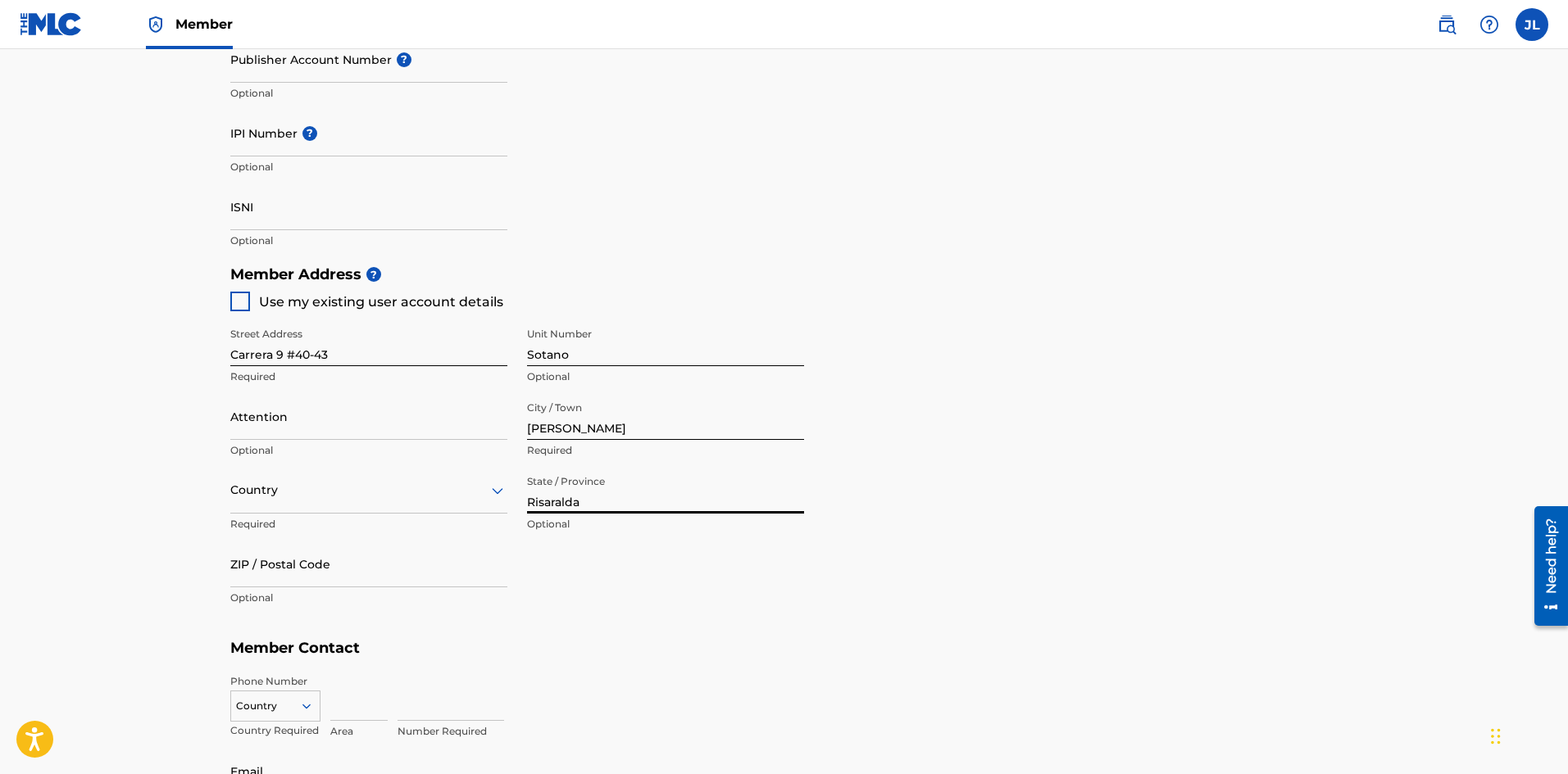
click at [473, 536] on div "Country Required" at bounding box center [369, 504] width 277 height 73
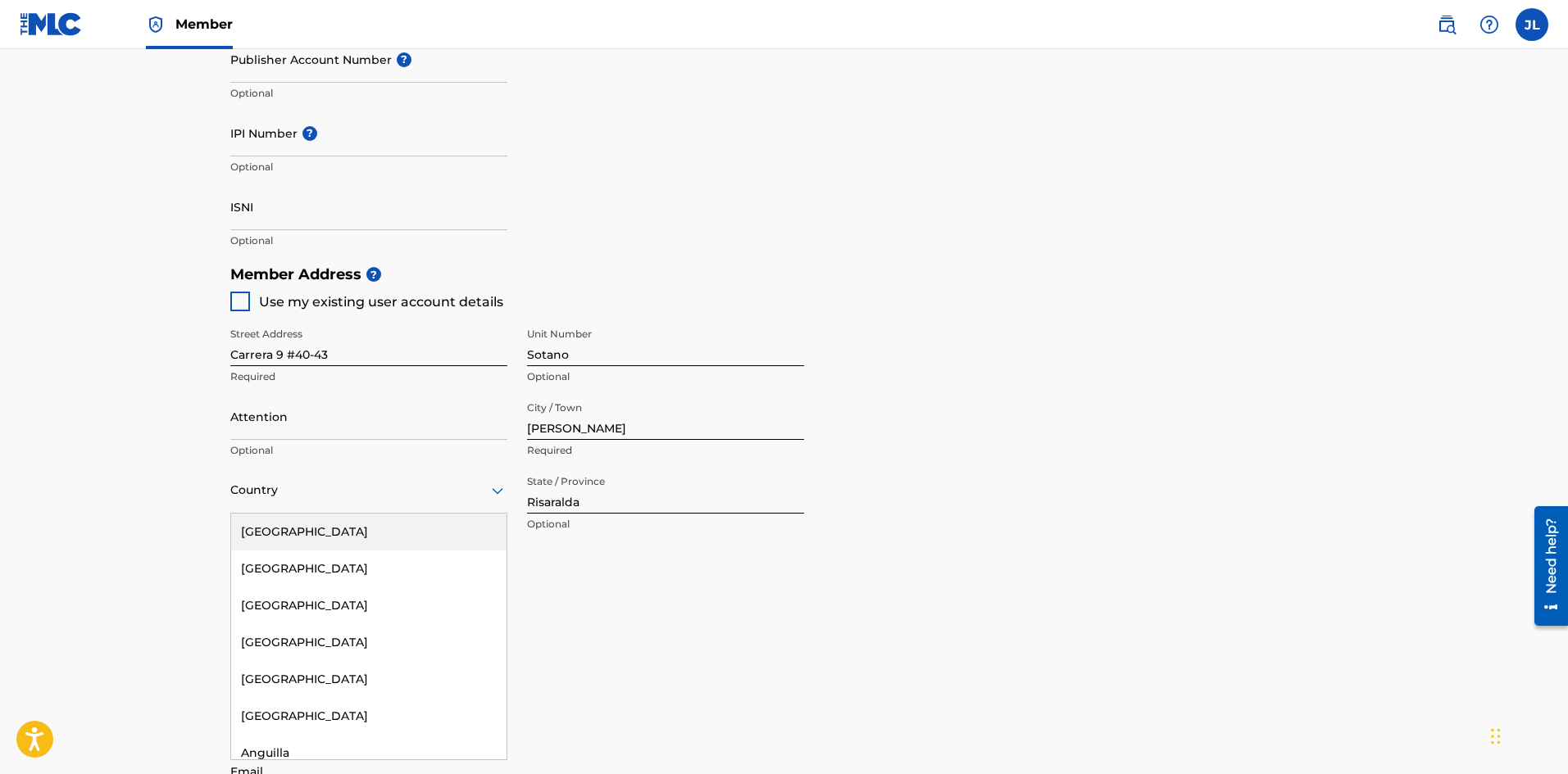
click at [403, 506] on div "Country" at bounding box center [369, 490] width 277 height 47
click at [403, 498] on div at bounding box center [369, 490] width 277 height 21
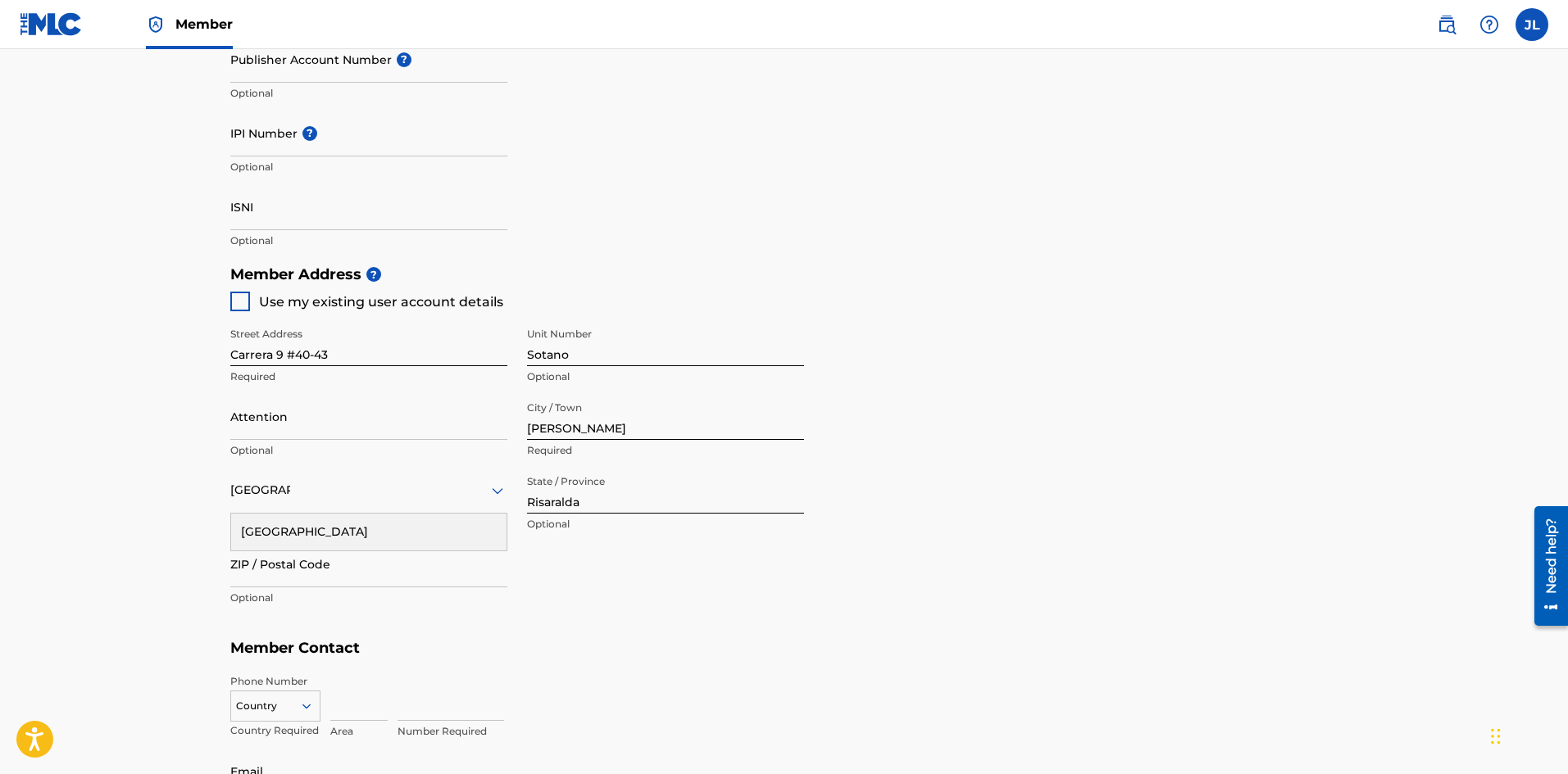
type input "[GEOGRAPHIC_DATA]"
click at [186, 470] on main "Create a Member If you are a self-administered songwriter without a publisher t…" at bounding box center [784, 241] width 1568 height 1471
click at [230, 492] on input "text" at bounding box center [232, 490] width 3 height 17
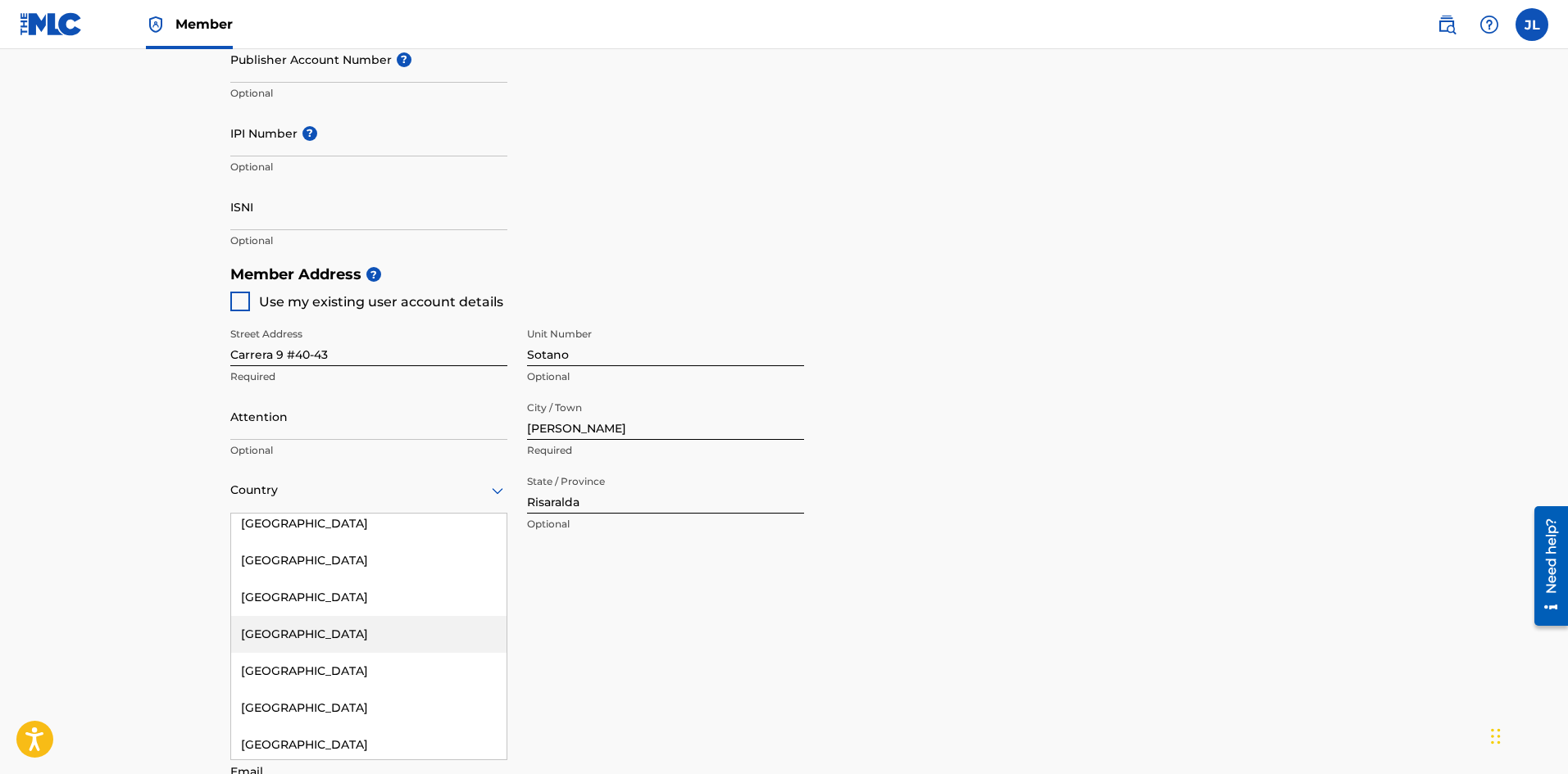
scroll to position [1366, 0]
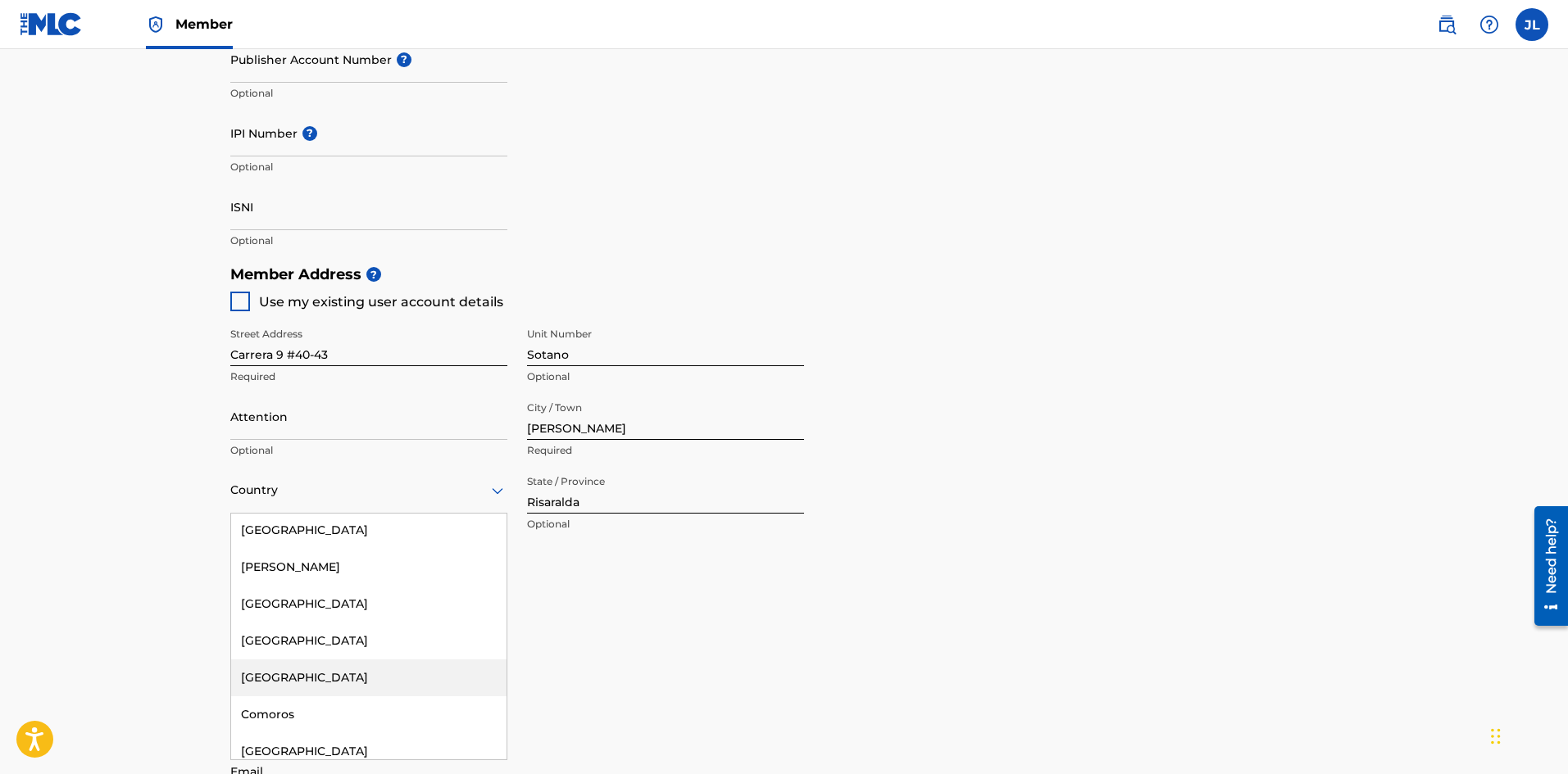
click at [362, 684] on div "[GEOGRAPHIC_DATA]" at bounding box center [369, 678] width 275 height 37
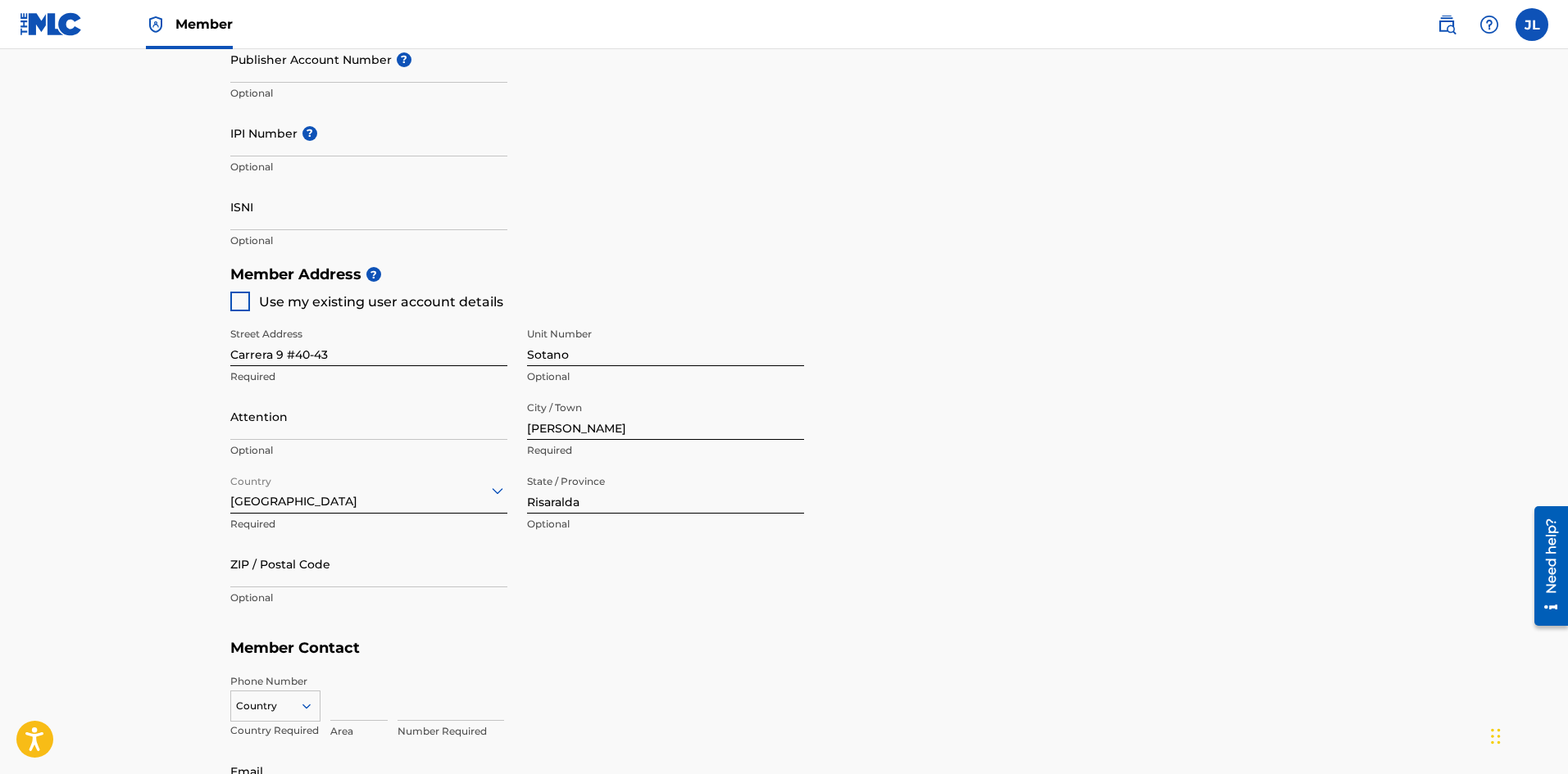
click at [327, 565] on input "ZIP / Postal Code" at bounding box center [369, 564] width 277 height 47
click at [341, 578] on input "ZIP / Postal Code" at bounding box center [369, 564] width 277 height 47
type input "660000"
click at [176, 614] on main "Create a Member If you are a self-administered songwriter without a publisher t…" at bounding box center [784, 241] width 1568 height 1471
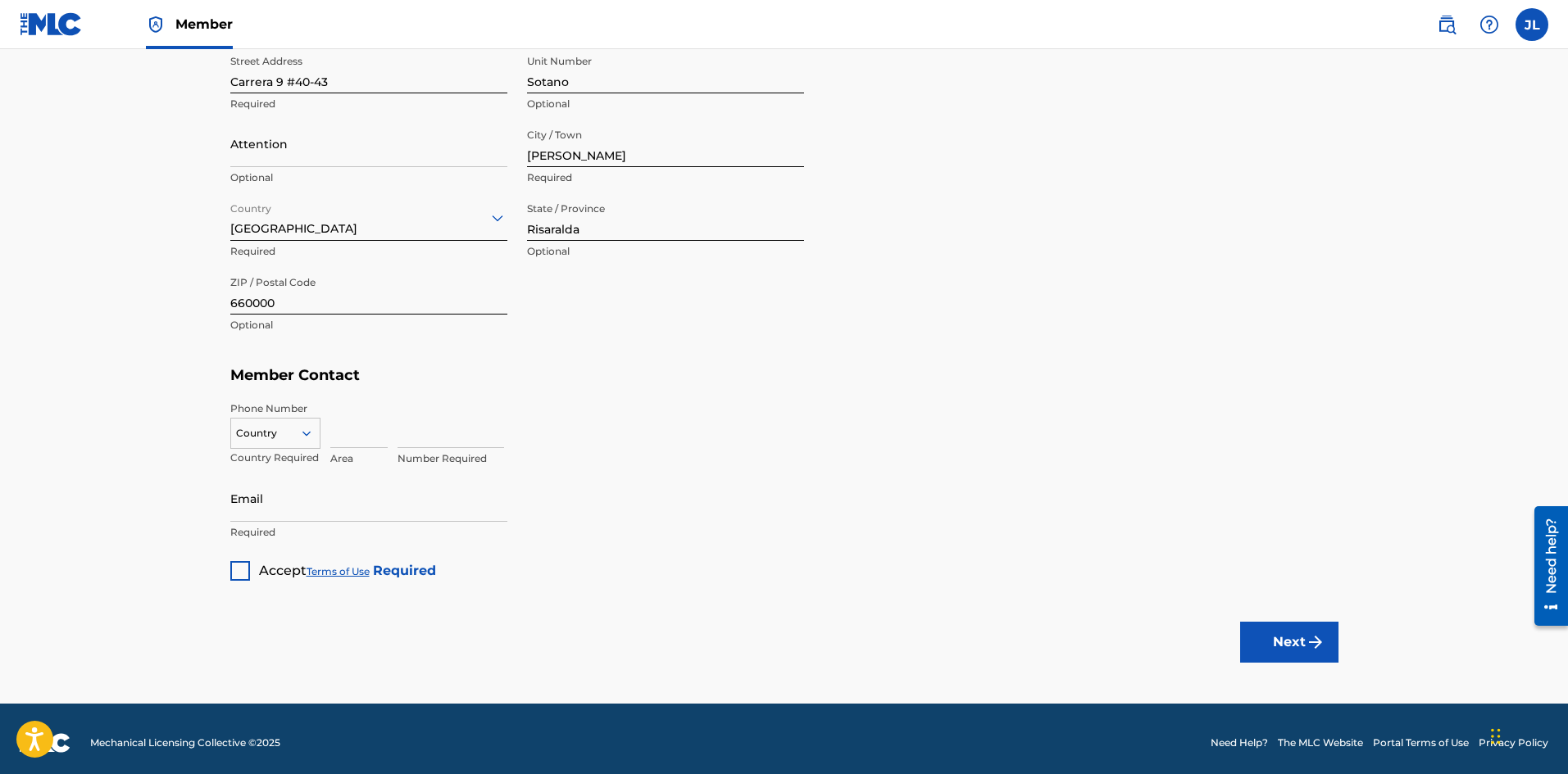
click at [303, 431] on icon at bounding box center [306, 434] width 8 height 5
click at [267, 483] on div "CO +57" at bounding box center [275, 500] width 88 height 35
click at [354, 435] on input at bounding box center [359, 425] width 58 height 47
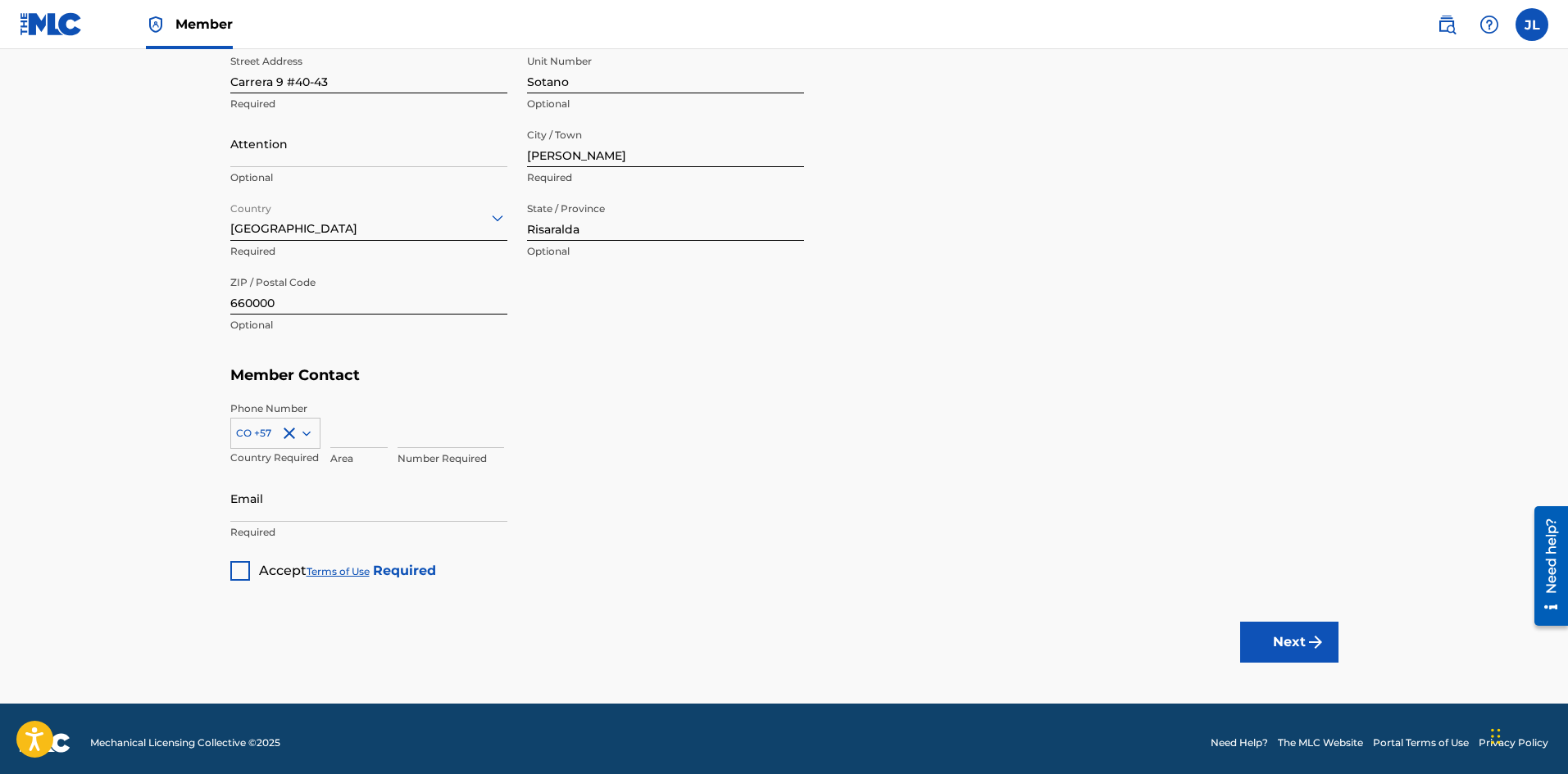
click at [350, 443] on input at bounding box center [359, 425] width 58 height 47
type input "3"
click at [355, 437] on input "314" at bounding box center [359, 425] width 58 height 47
type input "320"
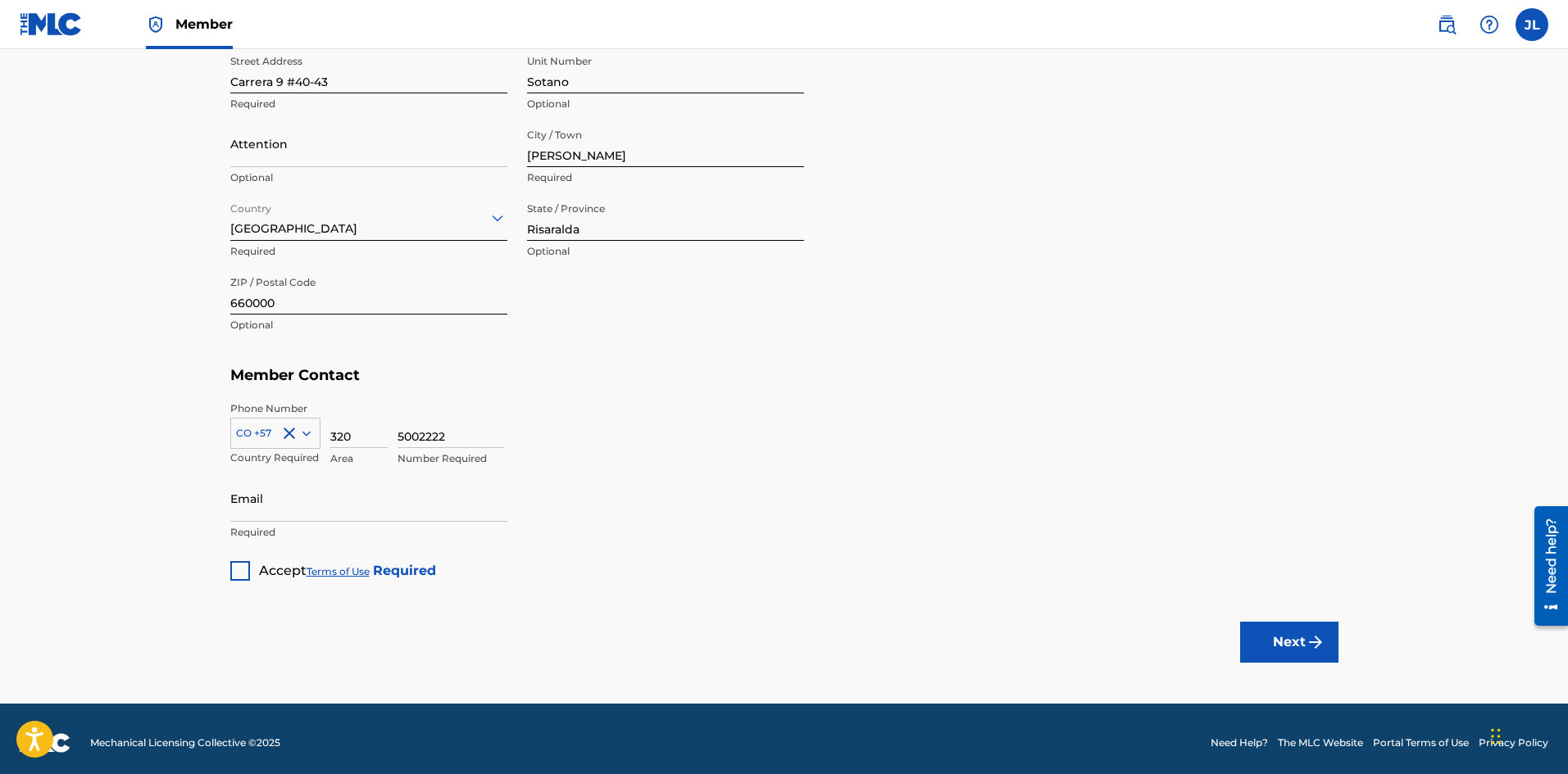
type input "5002222"
click at [313, 508] on input "Email" at bounding box center [369, 499] width 277 height 47
click at [268, 508] on input "Email" at bounding box center [369, 499] width 277 height 47
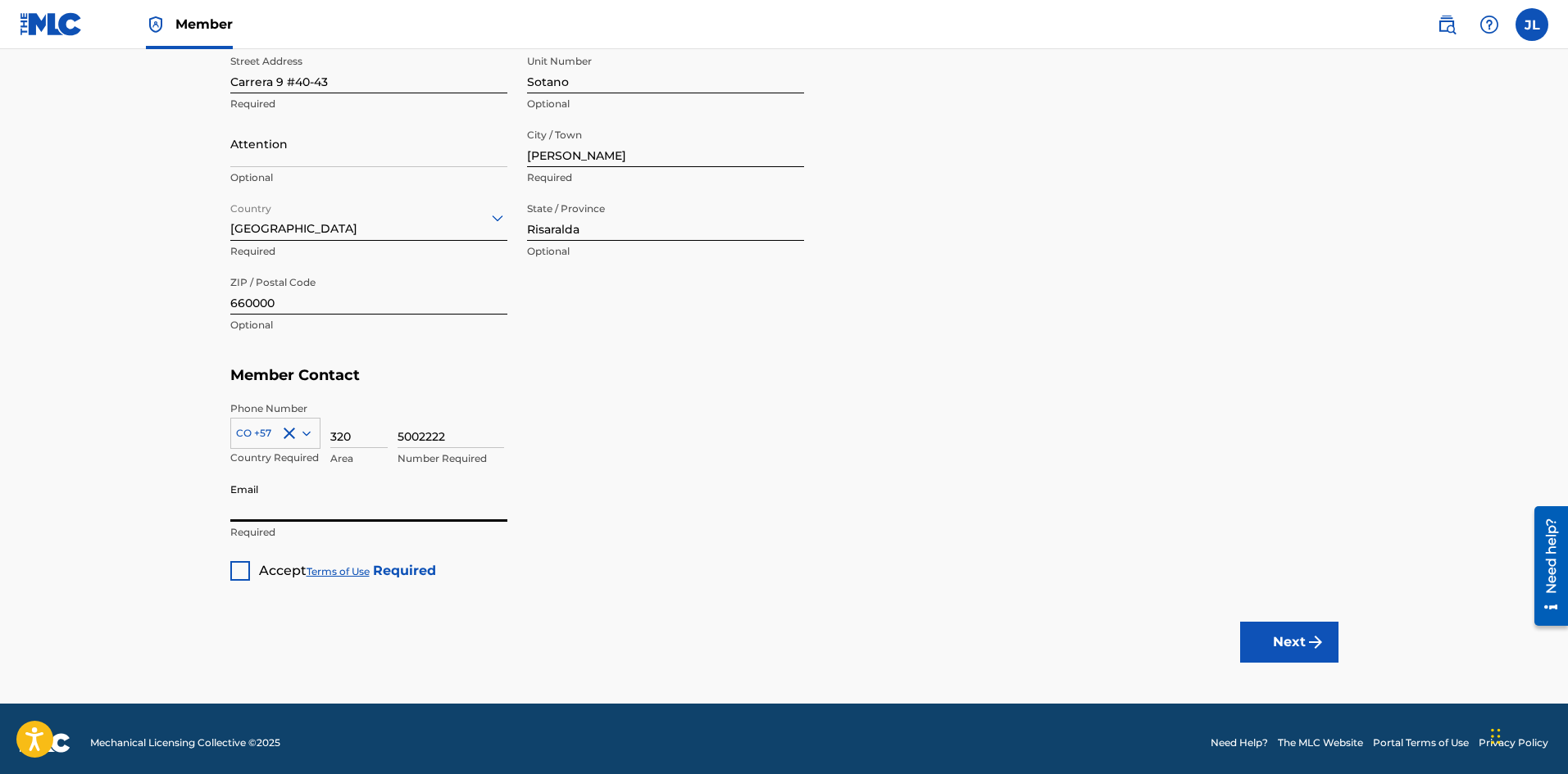
click at [298, 513] on input "Email" at bounding box center [369, 499] width 277 height 47
click at [263, 508] on input "ztyennis2005" at bounding box center [369, 499] width 277 height 47
click at [312, 504] on input "ztyenis2005" at bounding box center [369, 499] width 277 height 47
type input "[EMAIL_ADDRESS][DOMAIN_NAME]"
click at [247, 570] on div at bounding box center [240, 571] width 20 height 20
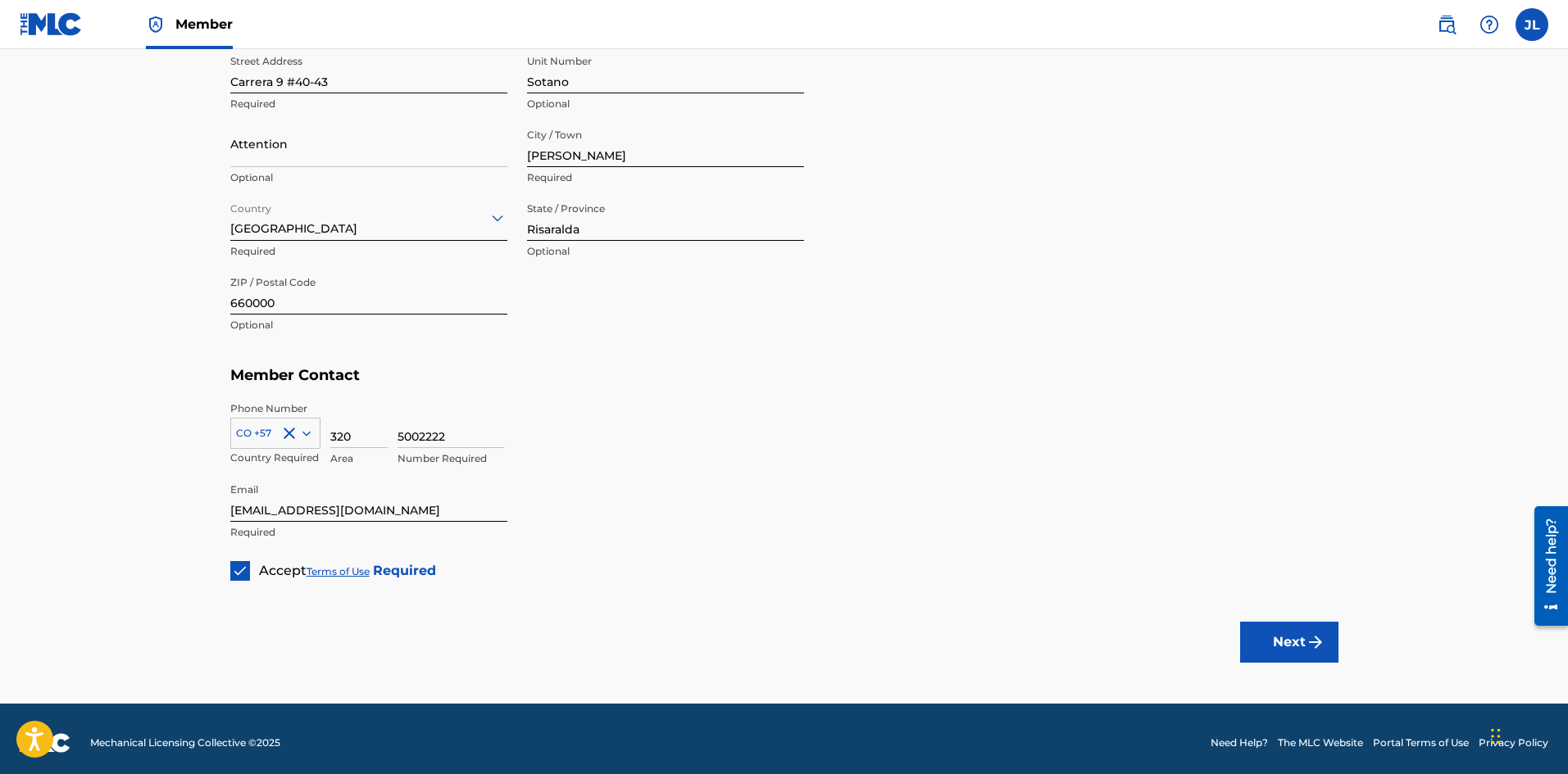
click at [705, 450] on div "5002222 Number Required" at bounding box center [867, 438] width 941 height 73
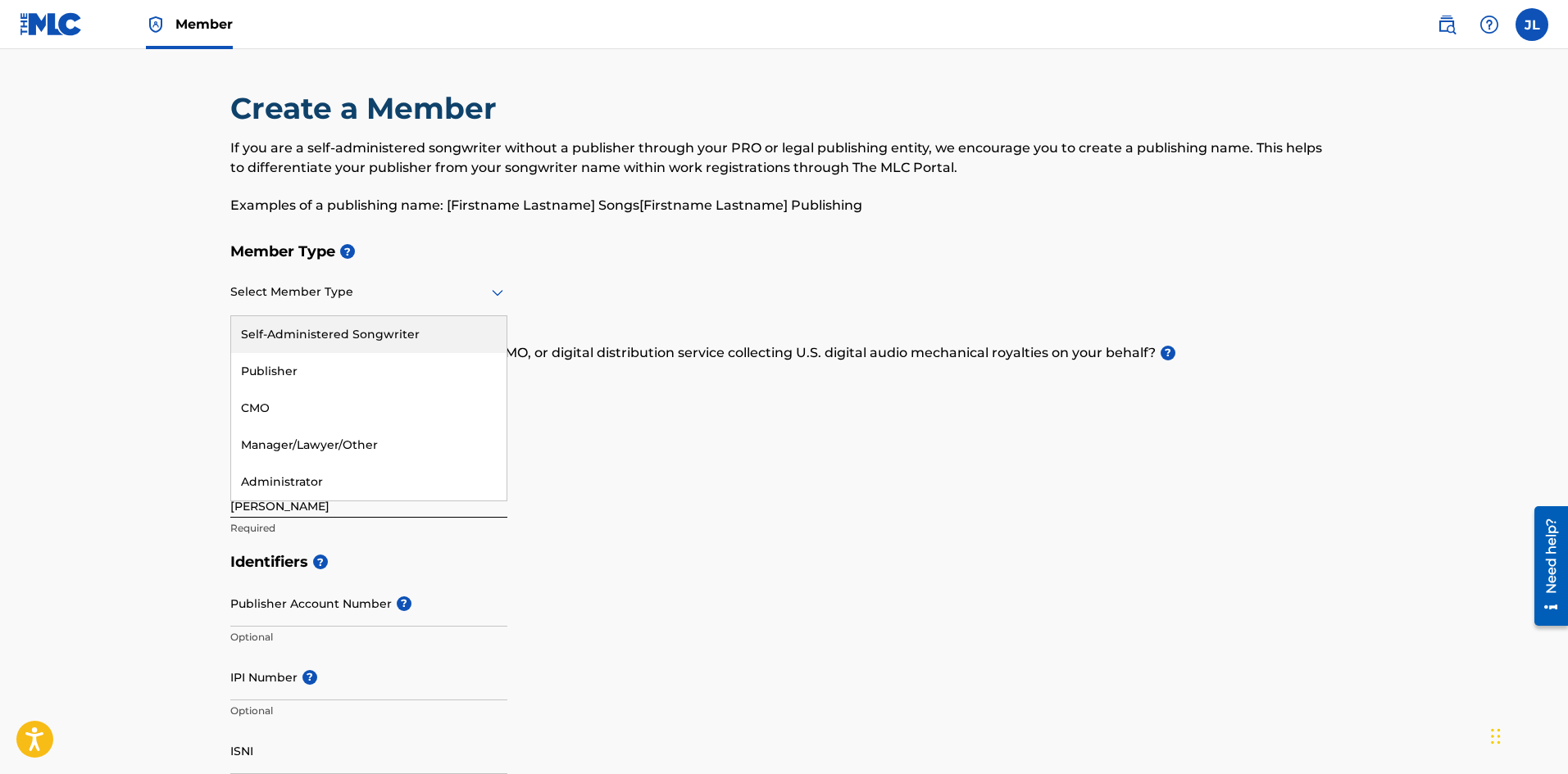
click at [496, 292] on icon at bounding box center [498, 293] width 20 height 20
click at [423, 340] on div "Self-Administered Songwriter" at bounding box center [369, 335] width 275 height 37
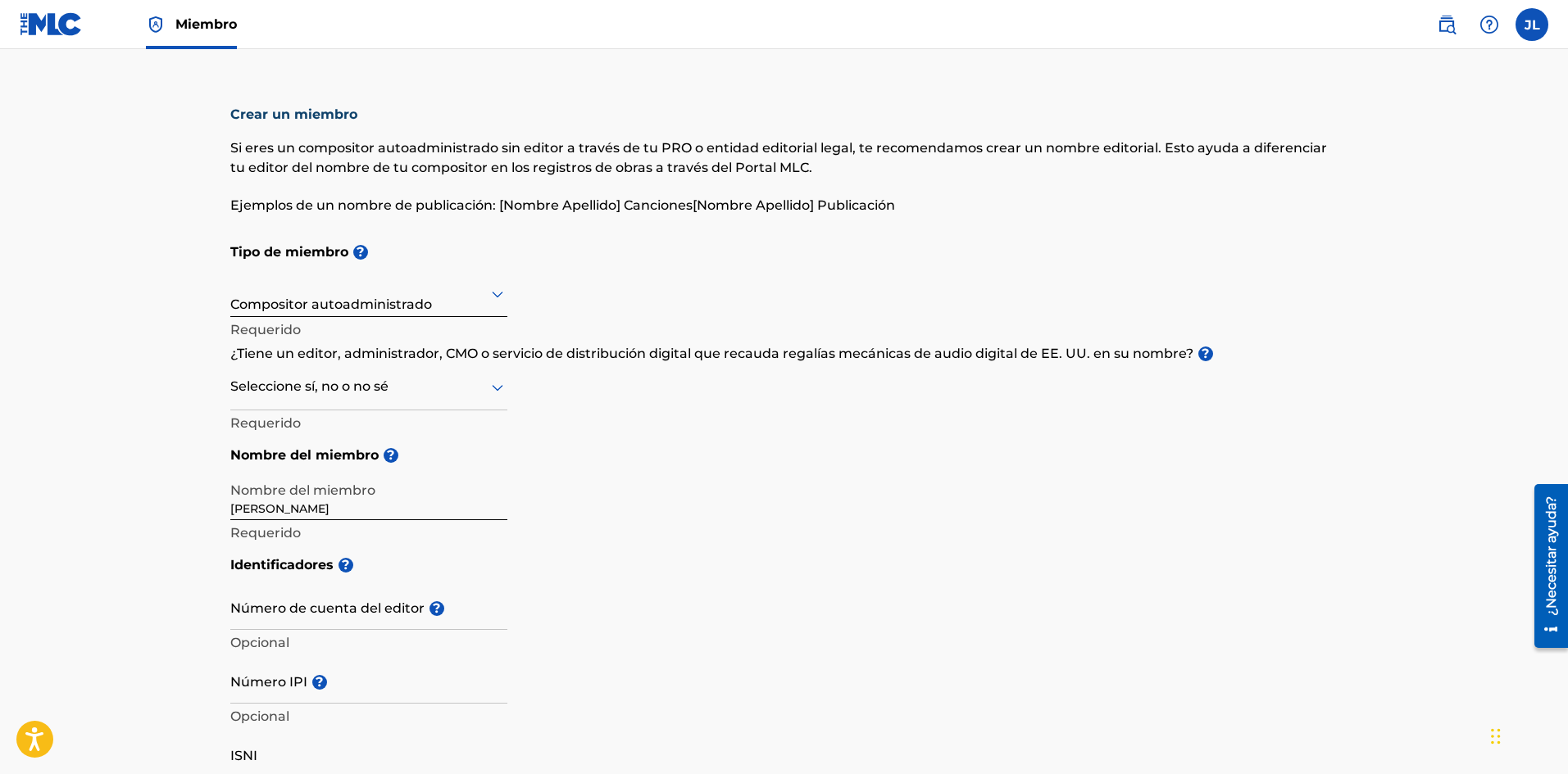
click at [495, 384] on icon at bounding box center [498, 387] width 20 height 20
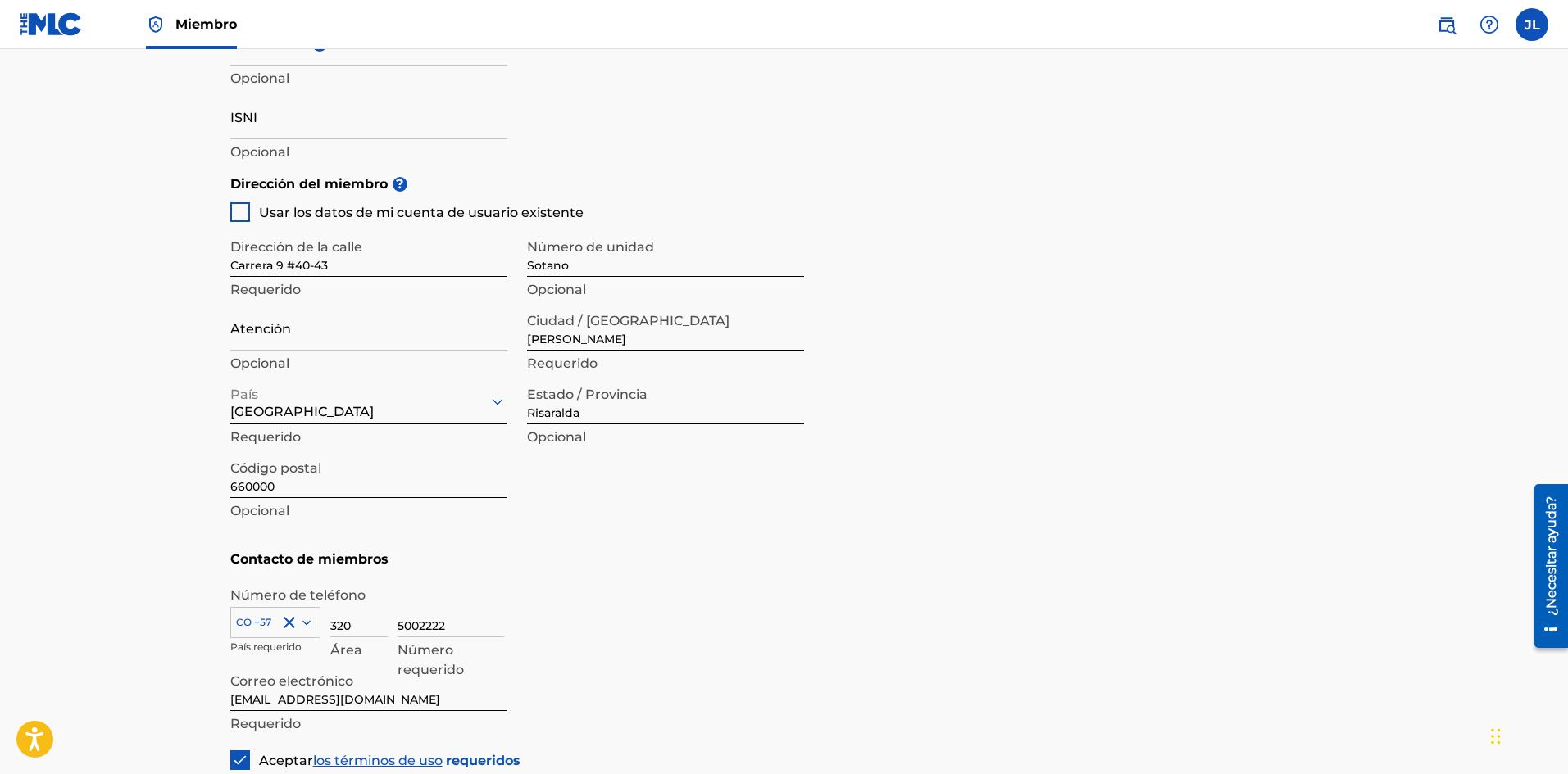
scroll to position [659, 0]
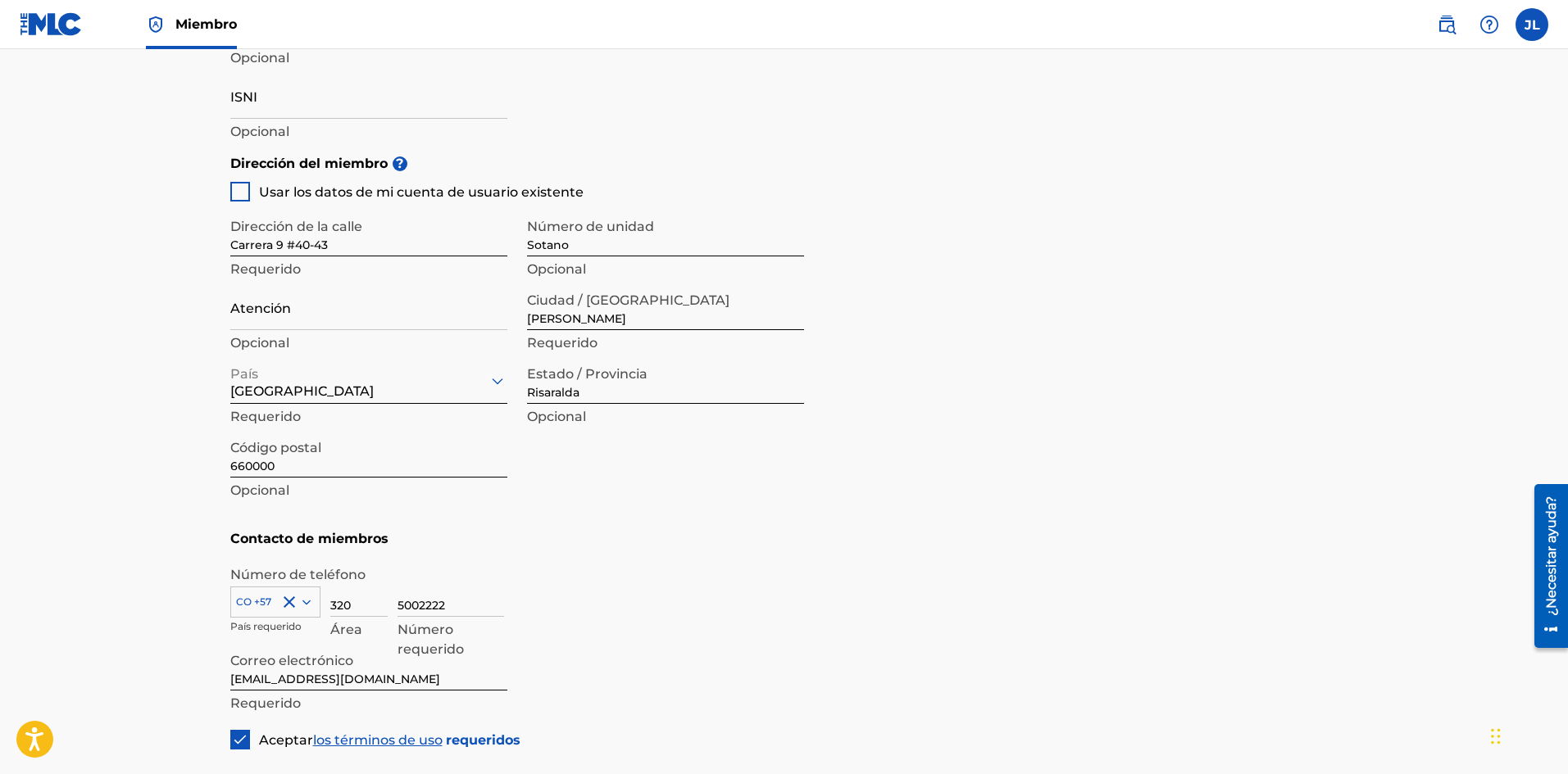
click at [876, 617] on div "5002222 Número requerido" at bounding box center [867, 607] width 941 height 73
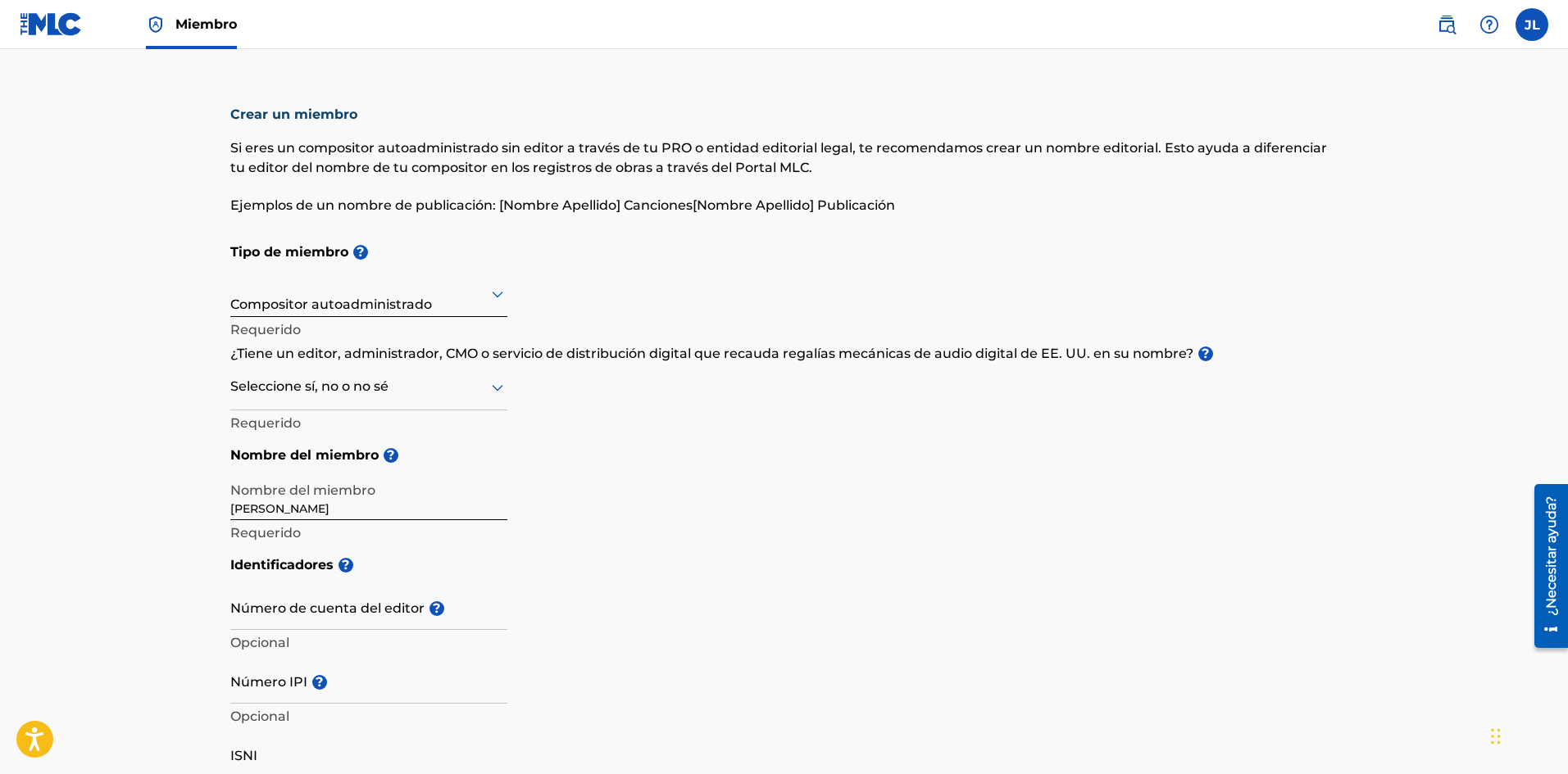
click at [466, 303] on div at bounding box center [369, 293] width 277 height 21
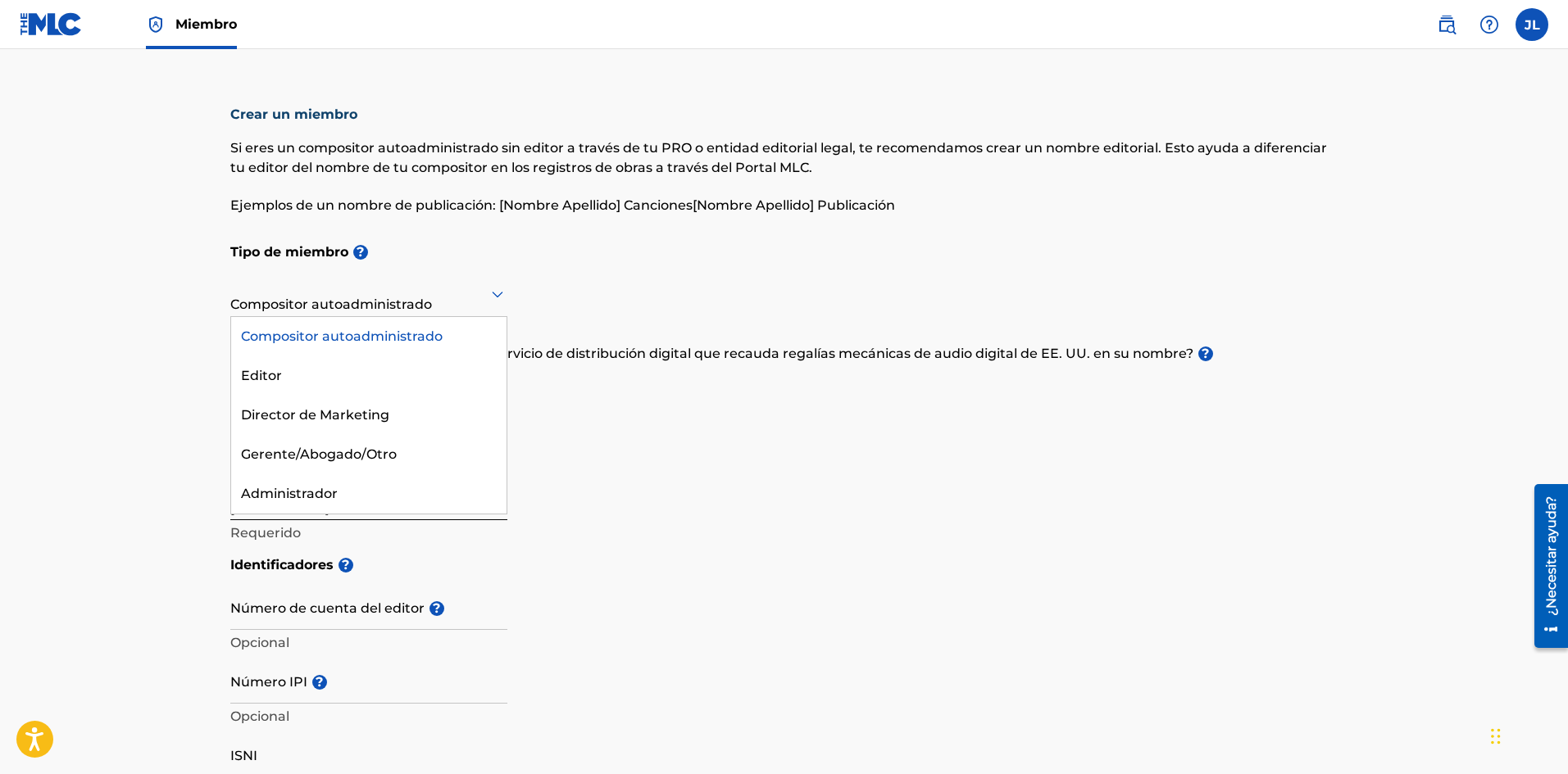
click at [353, 335] on font "Compositor autoadministrado" at bounding box center [341, 336] width 202 height 16
